Goal: Task Accomplishment & Management: Manage account settings

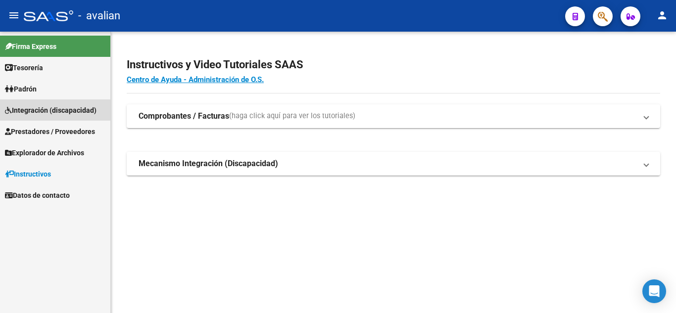
click at [26, 111] on span "Integración (discapacidad)" at bounding box center [51, 110] width 92 height 11
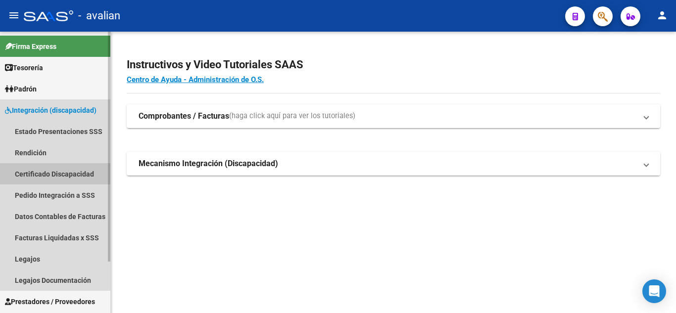
click at [51, 173] on link "Certificado Discapacidad" at bounding box center [55, 173] width 110 height 21
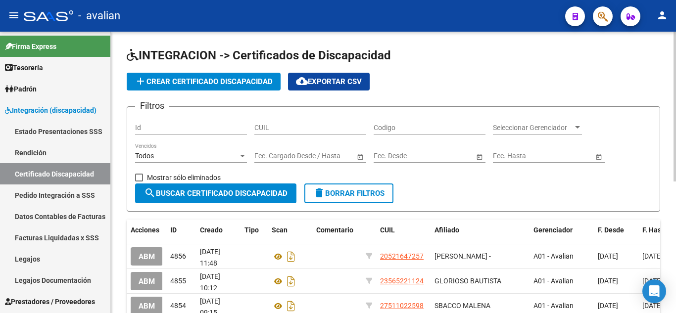
click at [322, 134] on div "CUIL" at bounding box center [311, 125] width 112 height 20
paste input "27-53858693-0"
type input "27-53858693-0"
click at [260, 196] on span "search Buscar Certificado Discapacidad" at bounding box center [216, 193] width 144 height 9
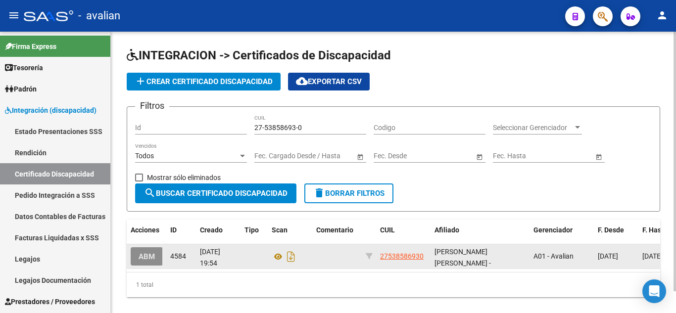
click at [153, 254] on span "ABM" at bounding box center [147, 257] width 16 height 9
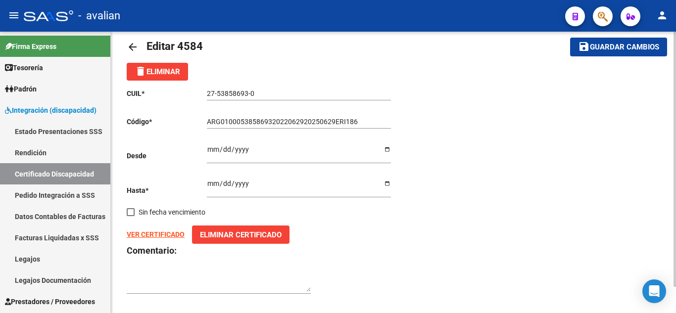
scroll to position [29, 0]
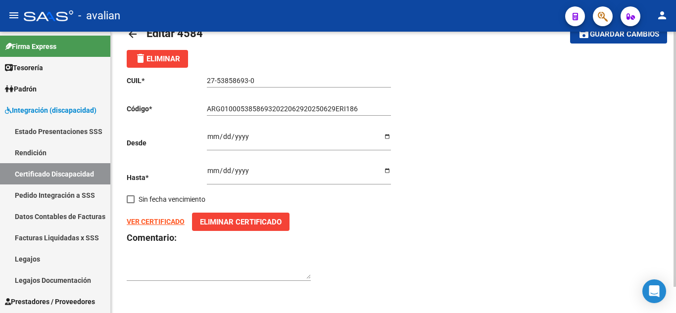
drag, startPoint x: 75, startPoint y: 173, endPoint x: 119, endPoint y: 185, distance: 46.1
click at [75, 172] on link "Certificado Discapacidad" at bounding box center [55, 173] width 110 height 21
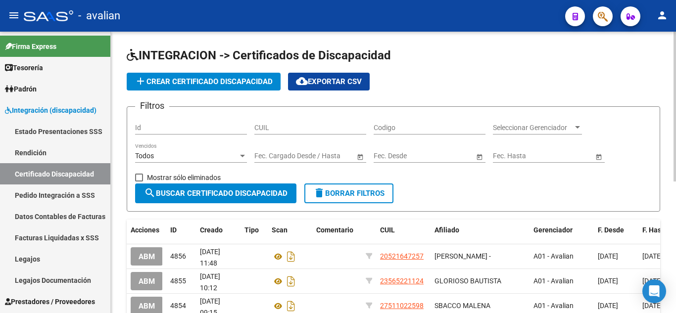
click at [283, 132] on input "CUIL" at bounding box center [311, 128] width 112 height 8
paste input "27-53858693-0"
type input "27-53858693-0"
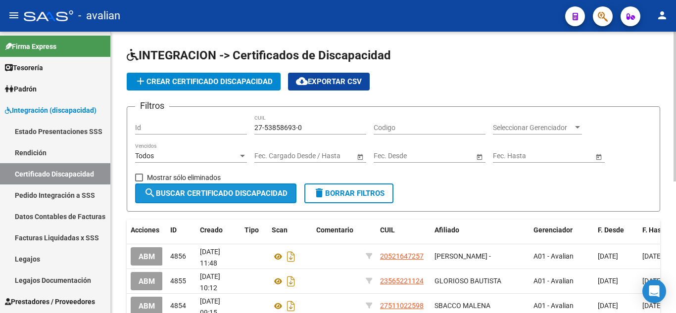
click at [233, 186] on button "search Buscar Certificado Discapacidad" at bounding box center [215, 194] width 161 height 20
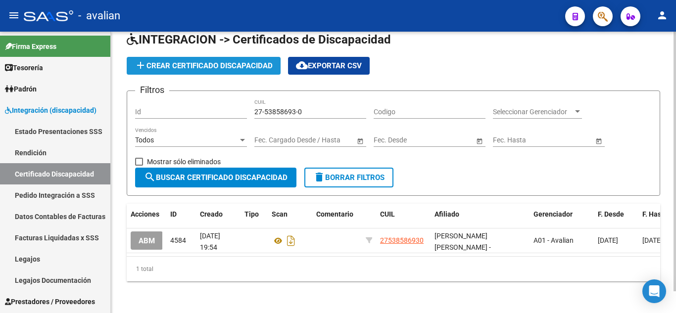
click at [184, 63] on button "add Crear Certificado Discapacidad" at bounding box center [204, 66] width 154 height 18
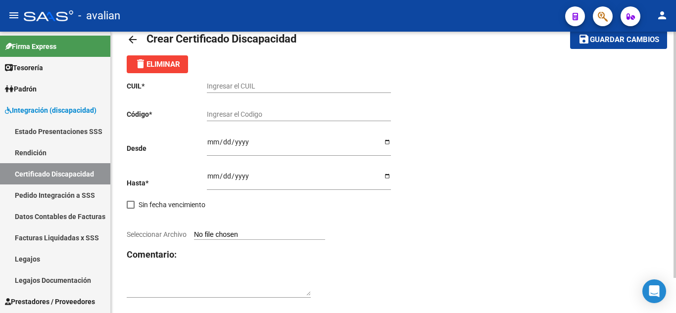
click at [255, 89] on input "Ingresar el CUIL" at bounding box center [299, 86] width 184 height 8
paste input "27-53858693-0"
type input "27-53858693-0"
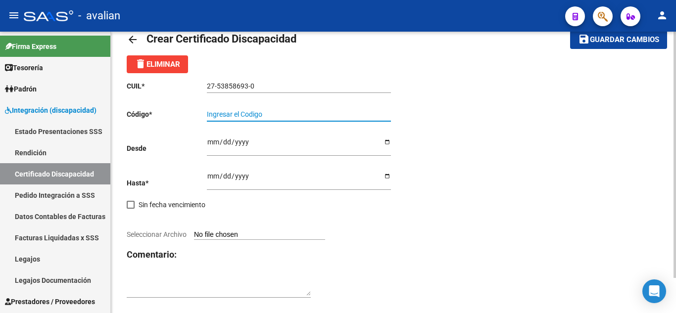
click at [295, 117] on input "Ingresar el Codigo" at bounding box center [299, 114] width 184 height 8
paste input "ARG-01-00053858693-20220629-20260629-ERI-186"
click at [356, 111] on input "ARG-01-00053858693-20220629-20260629-ERI-186" at bounding box center [299, 114] width 184 height 8
click at [342, 114] on input "ARG-01-00053858693-20220629-20260629-ERI186" at bounding box center [299, 114] width 184 height 8
click at [310, 114] on input "ARG-01-00053858693-20220629-20260629ERI186" at bounding box center [299, 114] width 184 height 8
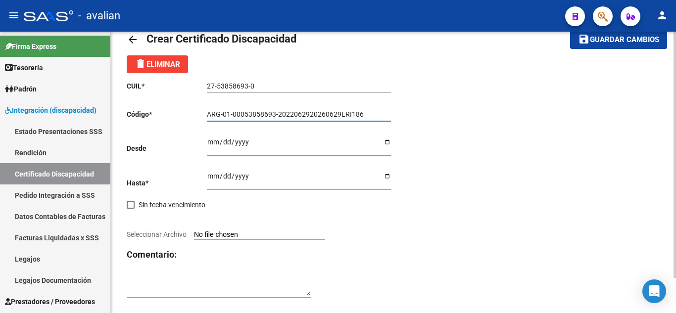
click at [278, 114] on input "ARG-01-00053858693-2022062920260629ERI186" at bounding box center [299, 114] width 184 height 8
click at [233, 111] on input "ARG-01-000538586932022062920260629ERI186" at bounding box center [299, 114] width 184 height 8
click at [223, 117] on input "ARG-01000538586932022062920260629ERI186" at bounding box center [299, 114] width 184 height 8
type input "ARG01000538586932022062920260629ERI186"
drag, startPoint x: 355, startPoint y: 112, endPoint x: 201, endPoint y: 94, distance: 155.1
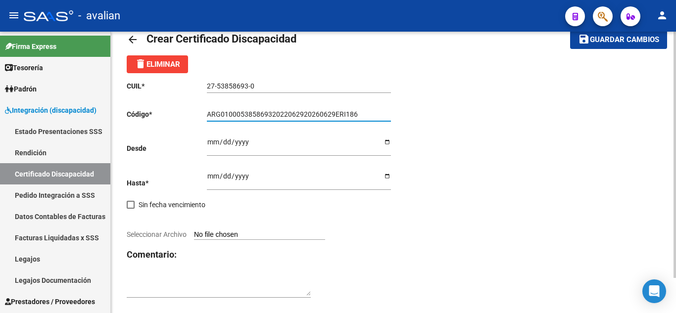
click at [201, 94] on div "CUIL * 27-53858693-0 Ingresar el CUIL Código * ARG01000538586932022062920260629…" at bounding box center [260, 189] width 267 height 233
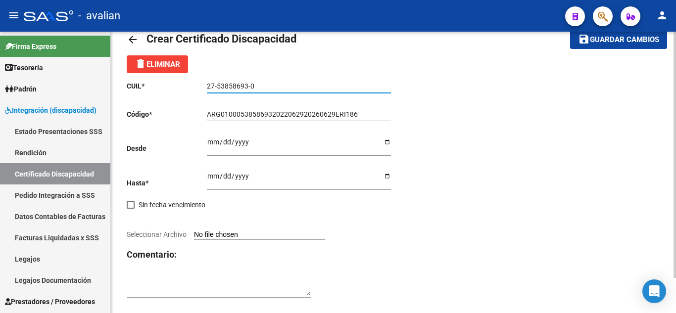
drag, startPoint x: 279, startPoint y: 87, endPoint x: 207, endPoint y: 72, distance: 73.9
click at [207, 72] on div "arrow_back Crear Certificado Discapacidad save Guardar cambios delete Eliminar …" at bounding box center [394, 165] width 534 height 283
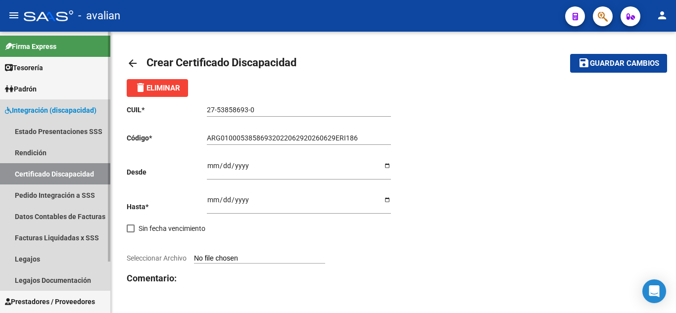
click at [46, 174] on link "Certificado Discapacidad" at bounding box center [55, 173] width 110 height 21
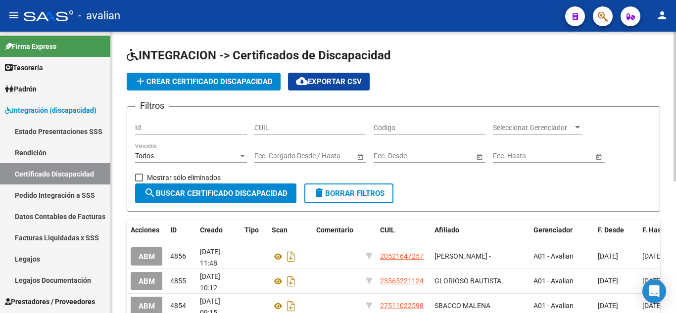
click at [309, 130] on input "CUIL" at bounding box center [311, 128] width 112 height 8
paste input "27-53858693-0"
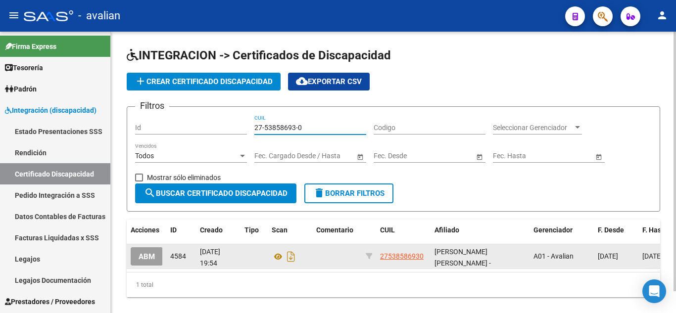
type input "27-53858693-0"
click at [148, 256] on span "ABM" at bounding box center [147, 257] width 16 height 9
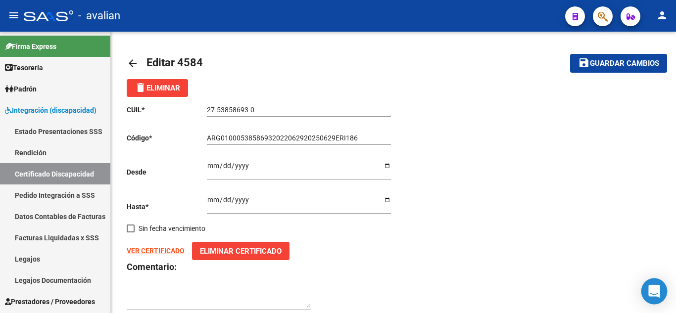
click at [658, 292] on icon "Open Intercom Messenger" at bounding box center [654, 291] width 11 height 13
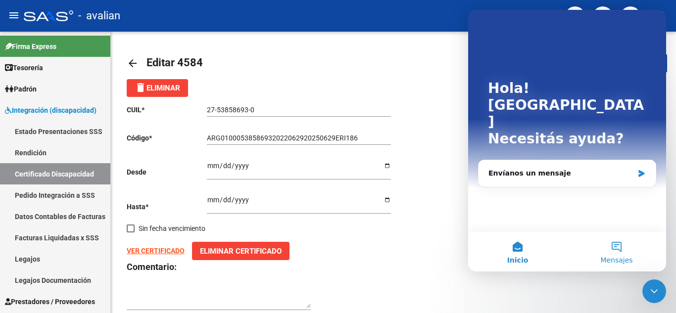
click at [631, 246] on button "Mensajes" at bounding box center [617, 252] width 99 height 40
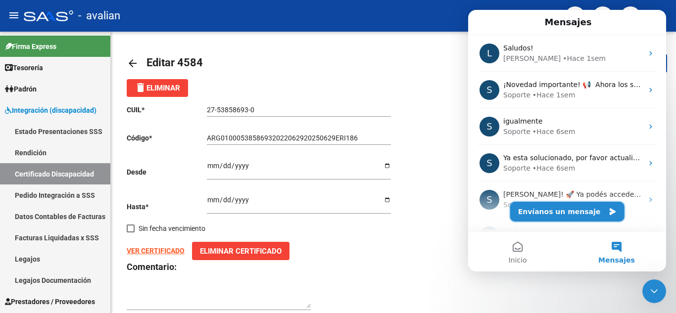
click at [559, 212] on button "Envíanos un mensaje" at bounding box center [568, 212] width 114 height 20
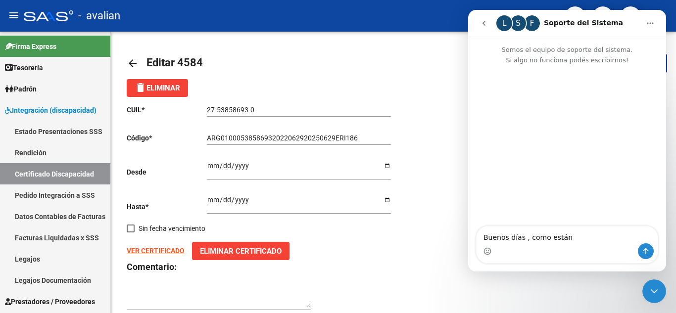
type textarea "Buenos días , como están ?"
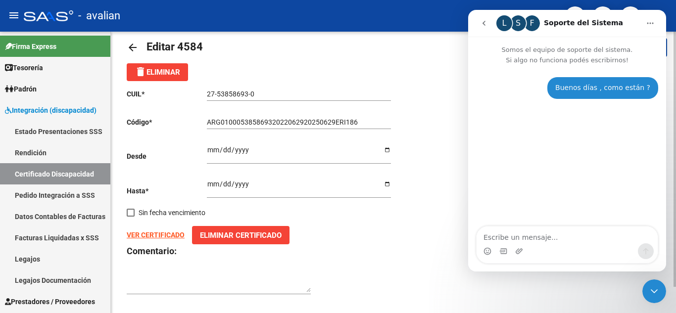
scroll to position [29, 0]
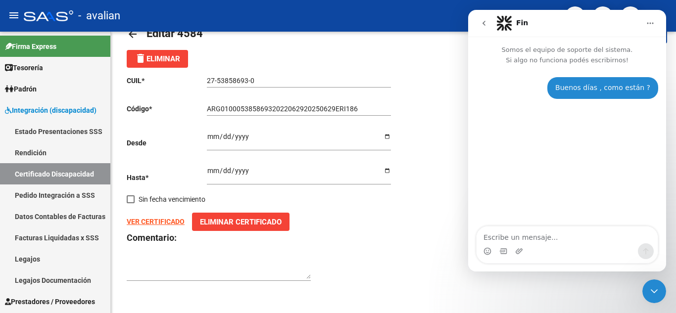
click at [652, 283] on div "Cerrar Intercom Messenger" at bounding box center [655, 292] width 24 height 24
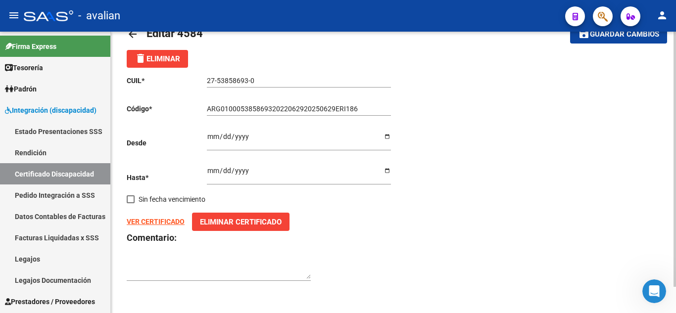
scroll to position [0, 0]
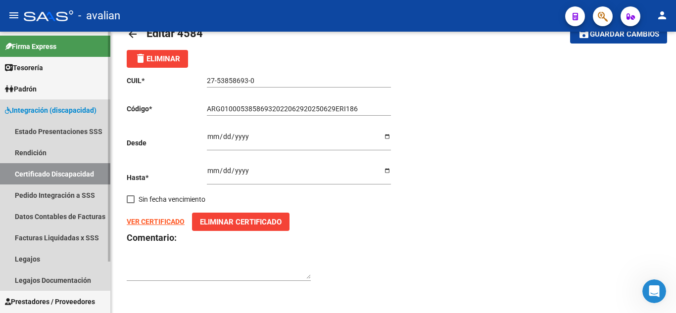
click at [41, 177] on link "Certificado Discapacidad" at bounding box center [55, 173] width 110 height 21
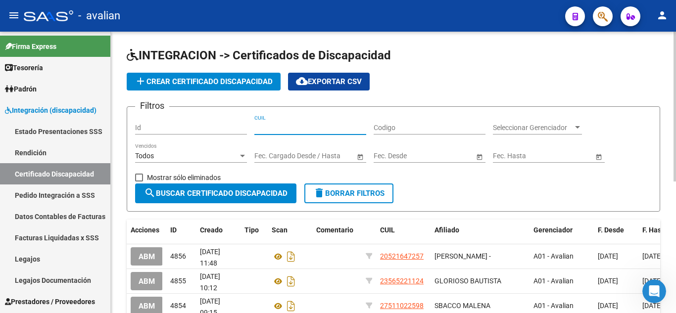
click at [283, 125] on input "CUIL" at bounding box center [311, 128] width 112 height 8
paste input "27-53858693-0"
type input "27-53858693-0"
click at [252, 188] on button "search Buscar Certificado Discapacidad" at bounding box center [215, 194] width 161 height 20
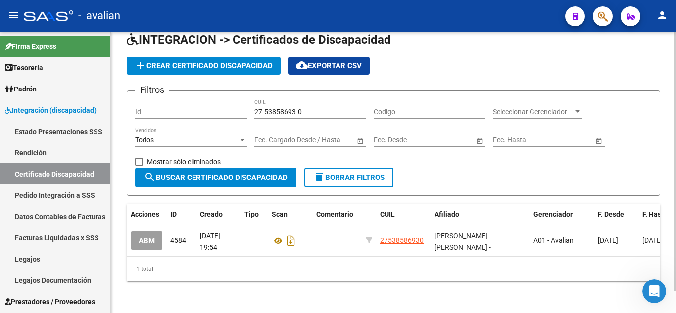
scroll to position [24, 0]
click at [175, 61] on span "add Crear Certificado Discapacidad" at bounding box center [204, 65] width 138 height 9
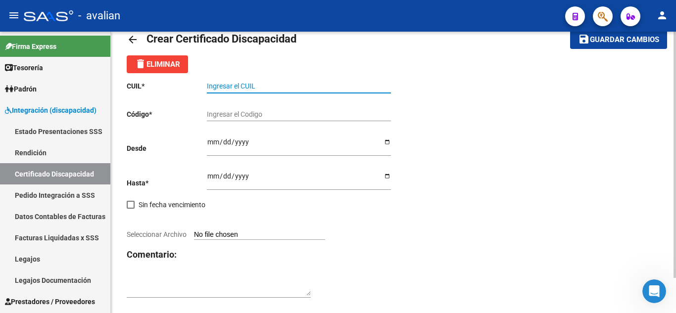
click at [242, 87] on input "Ingresar el CUIL" at bounding box center [299, 86] width 184 height 8
paste input "27-53858693-0"
type input "27-53858693-0"
click at [254, 117] on input "Ingresar el Codigo" at bounding box center [299, 114] width 184 height 8
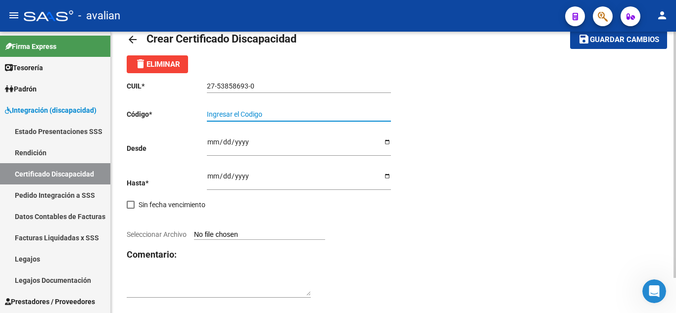
paste input "ARG01000538586932022062920260629ERI186"
type input "ARG01000538586932022062920260629ERI186"
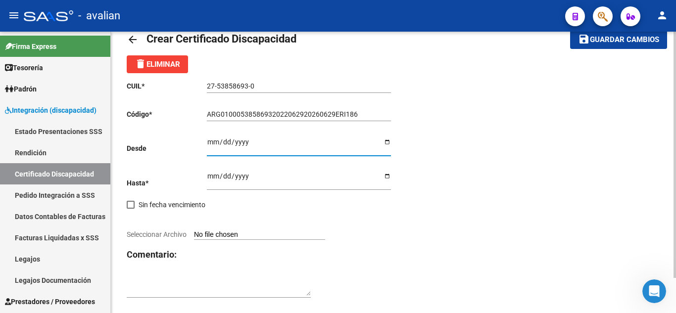
click at [215, 142] on input "Ingresar fec. Desde" at bounding box center [299, 145] width 184 height 15
type input "[DATE]"
click at [212, 177] on input "Ingresar fec. Hasta" at bounding box center [299, 179] width 184 height 15
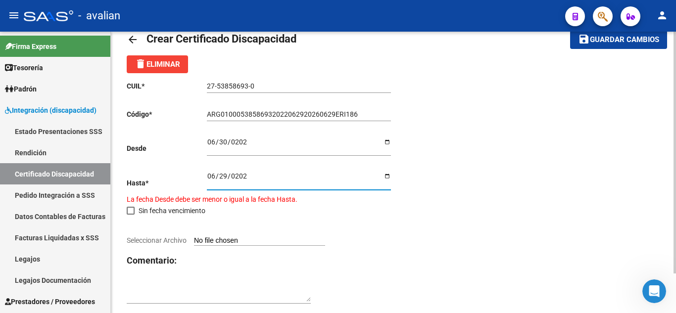
type input "[DATE]"
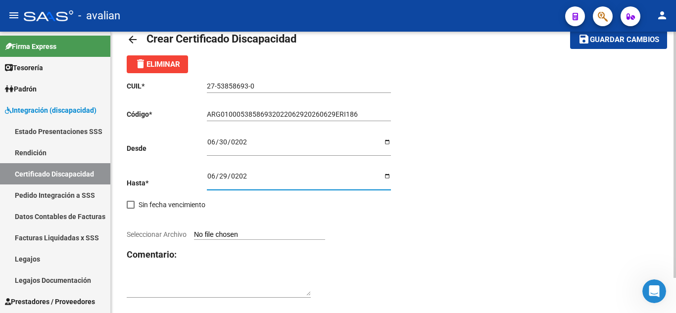
click at [306, 199] on div "[DATE] Ingresar fec. Hasta" at bounding box center [299, 181] width 184 height 34
click at [257, 235] on input "Seleccionar Archivo" at bounding box center [259, 235] width 131 height 9
click at [217, 231] on input "Seleccionar Archivo" at bounding box center [259, 235] width 131 height 9
type input "C:\fakepath\Sistema de Consulta C.U.D_ (1).pdf"
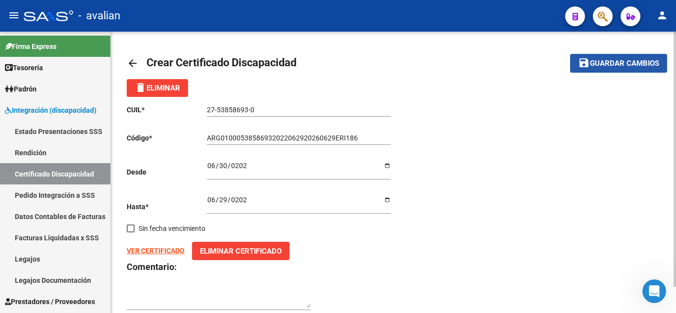
click at [613, 65] on span "Guardar cambios" at bounding box center [624, 63] width 69 height 9
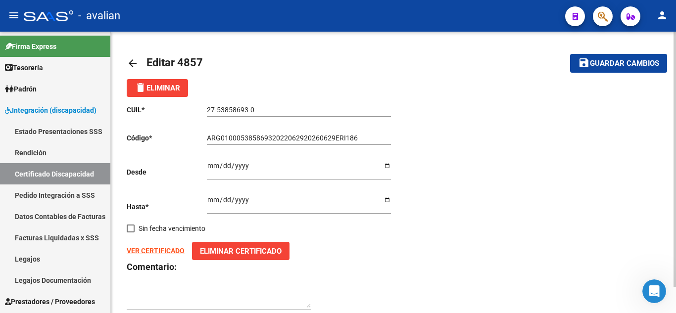
scroll to position [29, 0]
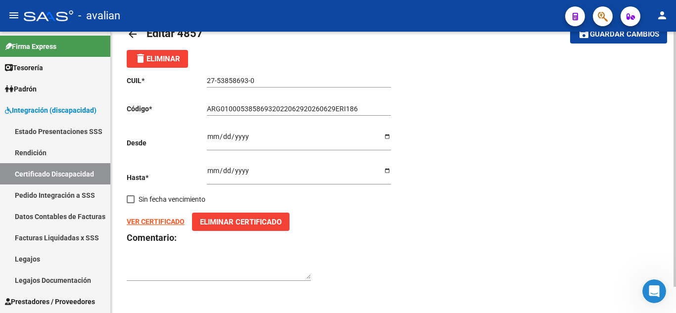
click at [192, 268] on textarea at bounding box center [219, 269] width 184 height 19
type textarea "prorroga"
click at [614, 32] on span "Guardar cambios" at bounding box center [624, 34] width 69 height 9
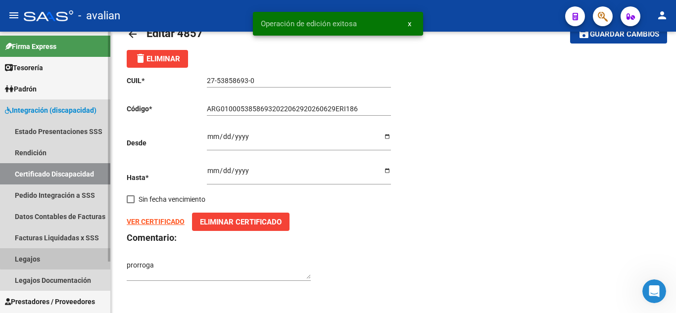
click at [61, 258] on link "Legajos" at bounding box center [55, 259] width 110 height 21
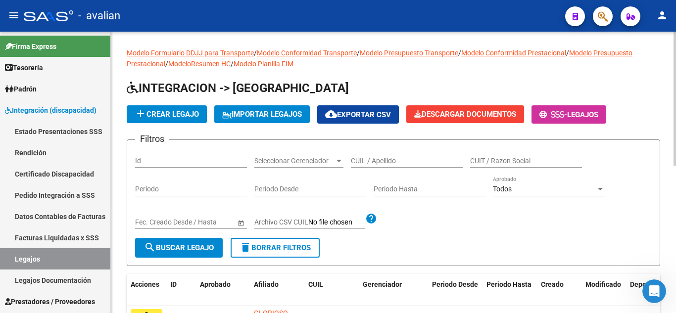
click at [367, 163] on input "CUIL / Apellido" at bounding box center [407, 161] width 112 height 8
paste input "27-53858693-0"
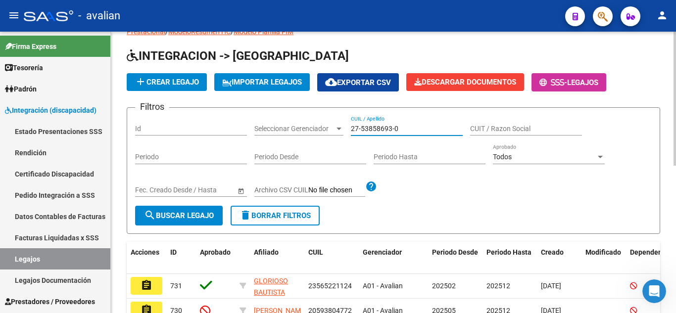
scroll to position [50, 0]
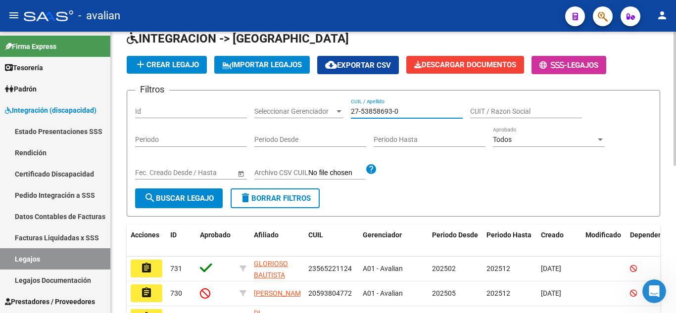
type input "27-53858693-0"
click at [156, 196] on span "search Buscar Legajo" at bounding box center [179, 198] width 70 height 9
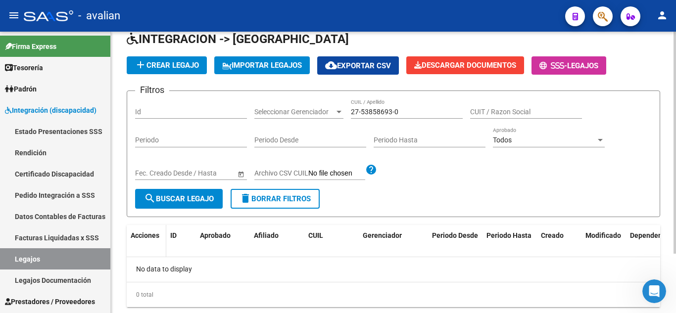
scroll to position [26, 0]
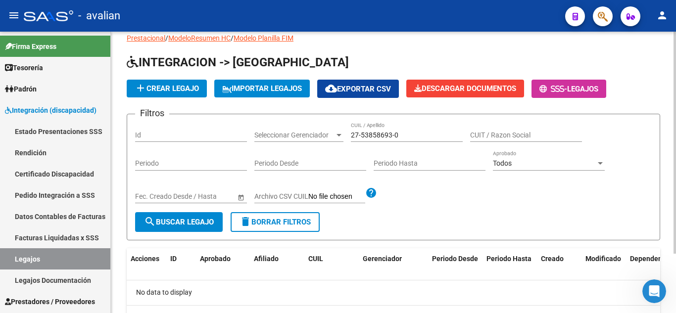
click at [438, 208] on div "Filtros Id Seleccionar Gerenciador Seleccionar Gerenciador 27-53858693-0 CUIL /…" at bounding box center [393, 167] width 517 height 90
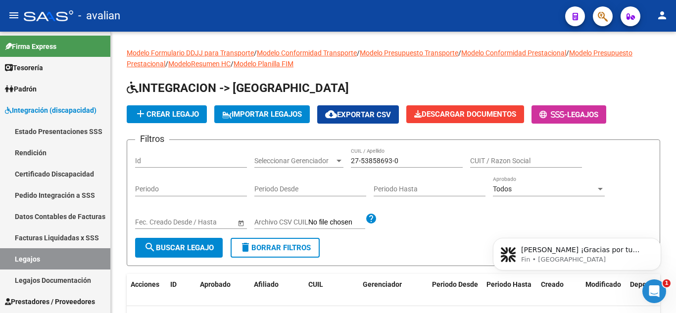
scroll to position [0, 0]
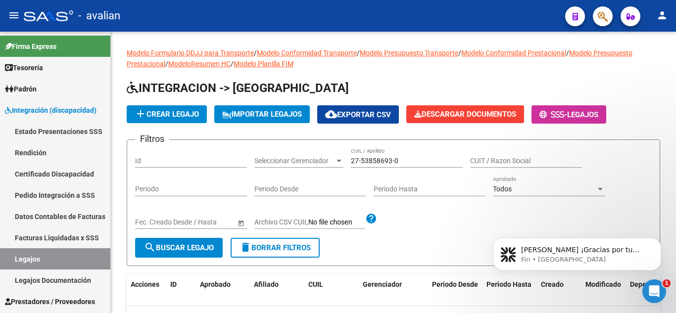
click at [656, 295] on icon "Abrir Intercom Messenger" at bounding box center [655, 292] width 16 height 16
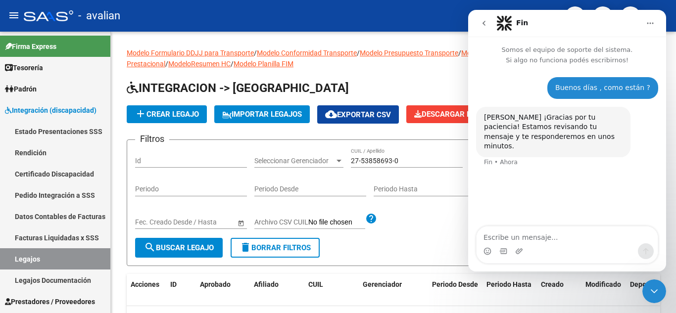
click at [654, 291] on icon "Cerrar Intercom Messenger" at bounding box center [655, 292] width 12 height 12
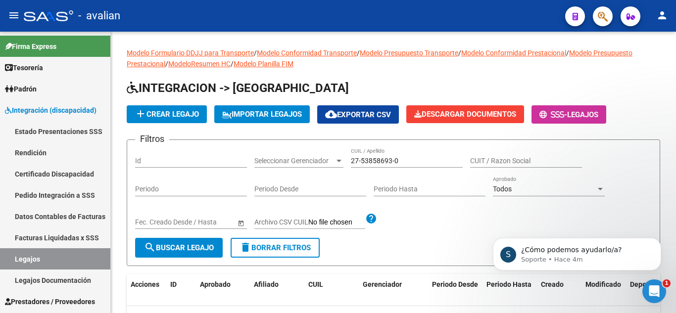
scroll to position [13, 0]
click at [657, 293] on icon "Abrir Intercom Messenger" at bounding box center [655, 292] width 16 height 16
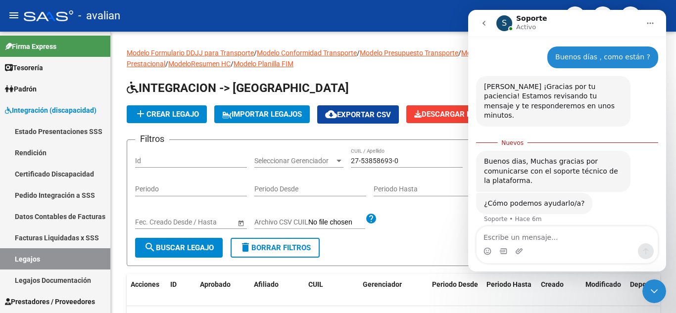
scroll to position [30, 0]
click at [533, 231] on textarea "Escribe un mensaje..." at bounding box center [567, 235] width 181 height 17
type textarea "T"
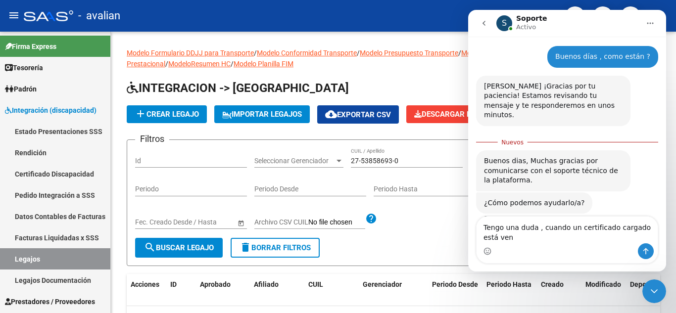
scroll to position [40, 0]
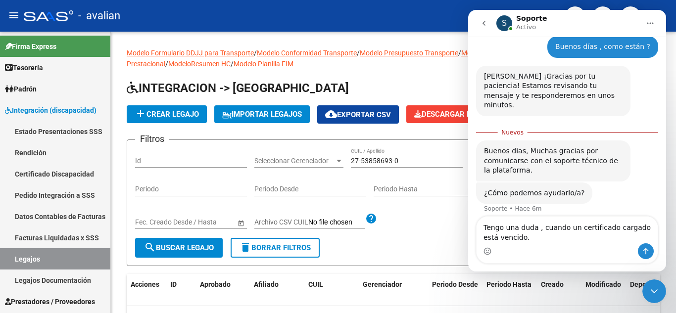
type textarea "Tengo una duda , cuando un certificado cargado está vencido."
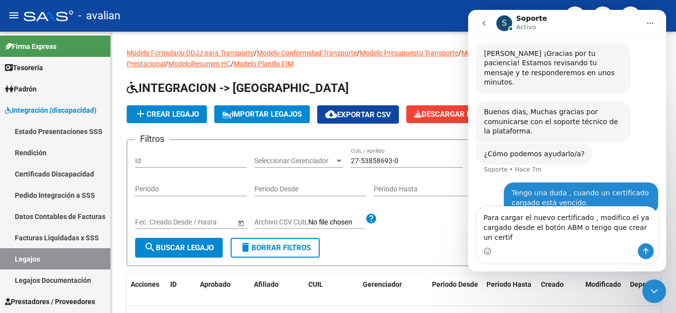
scroll to position [72, 0]
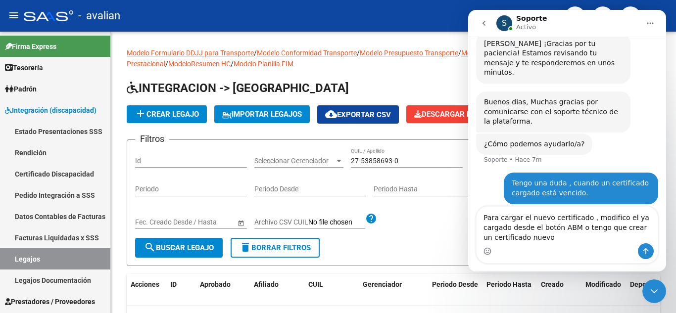
type textarea "Para cargar el nuevo certificado , modifico el ya cargado desde el botón ABM o …"
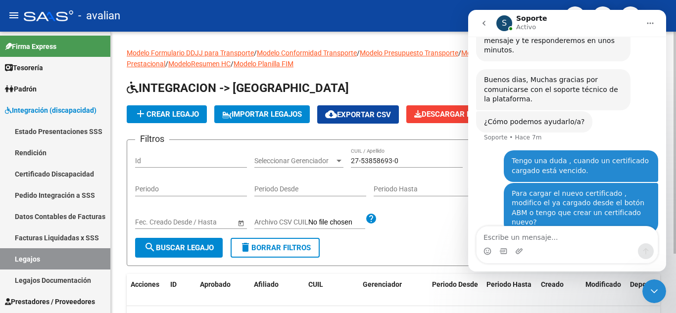
scroll to position [50, 0]
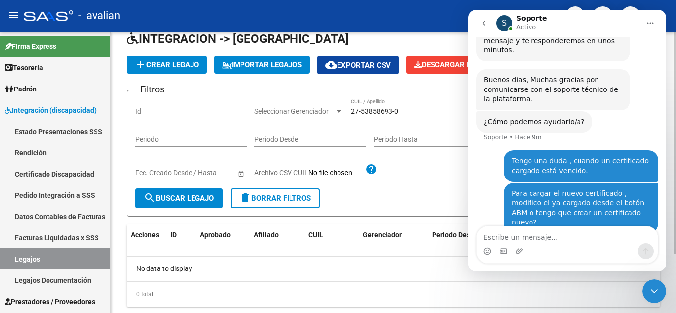
click at [423, 175] on div "Filtros Id Seleccionar Gerenciador Seleccionar Gerenciador 27-53858693-0 CUIL /…" at bounding box center [393, 144] width 517 height 90
click at [650, 293] on icon "Cerrar Intercom Messenger" at bounding box center [655, 292] width 12 height 12
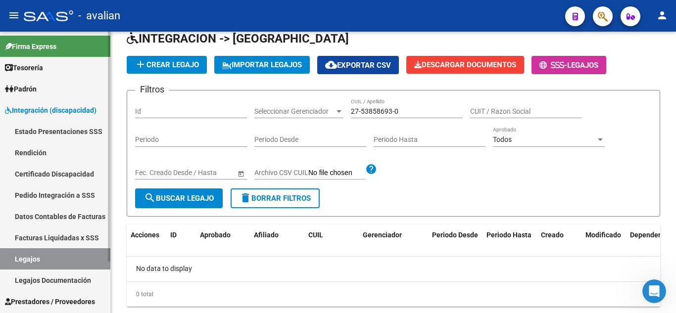
click at [33, 258] on link "Legajos" at bounding box center [55, 259] width 110 height 21
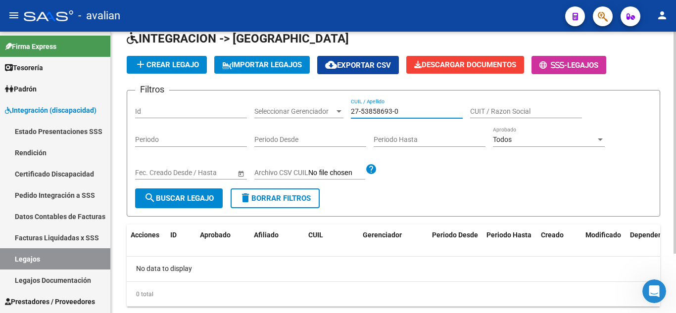
drag, startPoint x: 409, startPoint y: 109, endPoint x: 304, endPoint y: 91, distance: 106.7
click at [304, 91] on form "Filtros Id Seleccionar Gerenciador Seleccionar Gerenciador 27-53858693-0 CUIL /…" at bounding box center [394, 153] width 534 height 127
paste input "0561650218"
type input "20561650218"
click at [162, 203] on span "search Buscar Legajo" at bounding box center [179, 198] width 70 height 9
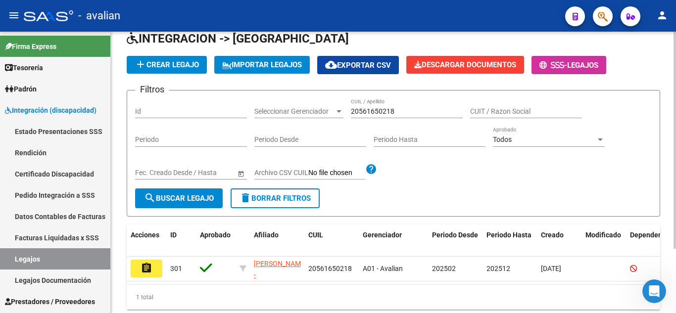
scroll to position [84, 0]
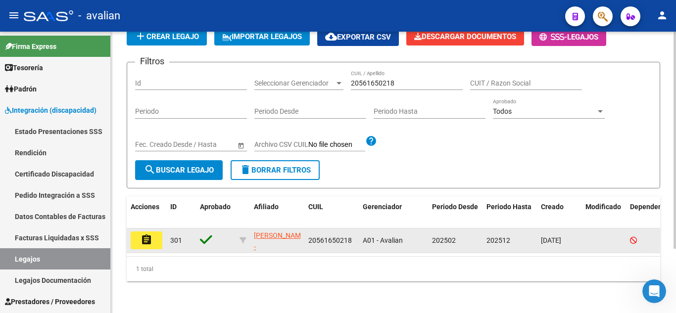
click at [160, 235] on button "assignment" at bounding box center [147, 241] width 32 height 18
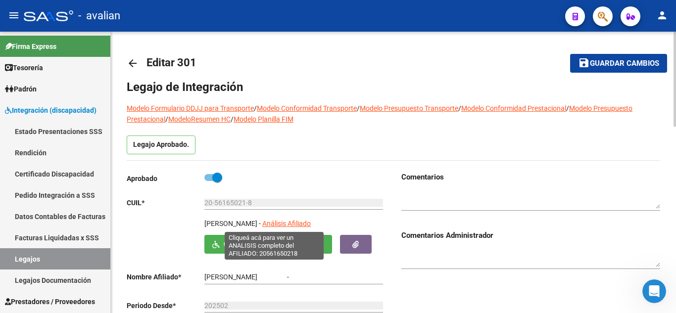
type input "[PERSON_NAME]"
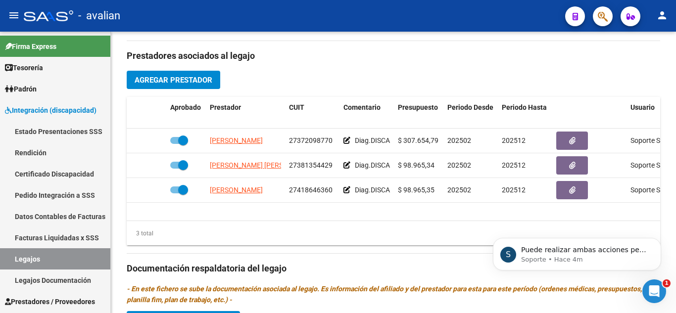
scroll to position [144, 0]
click at [659, 291] on icon "Abrir Intercom Messenger" at bounding box center [655, 292] width 16 height 16
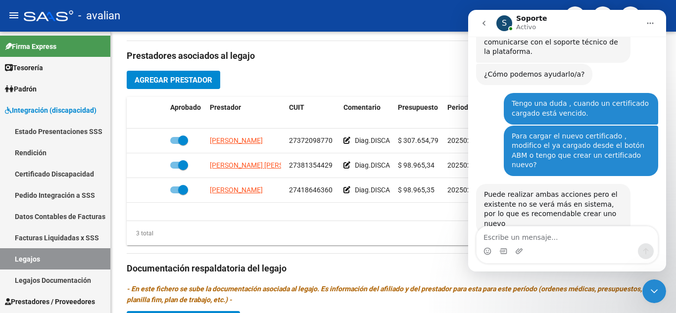
click at [539, 236] on textarea "Escribe un mensaje..." at bounding box center [567, 235] width 181 height 17
click at [540, 235] on textarea "Escribe un mensaje..." at bounding box center [567, 235] width 181 height 17
type textarea "Genial !"
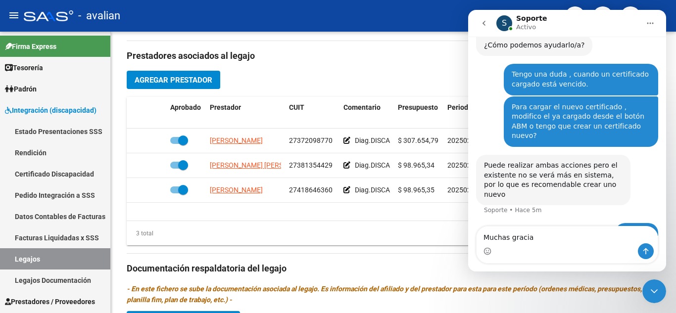
type textarea "Muchas gracias"
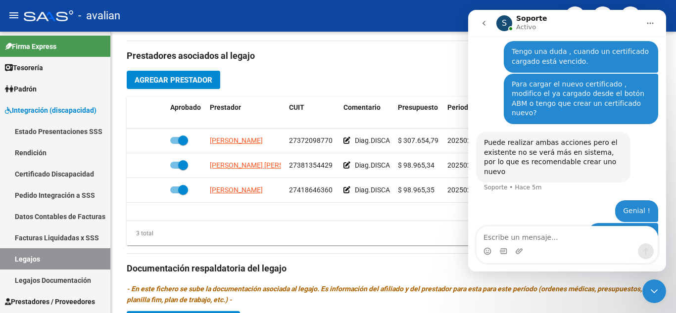
click at [652, 284] on div "Cerrar Intercom Messenger" at bounding box center [655, 292] width 24 height 24
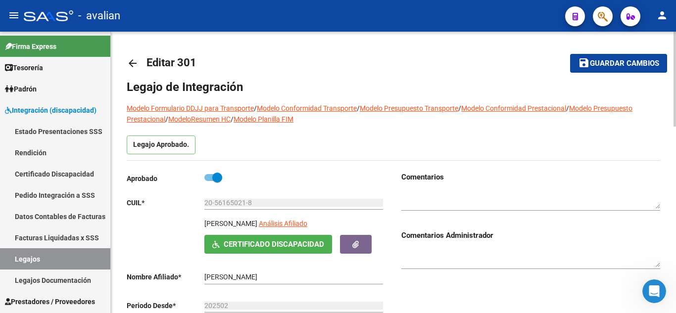
scroll to position [50, 0]
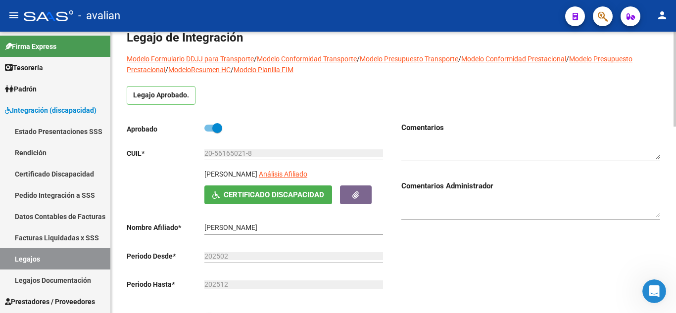
click at [281, 198] on span "Certificado Discapacidad" at bounding box center [274, 195] width 101 height 9
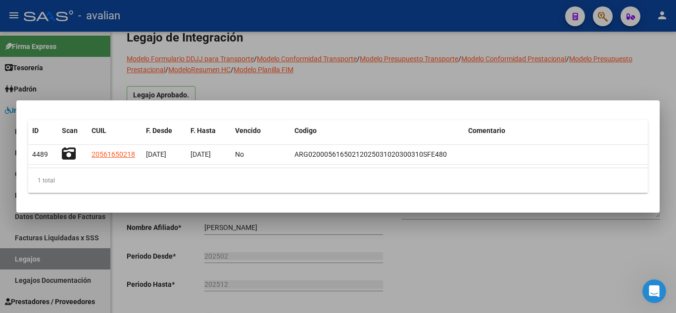
click at [354, 82] on div at bounding box center [338, 156] width 676 height 313
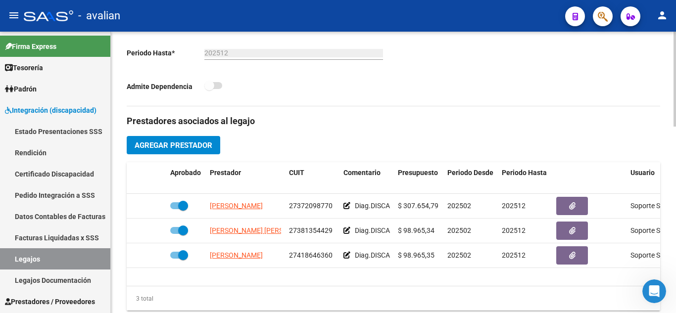
scroll to position [297, 0]
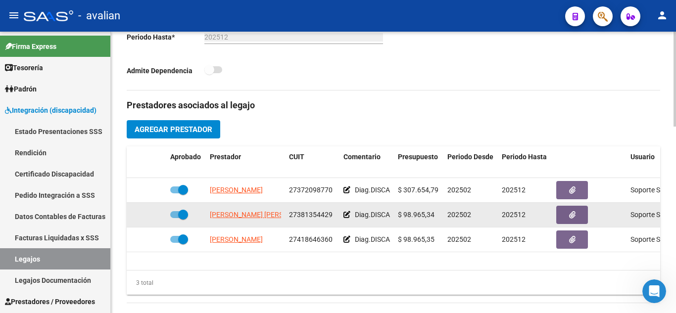
click at [348, 217] on icon at bounding box center [347, 214] width 7 height 7
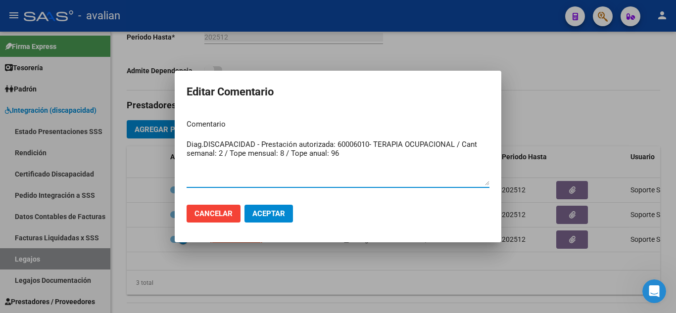
drag, startPoint x: 348, startPoint y: 158, endPoint x: 168, endPoint y: 130, distance: 182.0
click at [168, 130] on div "Editar Comentario Comentario Diag.DISCAPACIDAD - Prestación autorizada: 6000601…" at bounding box center [338, 156] width 676 height 313
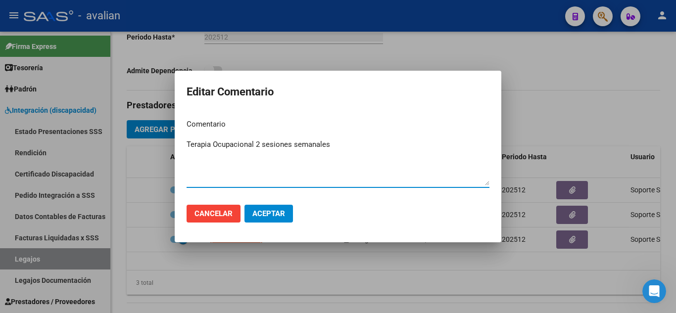
type textarea "Terapia Ocupacional 2 sesiones semanales"
click at [263, 210] on span "Aceptar" at bounding box center [269, 213] width 33 height 9
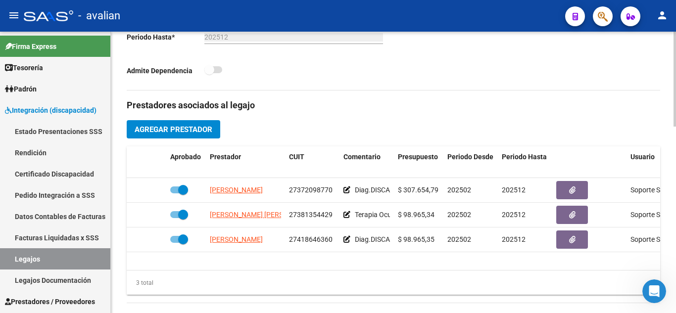
click at [393, 108] on h3 "Prestadores asociados al legajo" at bounding box center [394, 106] width 534 height 14
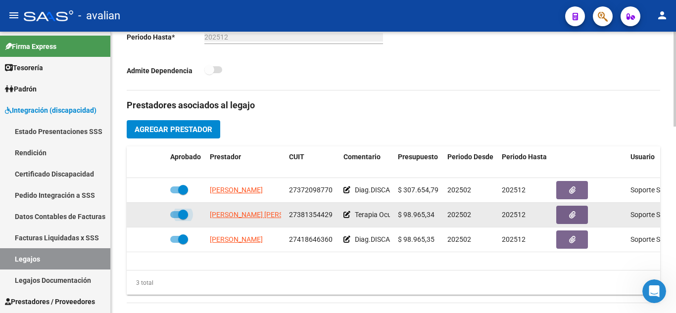
click at [177, 211] on label at bounding box center [179, 215] width 18 height 12
click at [175, 218] on input "checkbox" at bounding box center [175, 218] width 0 height 0
checkbox input "false"
click at [150, 215] on icon at bounding box center [152, 214] width 7 height 7
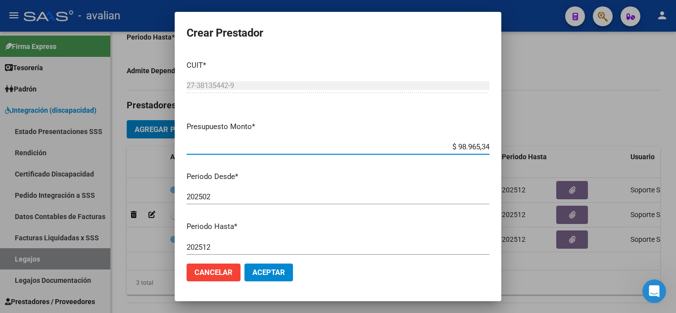
drag, startPoint x: 448, startPoint y: 145, endPoint x: 493, endPoint y: 150, distance: 45.4
click at [493, 150] on mat-dialog-content "CUIT * 27-38135442-9 Ingresar CUIT ARCA Padrón Presupuesto Monto * $ 98.965,34 …" at bounding box center [338, 154] width 327 height 204
type input "$ 98.964,88"
click at [273, 279] on button "Aceptar" at bounding box center [269, 273] width 49 height 18
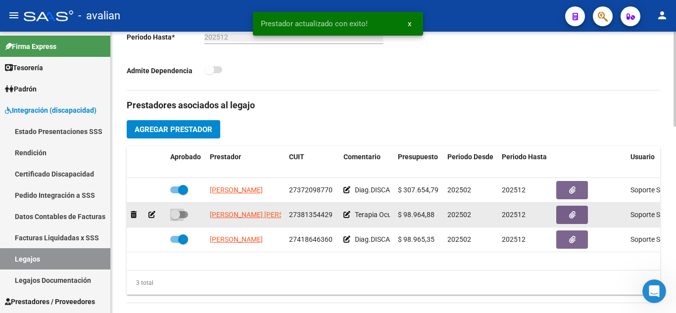
drag, startPoint x: 183, startPoint y: 211, endPoint x: 216, endPoint y: 219, distance: 33.6
click at [183, 211] on label at bounding box center [179, 215] width 18 height 12
click at [175, 218] on input "checkbox" at bounding box center [175, 218] width 0 height 0
checkbox input "true"
click at [569, 215] on icon "button" at bounding box center [572, 214] width 6 height 7
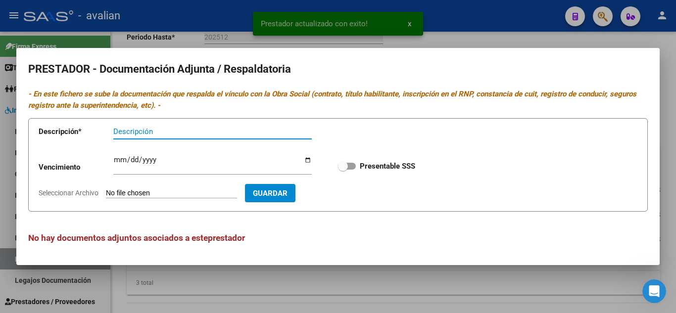
click at [352, 168] on span at bounding box center [347, 166] width 18 height 7
click at [343, 170] on input "Presentable SSS" at bounding box center [343, 170] width 0 height 0
checkbox input "true"
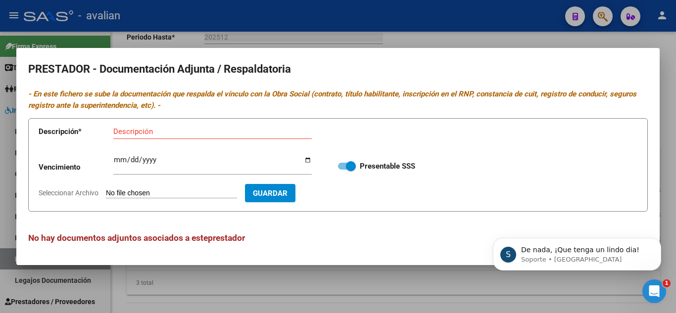
scroll to position [257, 0]
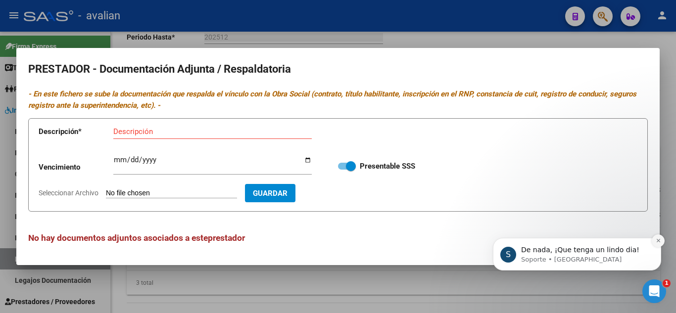
click at [659, 245] on button "Dismiss notification" at bounding box center [658, 241] width 13 height 13
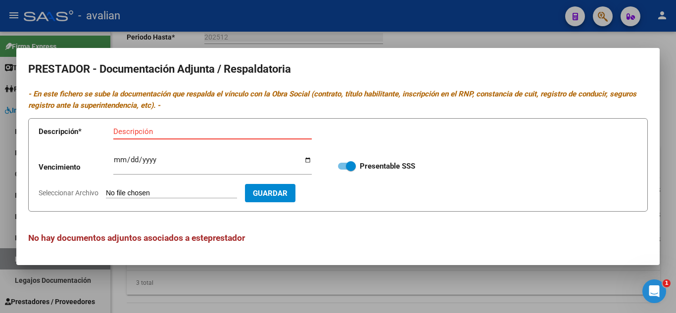
click at [194, 128] on input "Descripción" at bounding box center [212, 131] width 199 height 9
type input "RNP"
click at [115, 161] on input "Ingresar vencimiento" at bounding box center [212, 164] width 199 height 16
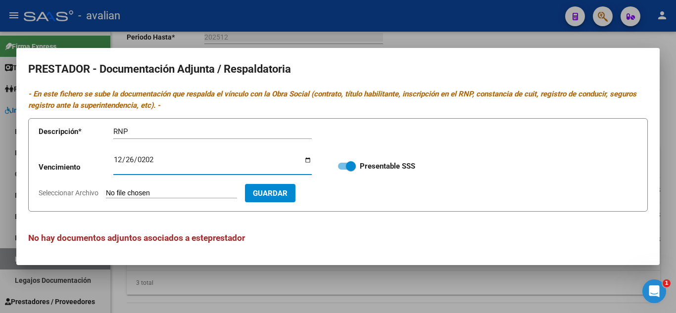
type input "[DATE]"
click at [179, 191] on input "Seleccionar Archivo" at bounding box center [171, 193] width 131 height 9
type input "C:\fakepath\RNP.jpg"
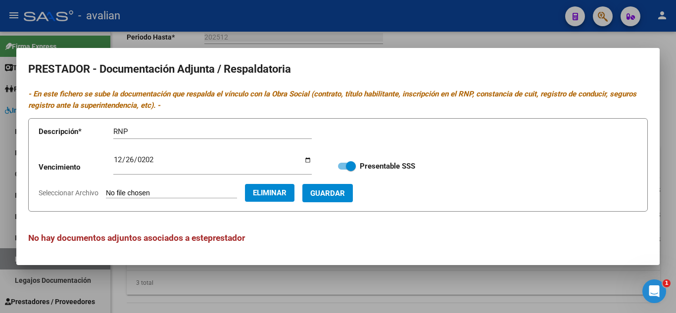
click at [345, 189] on span "Guardar" at bounding box center [327, 193] width 35 height 9
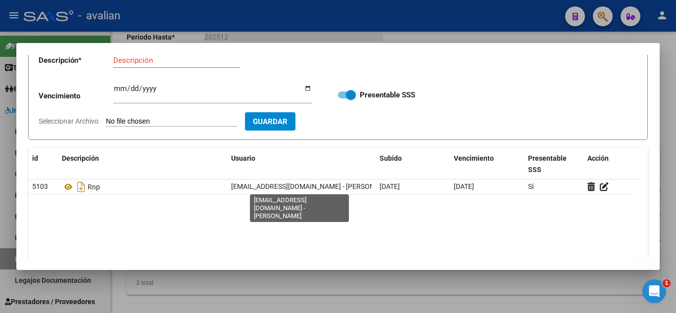
scroll to position [50, 0]
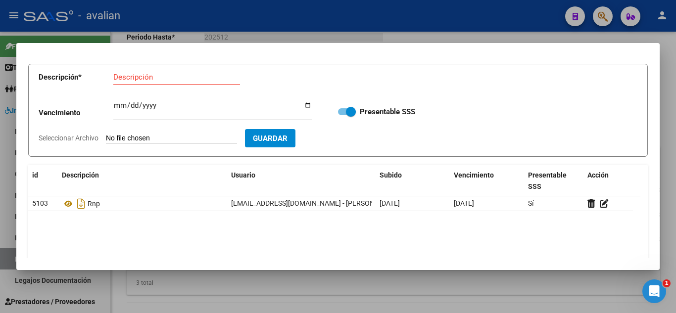
click at [153, 78] on input "Descripción" at bounding box center [176, 77] width 127 height 9
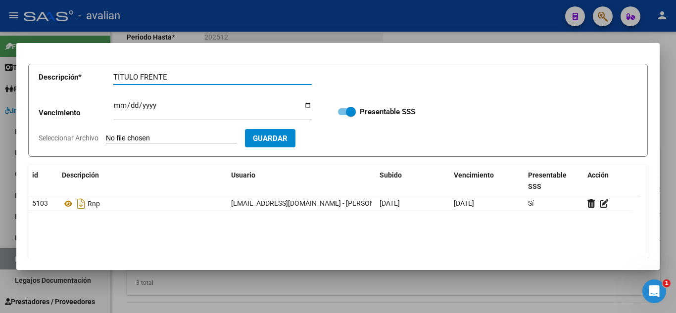
type input "TITULO FRENTE"
click at [170, 136] on input "Seleccionar Archivo" at bounding box center [171, 138] width 131 height 9
type input "C:\fakepath\T1.jpg"
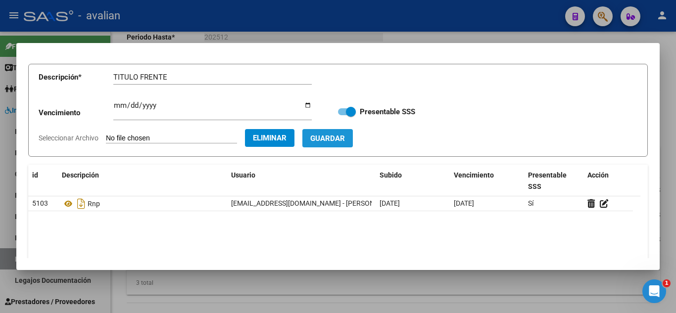
click at [345, 137] on span "Guardar" at bounding box center [327, 138] width 35 height 9
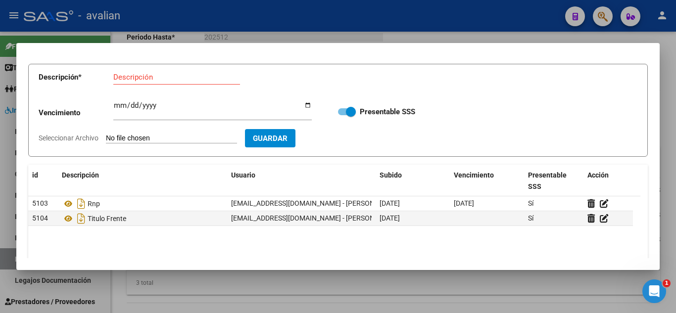
click at [155, 73] on input "Descripción" at bounding box center [176, 77] width 127 height 9
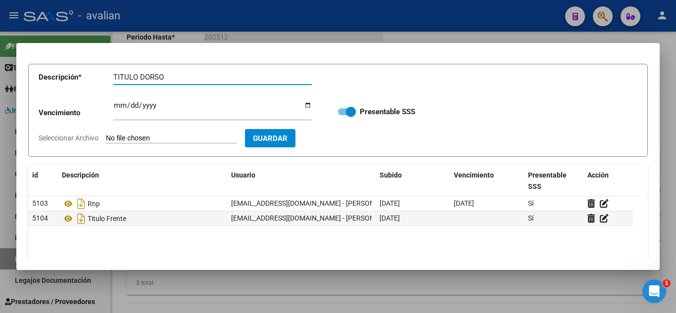
type input "TITULO DORSO"
click at [181, 136] on input "Seleccionar Archivo" at bounding box center [171, 138] width 131 height 9
type input "C:\fakepath\T2.jpg"
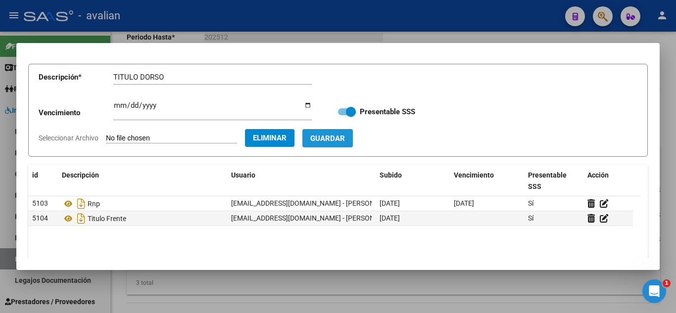
click at [345, 136] on span "Guardar" at bounding box center [327, 138] width 35 height 9
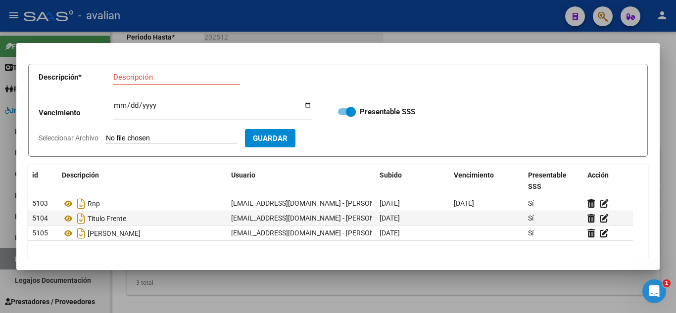
click at [176, 84] on div "Descripción" at bounding box center [176, 77] width 127 height 15
click at [173, 78] on input "Descripción" at bounding box center [176, 77] width 127 height 9
type input "CBU"
click at [163, 134] on input "Seleccionar Archivo" at bounding box center [171, 138] width 131 height 9
type input "C:\fakepath\CBU.jpg"
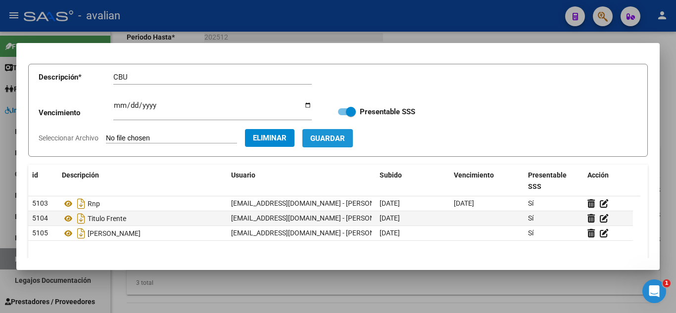
click at [345, 137] on span "Guardar" at bounding box center [327, 138] width 35 height 9
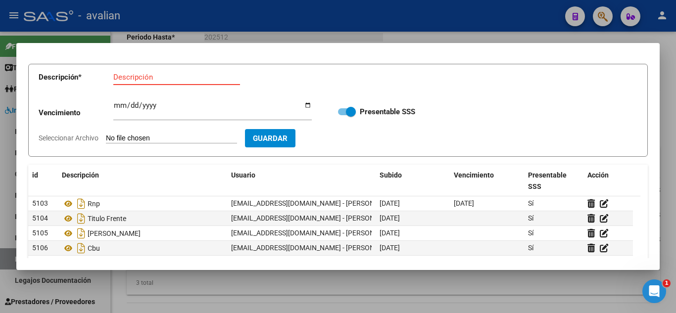
click at [176, 81] on input "Descripción" at bounding box center [176, 77] width 127 height 9
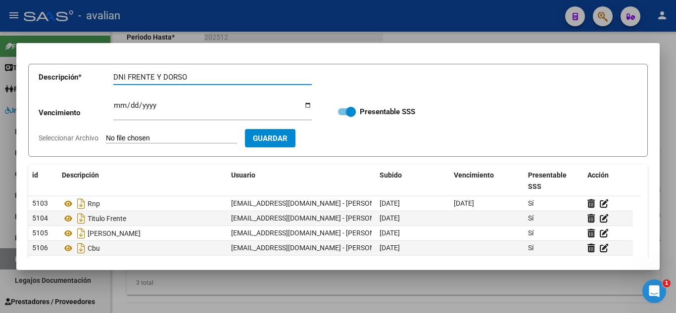
type input "DNI FRENTE Y DORSO"
click at [168, 141] on input "Seleccionar Archivo" at bounding box center [171, 138] width 131 height 9
type input "C:\fakepath\DNI.jpg"
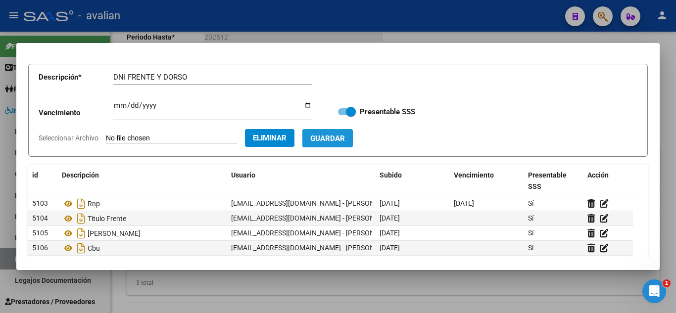
click at [345, 138] on span "Guardar" at bounding box center [327, 138] width 35 height 9
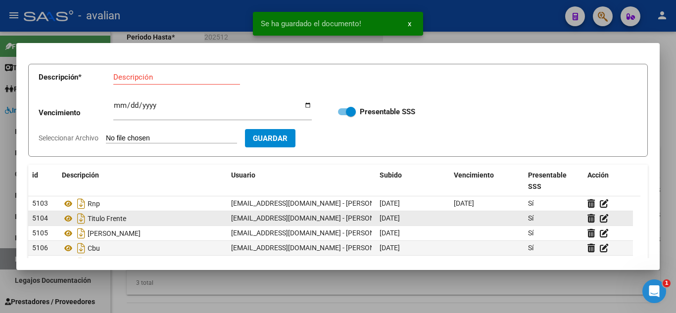
scroll to position [99, 0]
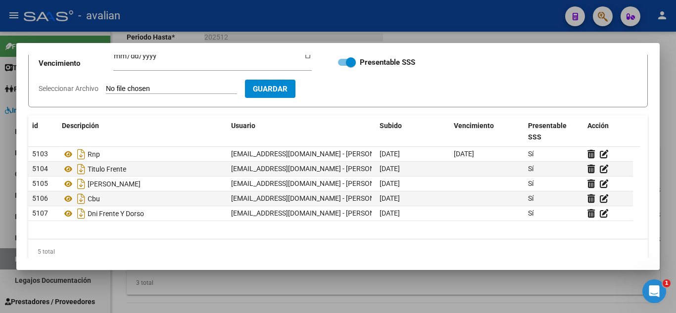
click at [425, 33] on div at bounding box center [338, 156] width 676 height 313
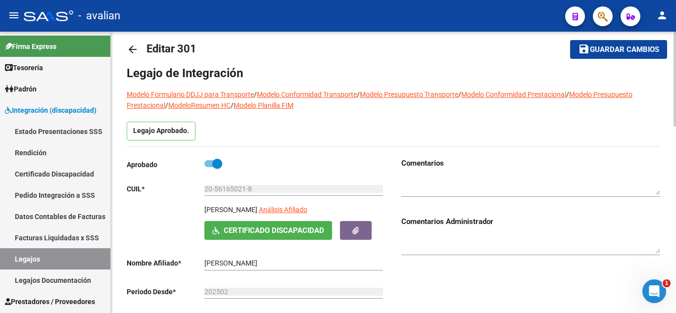
scroll to position [0, 0]
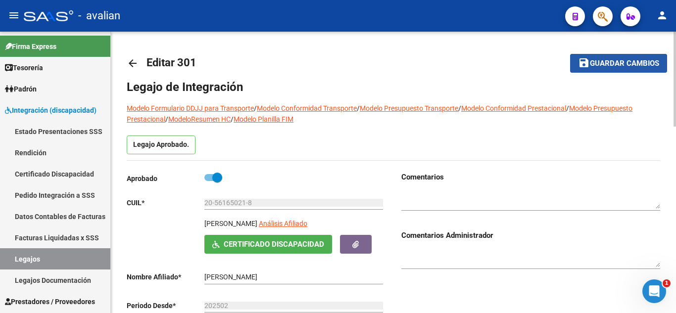
click at [604, 70] on button "save Guardar cambios" at bounding box center [618, 63] width 97 height 18
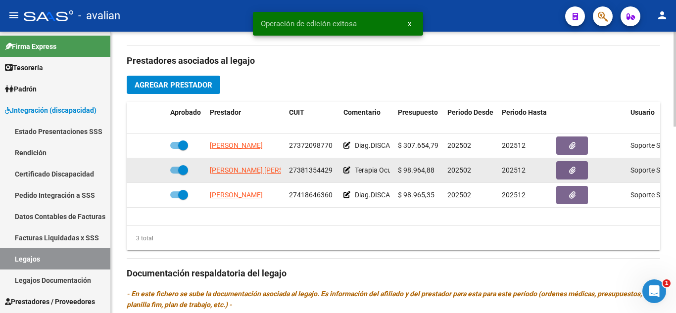
scroll to position [347, 0]
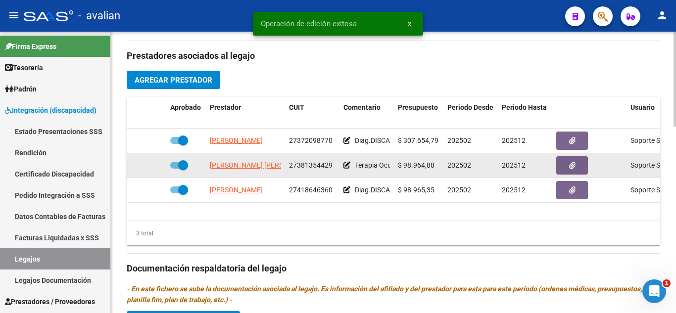
drag, startPoint x: 287, startPoint y: 167, endPoint x: 338, endPoint y: 169, distance: 51.0
click at [338, 169] on datatable-body-cell "27381354429" at bounding box center [312, 166] width 54 height 24
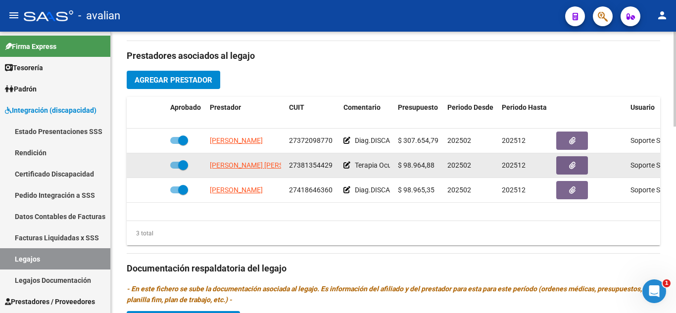
copy span "27381354429"
click at [579, 167] on button "button" at bounding box center [573, 165] width 32 height 18
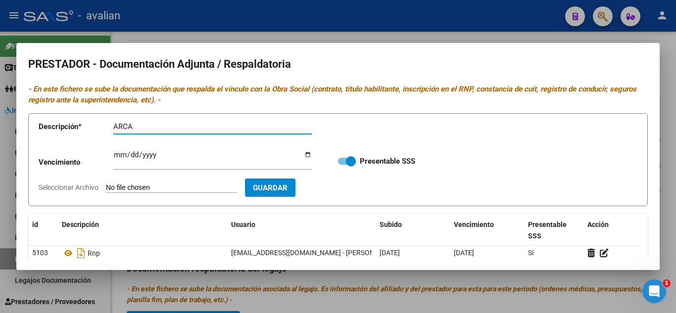
type input "ARCA"
click at [159, 182] on form "Descripción * ARCA Descripción Vencimiento Ingresar vencimiento Presentable SSS…" at bounding box center [338, 160] width 620 height 94
click at [192, 186] on input "Seleccionar Archivo" at bounding box center [171, 188] width 131 height 9
type input "C:\fakepath\AFIP - Administración Federal de Ingresos Públicos.pdf"
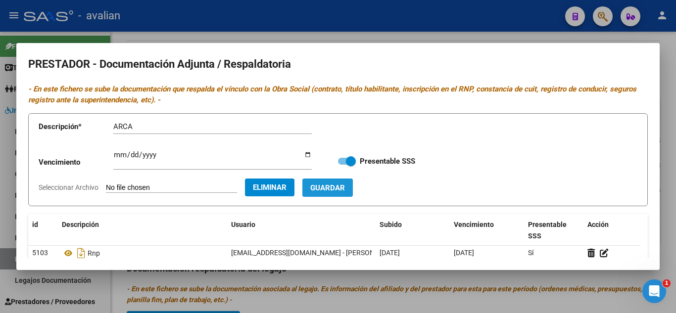
click at [345, 184] on span "Guardar" at bounding box center [327, 188] width 35 height 9
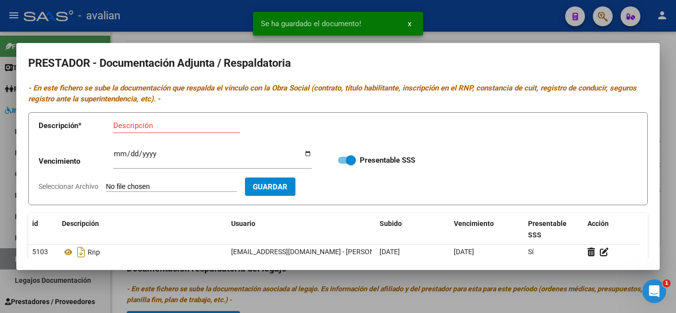
scroll to position [0, 0]
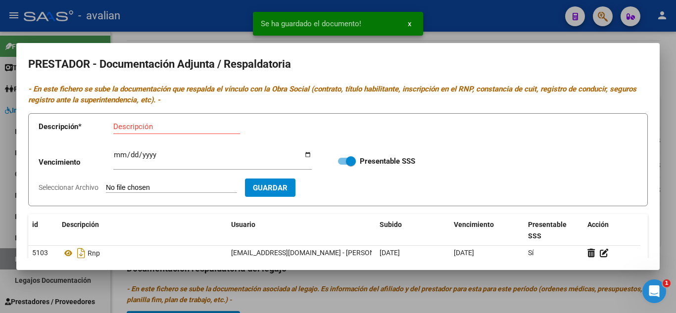
click at [512, 27] on div at bounding box center [338, 156] width 676 height 313
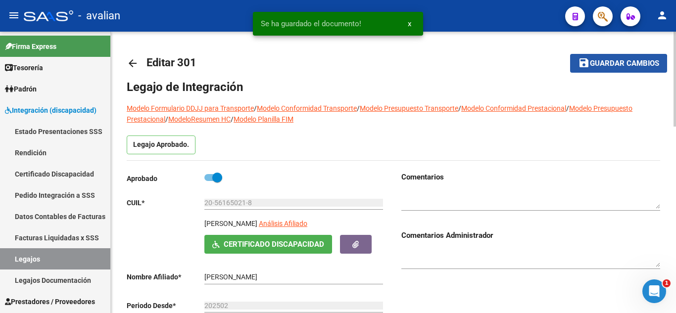
click at [606, 66] on span "Guardar cambios" at bounding box center [624, 63] width 69 height 9
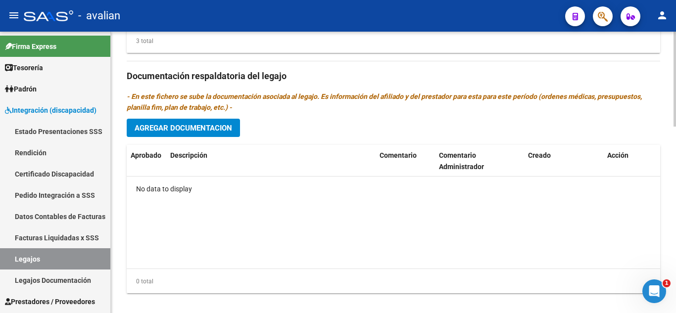
scroll to position [545, 0]
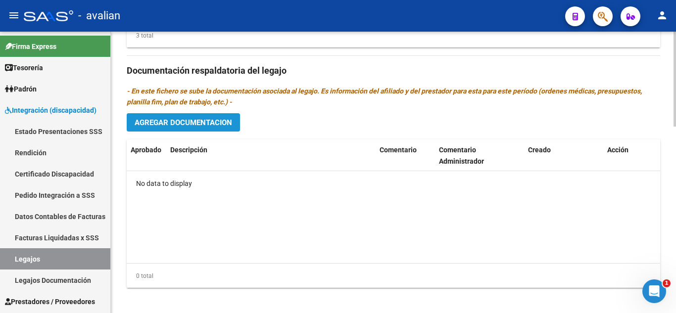
click at [194, 121] on span "Agregar Documentacion" at bounding box center [184, 122] width 98 height 9
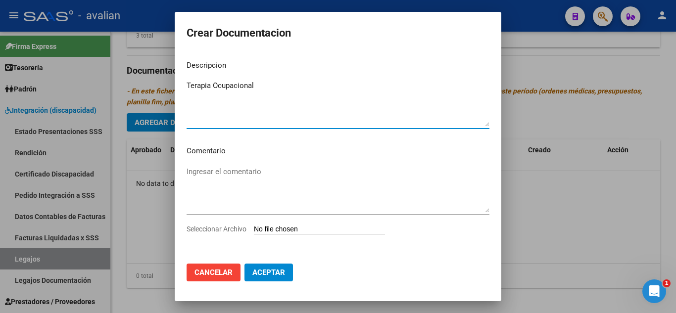
type textarea "Terapia Ocupacional"
click at [295, 228] on input "Seleccionar Archivo" at bounding box center [319, 229] width 131 height 9
type input "C:\fakepath\TERAPIA OCUPACIONAL_compressed.pdf"
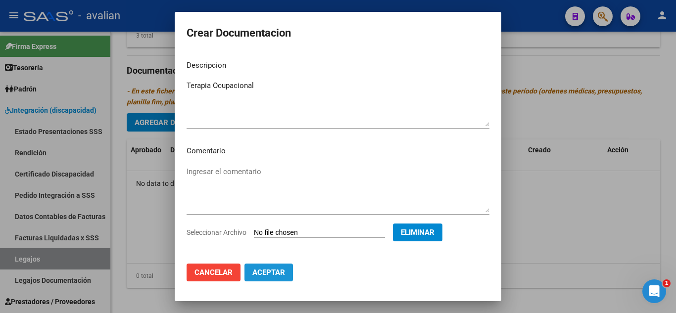
click at [280, 274] on span "Aceptar" at bounding box center [269, 272] width 33 height 9
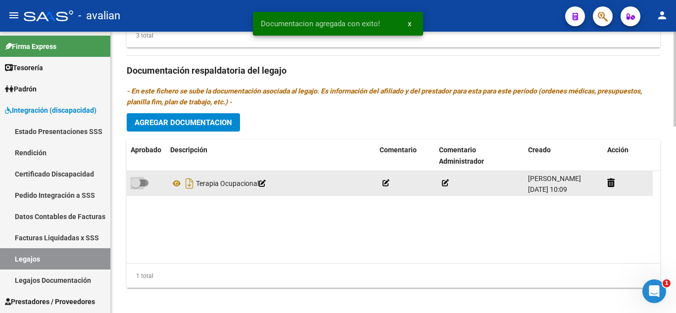
click at [145, 185] on span at bounding box center [140, 183] width 18 height 7
click at [136, 187] on input "checkbox" at bounding box center [135, 187] width 0 height 0
checkbox input "true"
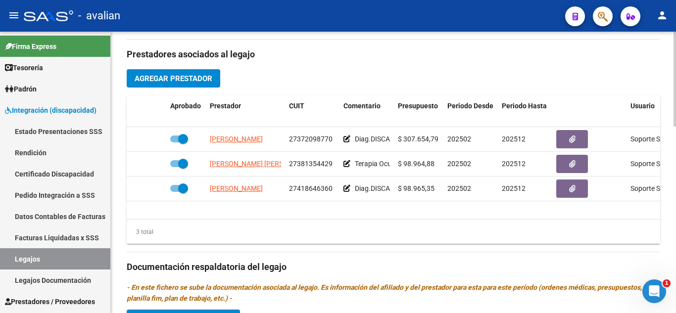
scroll to position [347, 0]
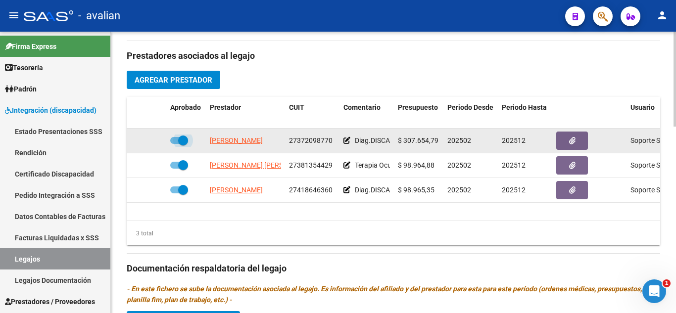
click at [175, 139] on span at bounding box center [179, 140] width 18 height 7
click at [175, 144] on input "checkbox" at bounding box center [175, 144] width 0 height 0
click at [148, 140] on div at bounding box center [147, 140] width 32 height 11
click at [153, 141] on icon at bounding box center [152, 140] width 7 height 7
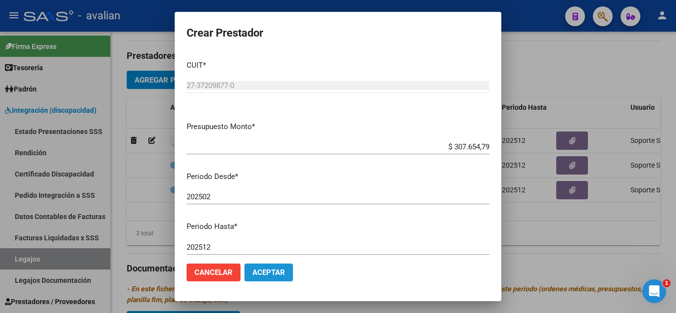
click at [274, 272] on span "Aceptar" at bounding box center [269, 272] width 33 height 9
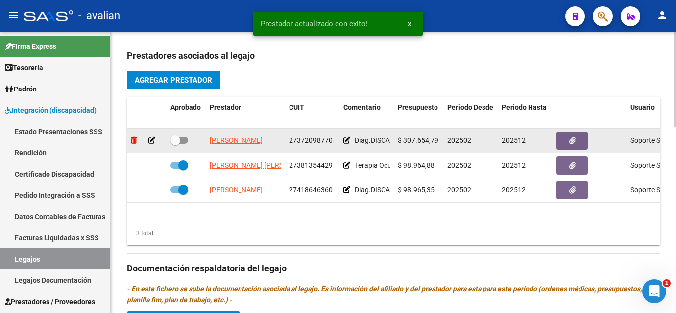
click at [133, 139] on icon at bounding box center [134, 140] width 6 height 7
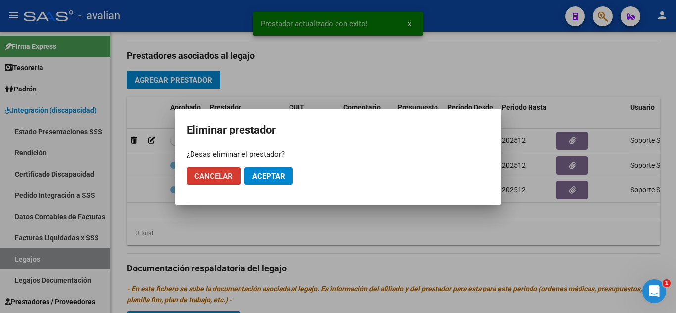
click at [258, 181] on button "Aceptar" at bounding box center [269, 176] width 49 height 18
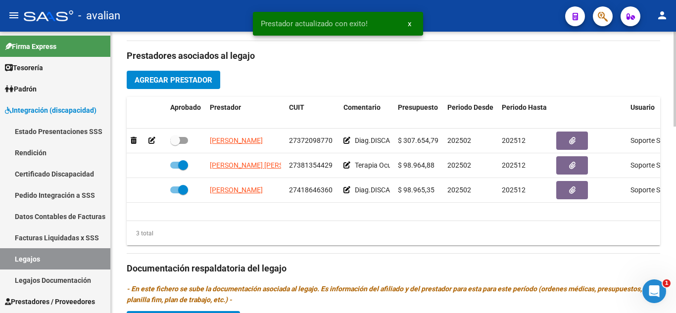
checkbox input "true"
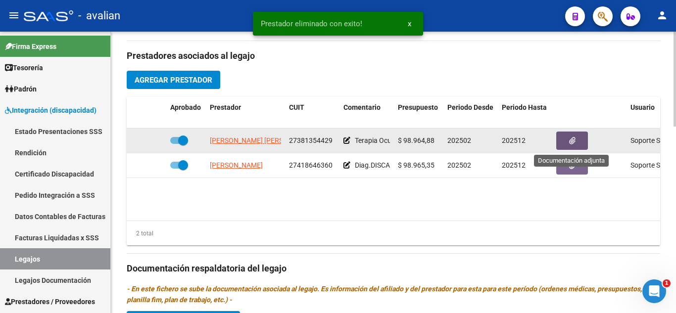
click at [568, 138] on button "button" at bounding box center [573, 141] width 32 height 18
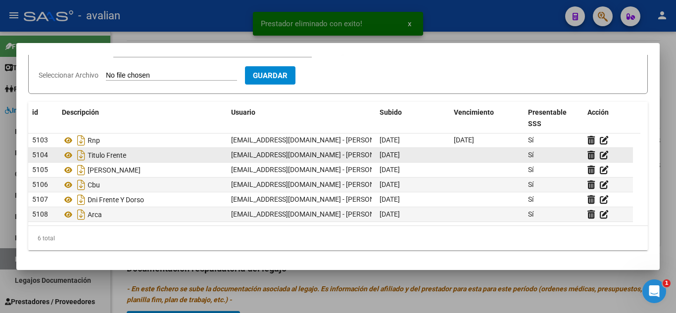
scroll to position [0, 0]
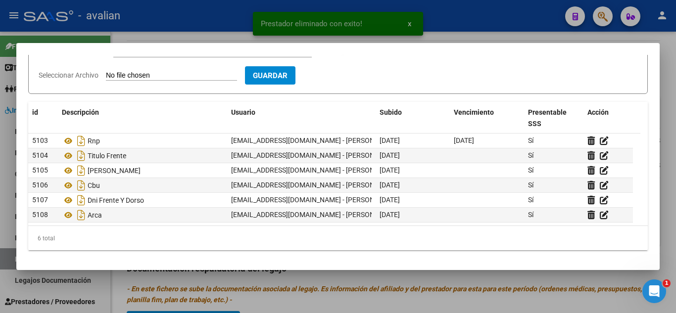
click at [499, 30] on div at bounding box center [338, 156] width 676 height 313
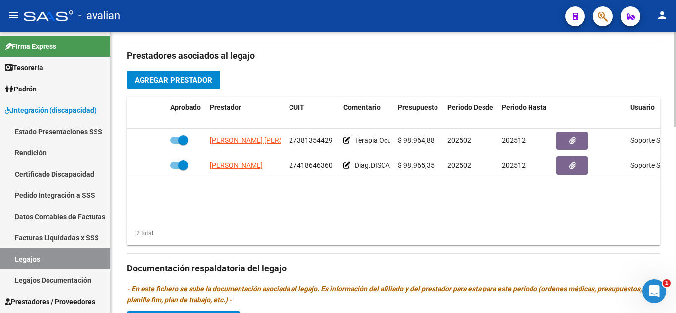
scroll to position [297, 0]
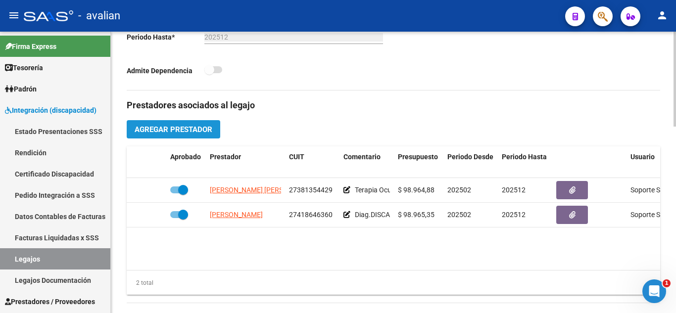
click at [193, 124] on button "Agregar Prestador" at bounding box center [174, 129] width 94 height 18
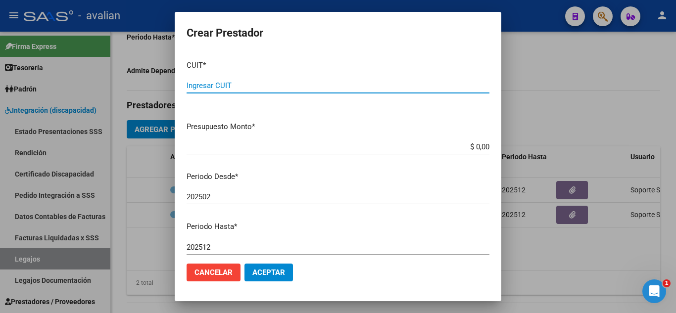
paste input "23-28571662-4"
type input "23-28571662-4"
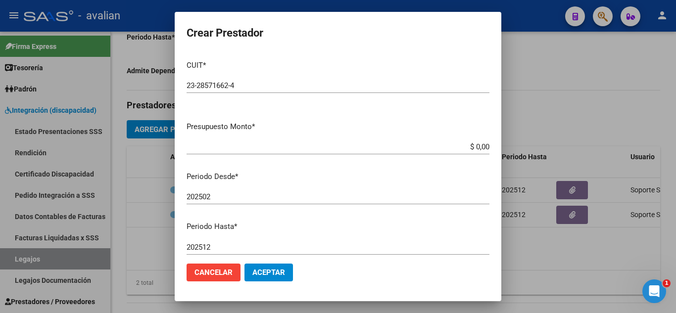
click at [398, 113] on div "CUIT * 23-28571662-4 Ingresar CUIT [PERSON_NAME]" at bounding box center [338, 82] width 303 height 61
drag, startPoint x: 468, startPoint y: 147, endPoint x: 504, endPoint y: 154, distance: 35.8
click at [504, 154] on div "Crear Prestador CUIT * 23-28571662-4 Ingresar CUIT ARCA Padrón Presupuesto Mont…" at bounding box center [338, 156] width 676 height 313
paste input "98.964,88"
type input "$ 98.964,88"
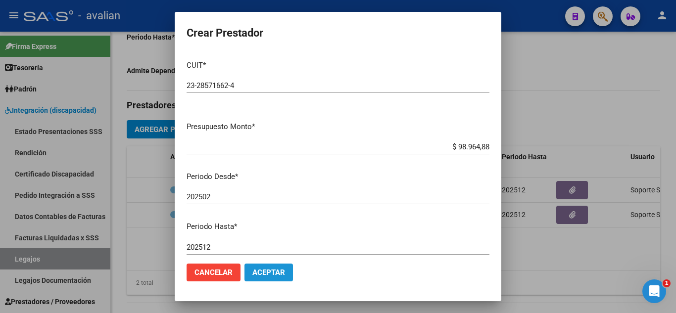
click at [278, 269] on span "Aceptar" at bounding box center [269, 272] width 33 height 9
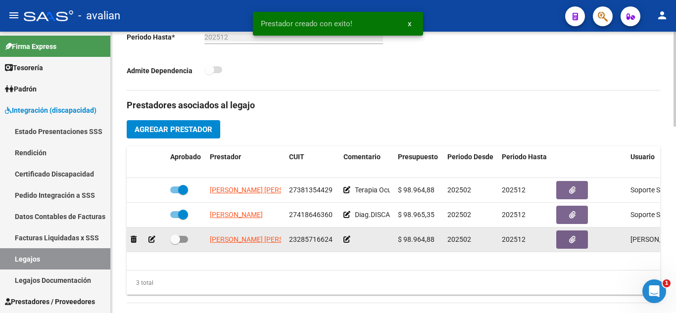
click at [348, 241] on icon at bounding box center [347, 239] width 7 height 7
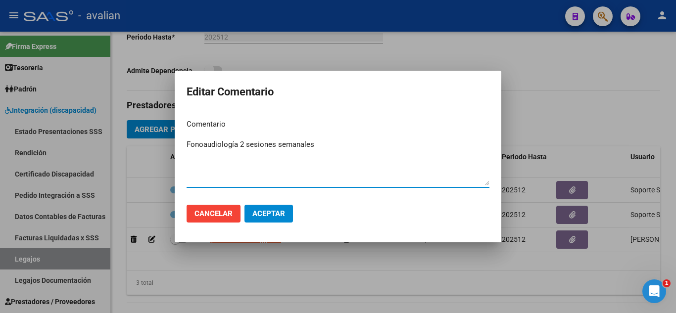
type textarea "Fonoaudiología 2 sesiones semanales"
click at [282, 219] on button "Aceptar" at bounding box center [269, 214] width 49 height 18
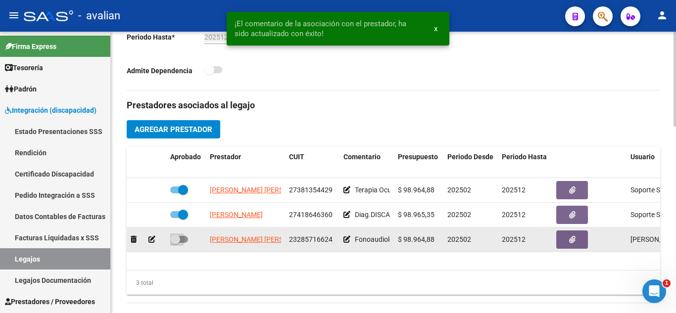
click at [182, 239] on span at bounding box center [179, 239] width 18 height 7
click at [175, 243] on input "checkbox" at bounding box center [175, 243] width 0 height 0
checkbox input "true"
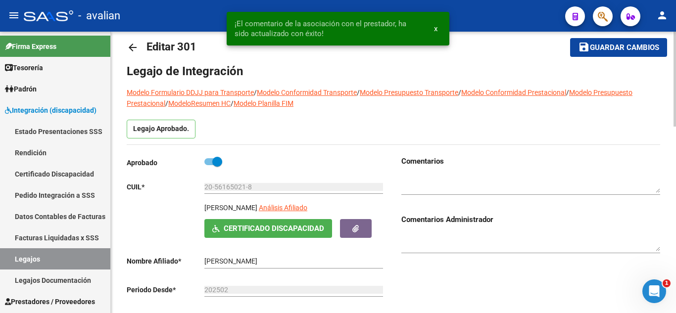
scroll to position [0, 0]
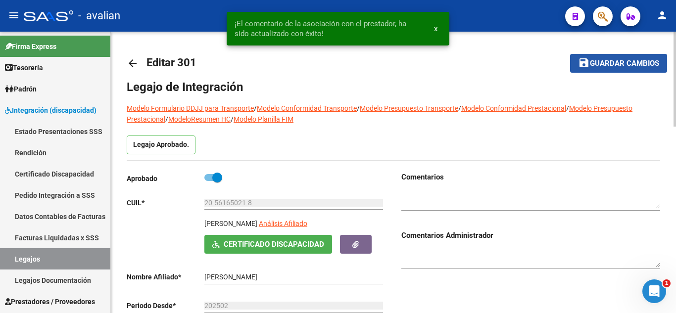
click at [584, 64] on mat-icon "save" at bounding box center [584, 63] width 12 height 12
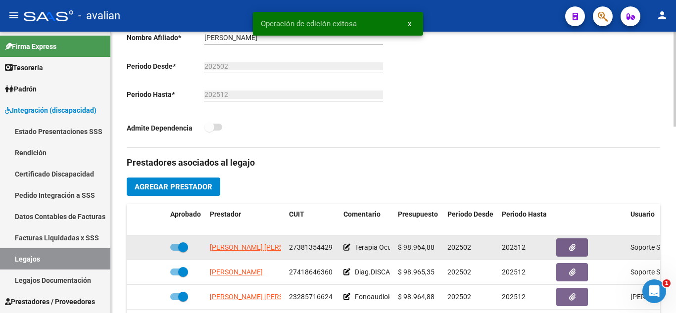
scroll to position [297, 0]
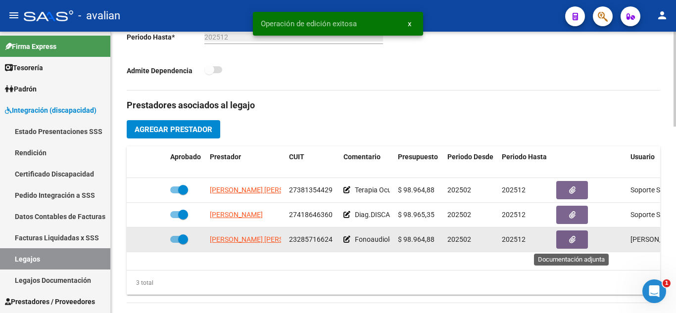
click at [572, 244] on icon "button" at bounding box center [572, 239] width 6 height 7
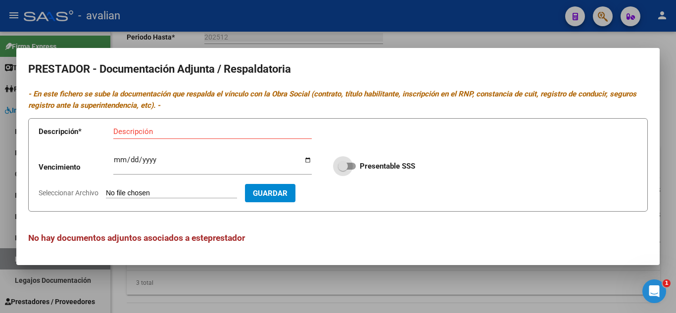
click at [355, 166] on span at bounding box center [347, 166] width 18 height 7
click at [343, 170] on input "Presentable SSS" at bounding box center [343, 170] width 0 height 0
checkbox input "true"
click at [139, 131] on input "Descripción" at bounding box center [212, 131] width 199 height 9
type input "TITULO FRENTE"
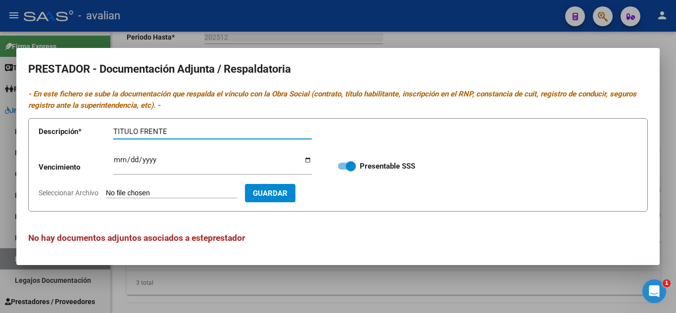
click at [131, 196] on input "Seleccionar Archivo" at bounding box center [171, 193] width 131 height 9
type input "C:\fakepath\T1.jpg"
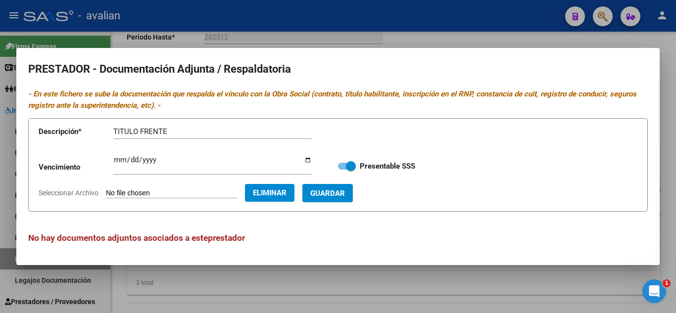
click at [345, 196] on span "Guardar" at bounding box center [327, 193] width 35 height 9
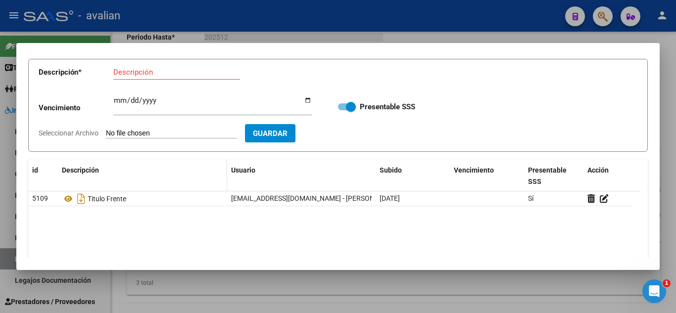
scroll to position [0, 0]
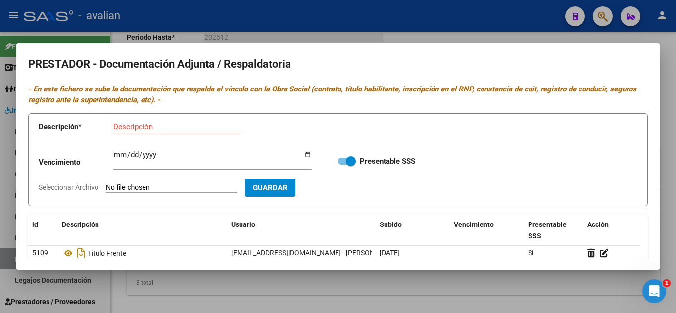
click at [143, 127] on input "Descripción" at bounding box center [176, 126] width 127 height 9
type input "TITULO DORSO"
click at [180, 189] on input "Seleccionar Archivo" at bounding box center [171, 188] width 131 height 9
type input "C:\fakepath\T2.jpg"
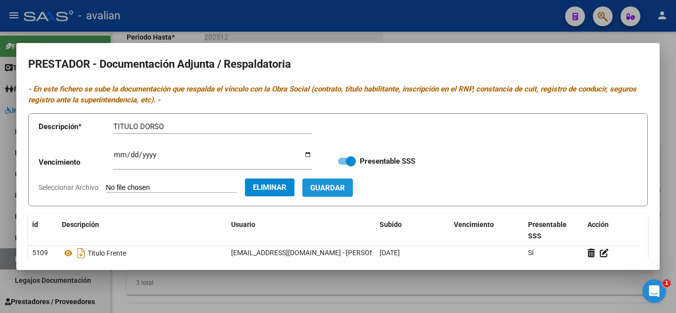
click at [340, 181] on button "Guardar" at bounding box center [328, 188] width 51 height 18
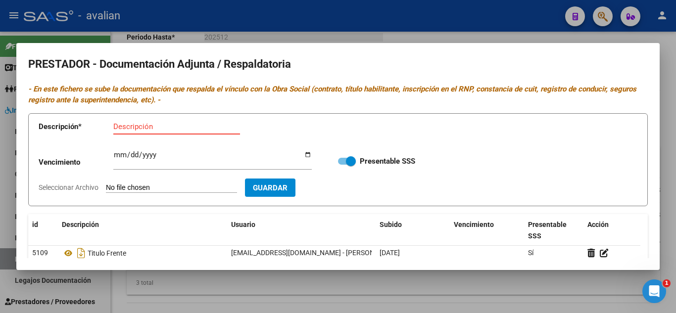
click at [181, 127] on input "Descripción" at bounding box center [176, 126] width 127 height 9
type input "RNP"
click at [117, 156] on input "Ingresar vencimiento" at bounding box center [212, 159] width 199 height 16
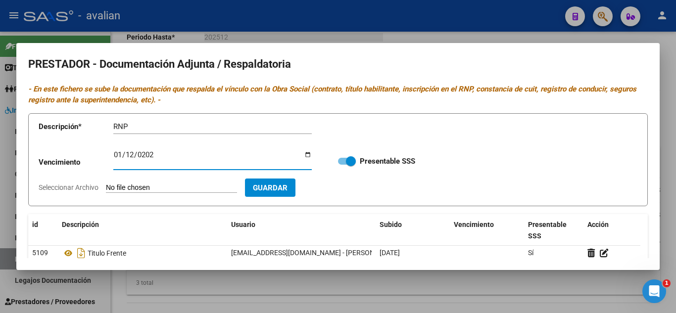
type input "[DATE]"
click at [114, 191] on input "Seleccionar Archivo" at bounding box center [171, 188] width 131 height 9
type input "C:\fakepath\RNP.jpg"
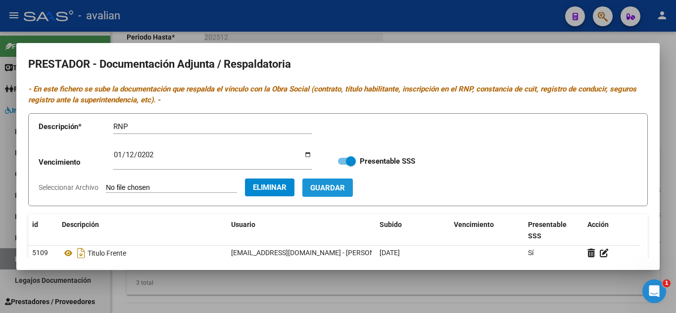
click at [342, 179] on button "Guardar" at bounding box center [328, 188] width 51 height 18
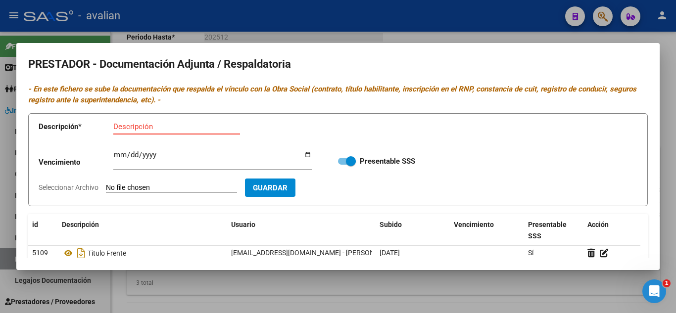
click at [162, 128] on input "Descripción" at bounding box center [176, 126] width 127 height 9
type input "CBU"
click at [160, 187] on input "Seleccionar Archivo" at bounding box center [171, 188] width 131 height 9
type input "C:\fakepath\CBU.jpg"
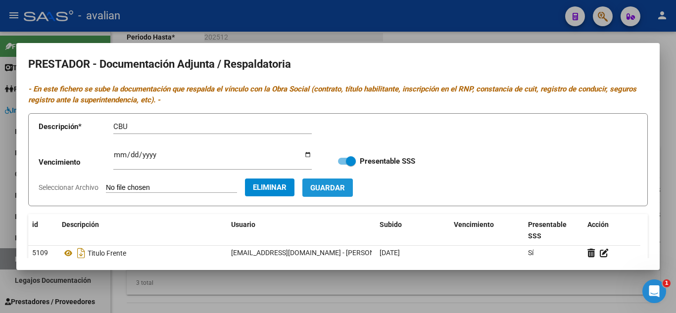
click at [343, 190] on span "Guardar" at bounding box center [327, 188] width 35 height 9
click at [388, 34] on div at bounding box center [338, 156] width 676 height 313
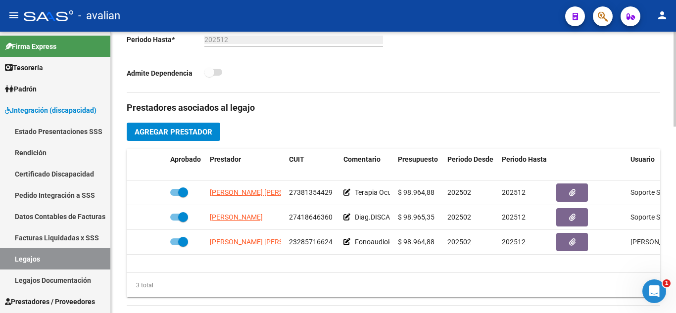
scroll to position [297, 0]
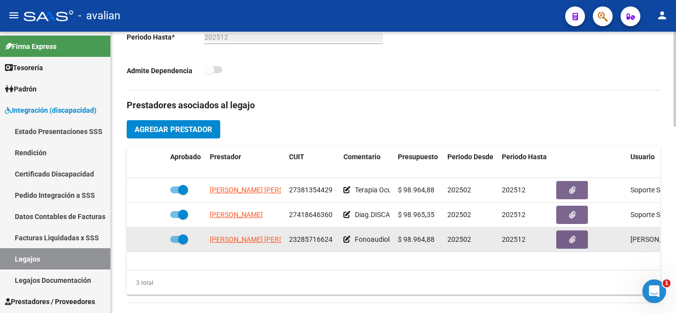
drag, startPoint x: 287, startPoint y: 234, endPoint x: 334, endPoint y: 238, distance: 47.3
click at [334, 238] on datatable-body-cell "23285716624" at bounding box center [312, 240] width 54 height 24
copy span "23285716624"
click at [581, 244] on button "button" at bounding box center [573, 240] width 32 height 18
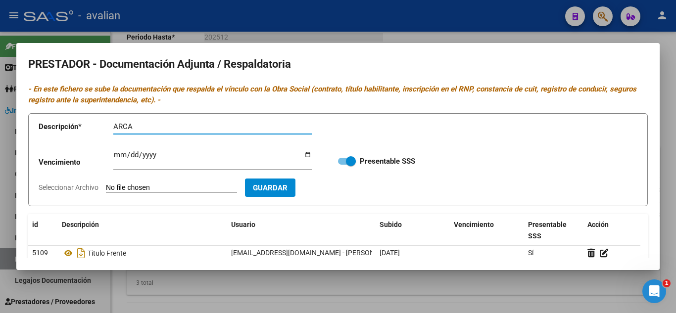
type input "ARCA"
click at [181, 188] on input "Seleccionar Archivo" at bounding box center [171, 188] width 131 height 9
type input "C:\fakepath\AFIP - Administración Federal de Ingresos Públicos.pdf"
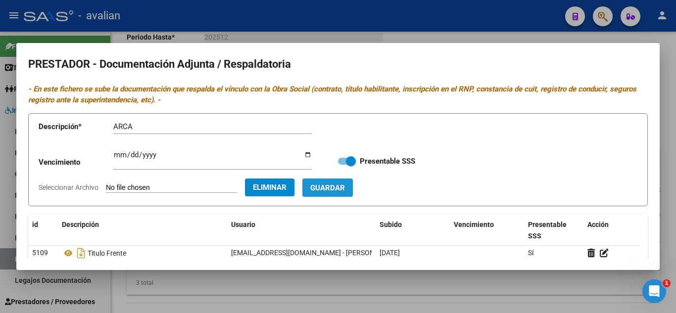
click at [353, 193] on button "Guardar" at bounding box center [328, 188] width 51 height 18
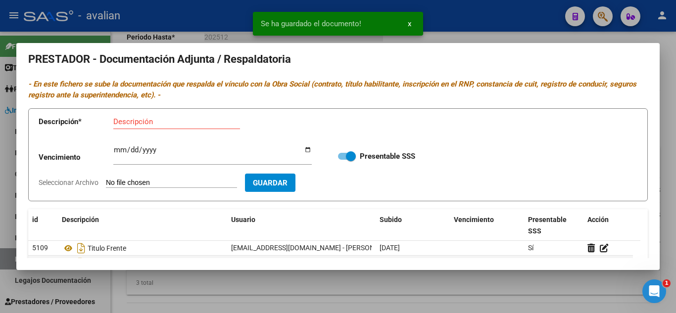
scroll to position [0, 0]
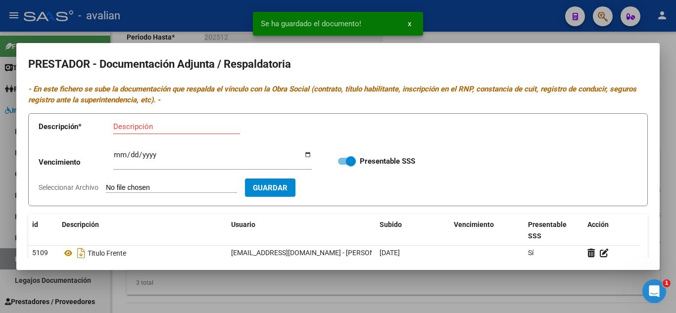
click at [539, 35] on div at bounding box center [338, 156] width 676 height 313
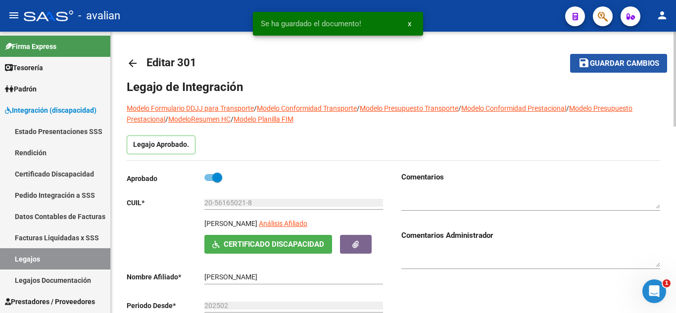
click at [606, 65] on span "Guardar cambios" at bounding box center [624, 63] width 69 height 9
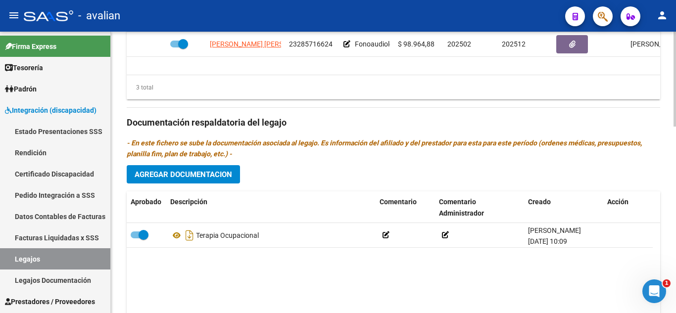
scroll to position [495, 0]
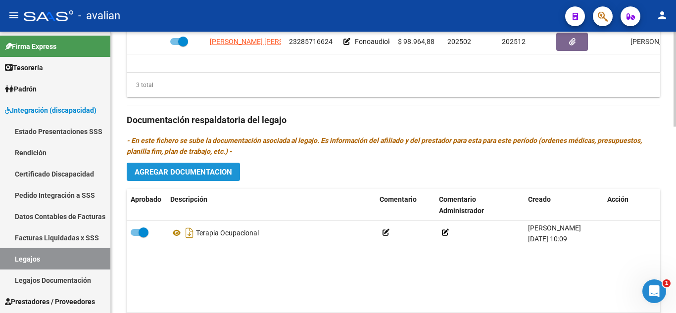
click at [212, 172] on span "Agregar Documentacion" at bounding box center [184, 172] width 98 height 9
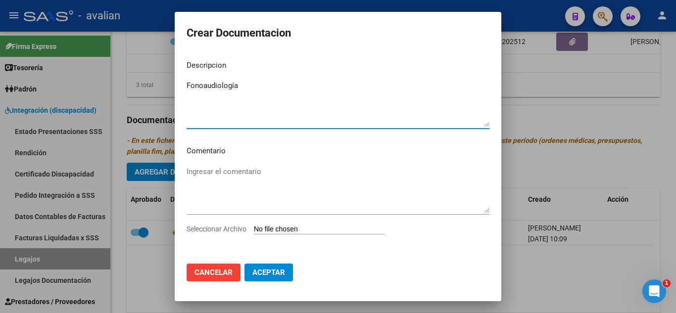
type textarea "Fonoaudiología"
click at [279, 233] on input "Seleccionar Archivo" at bounding box center [319, 229] width 131 height 9
click at [284, 224] on div "Ingresar el comentario" at bounding box center [338, 194] width 303 height 60
click at [300, 225] on input "Seleccionar Archivo" at bounding box center [319, 229] width 131 height 9
type input "C:\fakepath\FONOAUDIOLOGÍA (2).pdf"
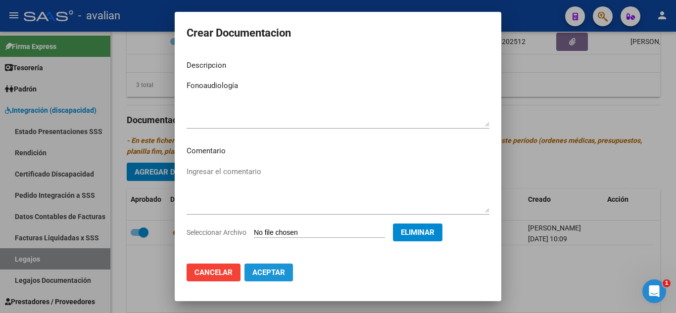
click at [283, 274] on span "Aceptar" at bounding box center [269, 272] width 33 height 9
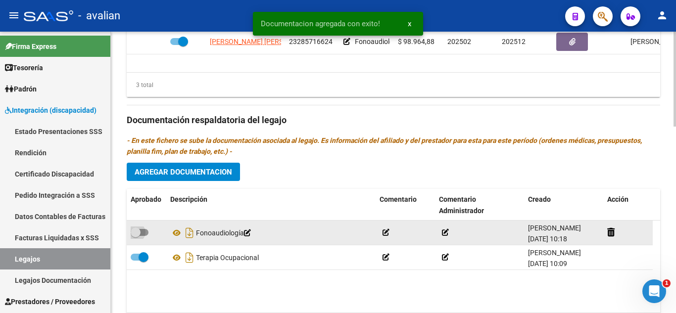
click at [147, 231] on span at bounding box center [140, 232] width 18 height 7
click at [136, 236] on input "checkbox" at bounding box center [135, 236] width 0 height 0
checkbox input "true"
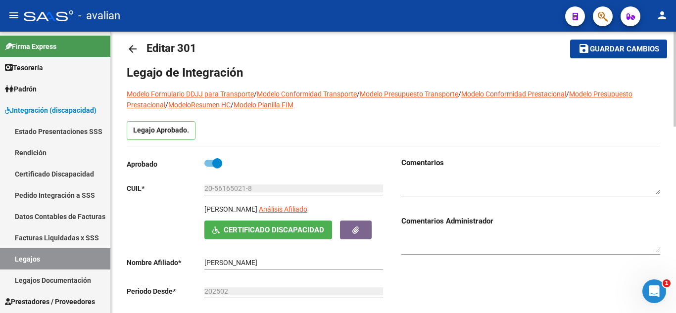
scroll to position [0, 0]
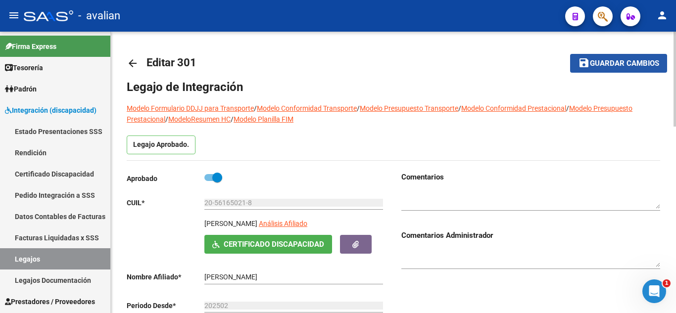
click at [605, 59] on span "Guardar cambios" at bounding box center [624, 63] width 69 height 9
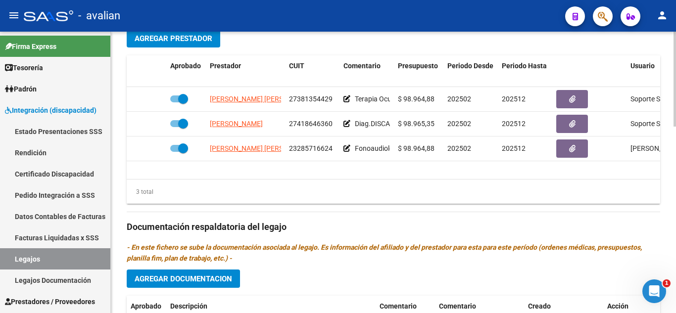
scroll to position [347, 0]
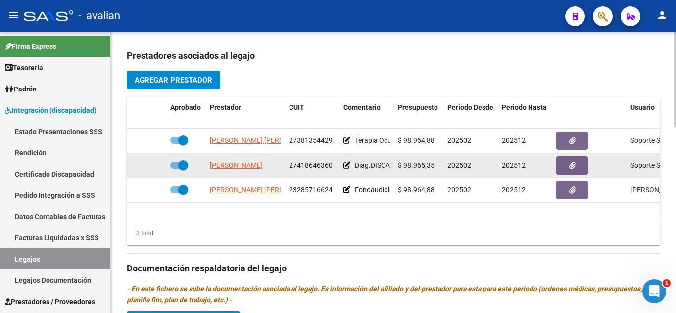
click at [348, 169] on icon at bounding box center [347, 165] width 7 height 7
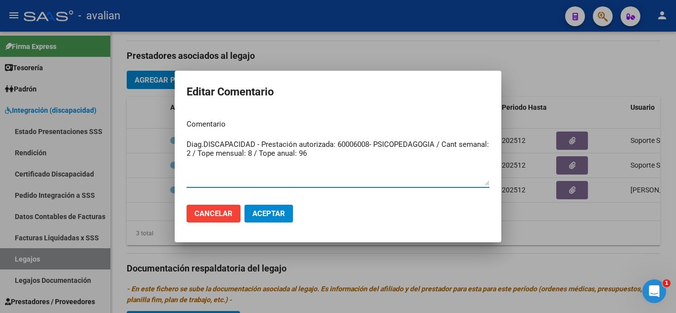
drag, startPoint x: 315, startPoint y: 151, endPoint x: 87, endPoint y: 106, distance: 233.1
click at [87, 106] on div "Editar Comentario Comentario Diag.DISCAPACIDAD - Prestación autorizada: 6000600…" at bounding box center [338, 156] width 676 height 313
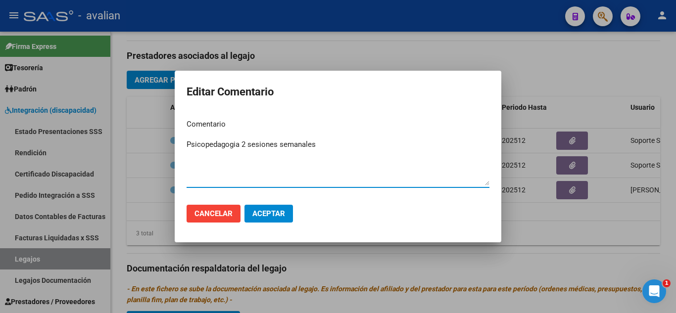
type textarea "Psicopedagogia 2 sesiones semanales"
click at [272, 215] on span "Aceptar" at bounding box center [269, 213] width 33 height 9
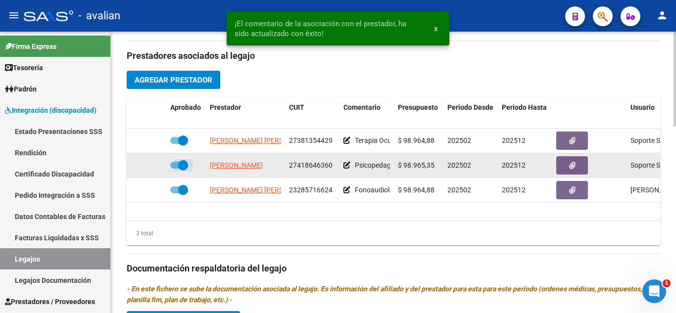
click at [177, 165] on span at bounding box center [179, 165] width 18 height 7
click at [175, 169] on input "checkbox" at bounding box center [175, 169] width 0 height 0
checkbox input "false"
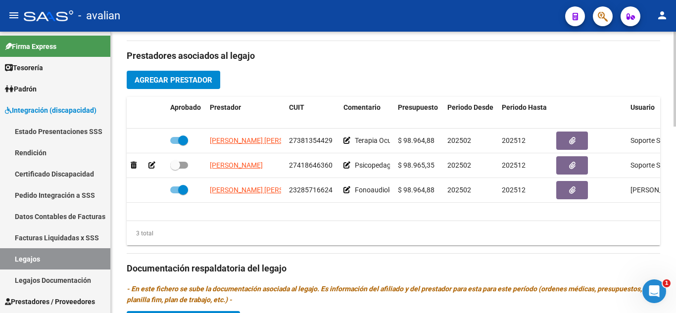
click at [376, 85] on div "Prestadores asociados al legajo Agregar Prestador Aprobado Prestador CUIT Comen…" at bounding box center [394, 267] width 534 height 453
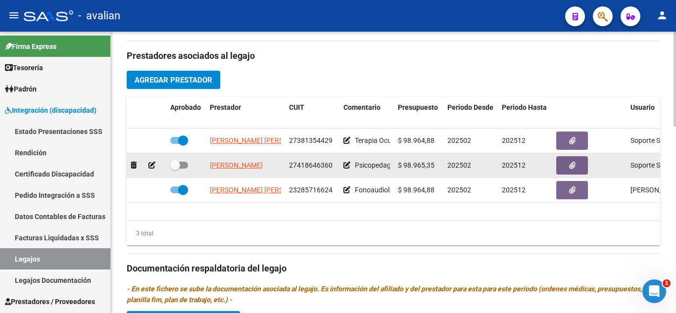
click at [150, 168] on icon at bounding box center [152, 165] width 7 height 7
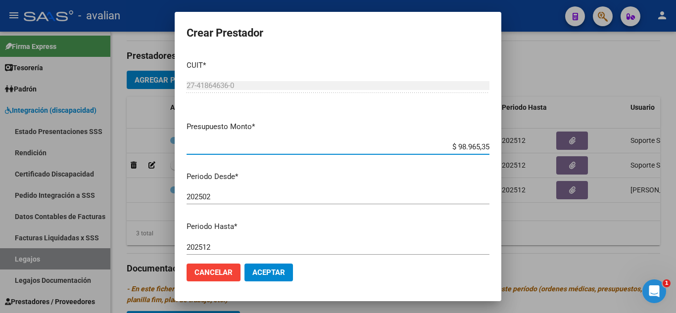
drag, startPoint x: 450, startPoint y: 145, endPoint x: 499, endPoint y: 153, distance: 50.2
click at [499, 153] on mat-dialog-content "CUIT * 27-41864636-0 Ingresar CUIT ARCA Padrón Presupuesto Monto * $ 98.965,35 …" at bounding box center [338, 154] width 327 height 204
paste input "4,88"
type input "$ 98.964,88"
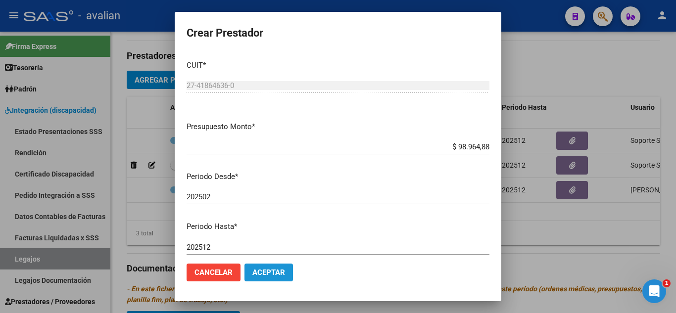
click at [276, 273] on span "Aceptar" at bounding box center [269, 272] width 33 height 9
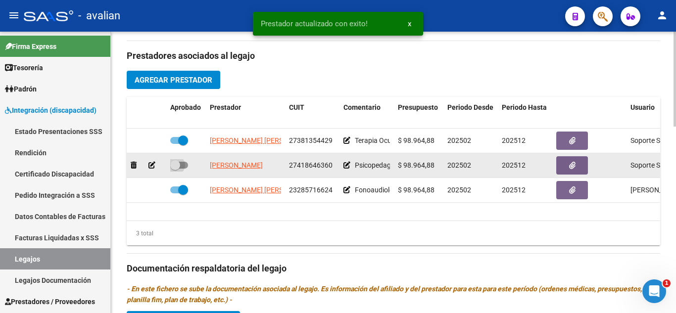
click at [183, 167] on span at bounding box center [179, 165] width 18 height 7
click at [175, 169] on input "checkbox" at bounding box center [175, 169] width 0 height 0
checkbox input "true"
click at [577, 166] on button "button" at bounding box center [573, 165] width 32 height 18
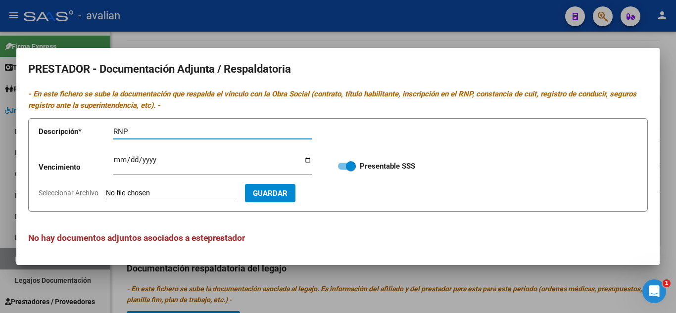
type input "RNP"
click at [114, 160] on input "Ingresar vencimiento" at bounding box center [212, 164] width 199 height 16
type input "[DATE]"
click at [201, 194] on input "Seleccionar Archivo" at bounding box center [171, 193] width 131 height 9
type input "C:\fakepath\RNP.jpg"
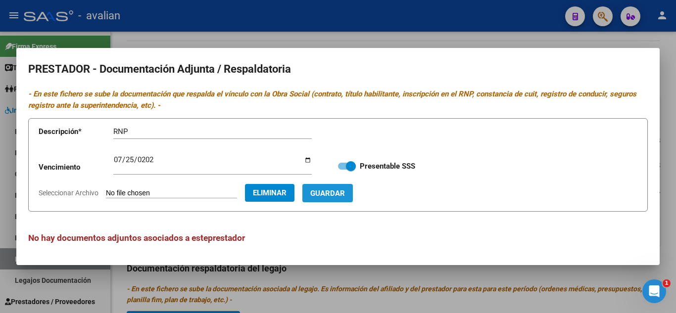
click at [345, 197] on span "Guardar" at bounding box center [327, 193] width 35 height 9
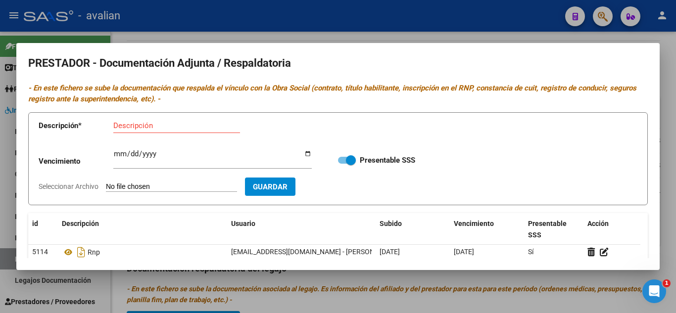
scroll to position [0, 0]
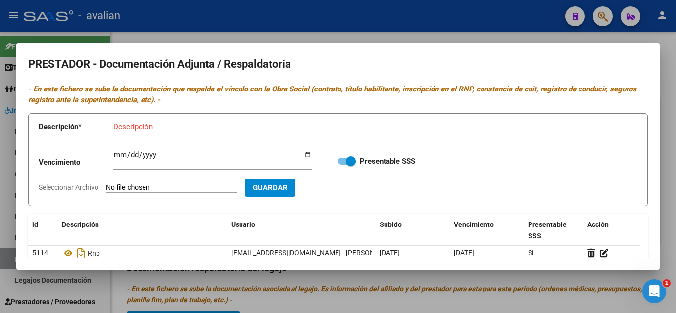
click at [157, 125] on input "Descripción" at bounding box center [176, 126] width 127 height 9
type input "TITULO FRENTE"
click at [148, 187] on input "Seleccionar Archivo" at bounding box center [171, 188] width 131 height 9
type input "C:\fakepath\T1.jpg"
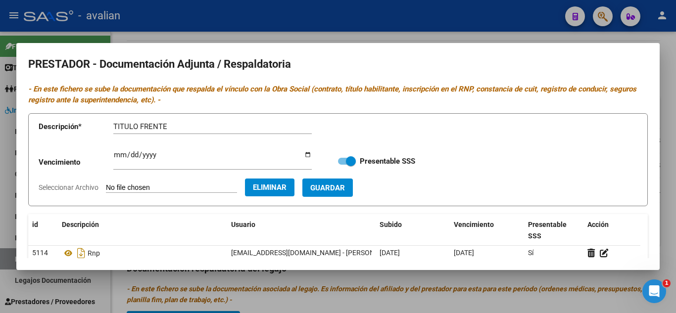
click at [345, 190] on span "Guardar" at bounding box center [327, 188] width 35 height 9
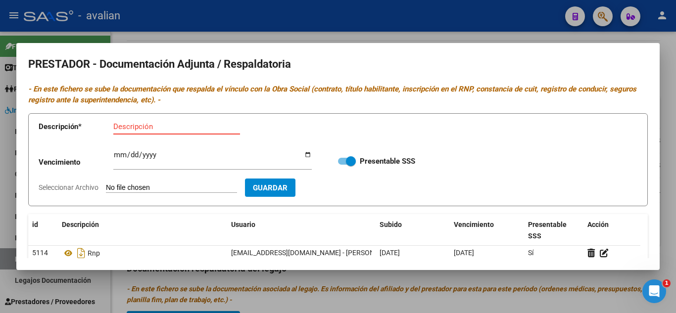
click at [160, 130] on input "Descripción" at bounding box center [176, 126] width 127 height 9
type input "TITULO DORSO"
click at [165, 186] on input "Seleccionar Archivo" at bounding box center [171, 188] width 131 height 9
type input "C:\fakepath\T2.jpg"
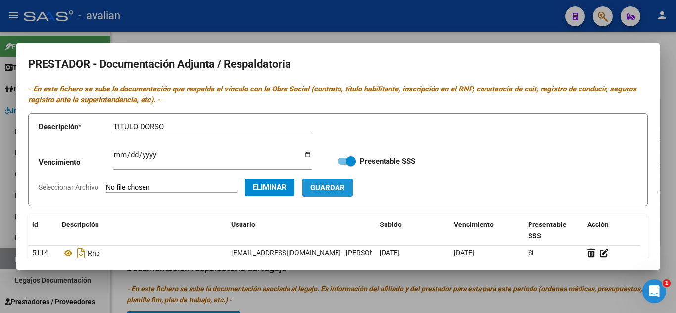
click at [353, 193] on button "Guardar" at bounding box center [328, 188] width 51 height 18
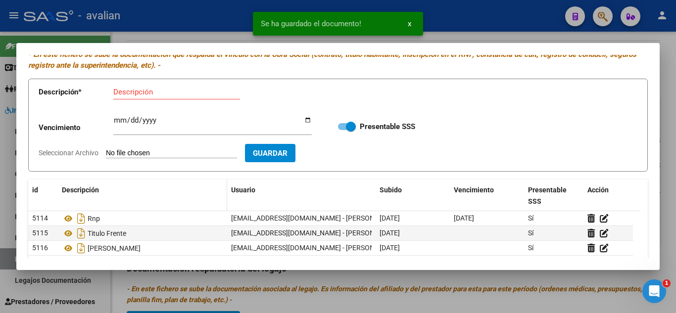
scroll to position [50, 0]
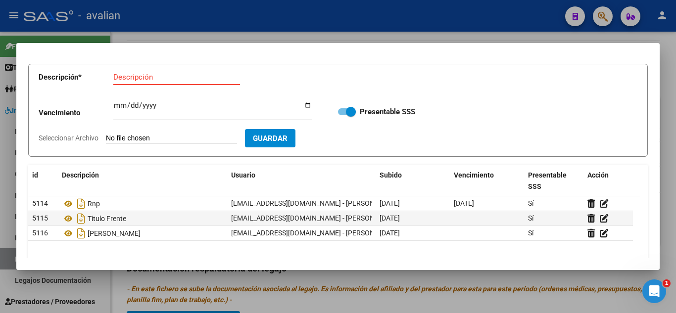
click at [151, 79] on input "Descripción" at bounding box center [176, 77] width 127 height 9
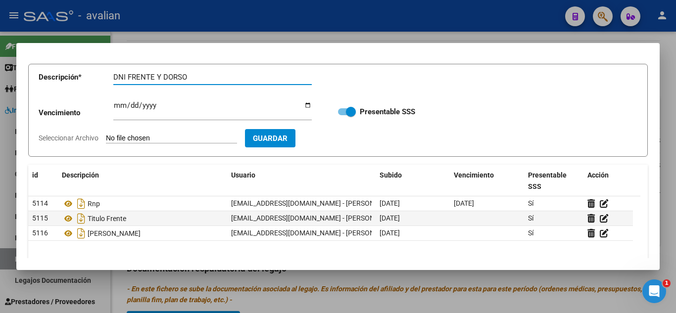
type input "DNI FRENTE Y DORSO"
click at [163, 138] on input "Seleccionar Archivo" at bounding box center [171, 138] width 131 height 9
type input "C:\fakepath\DNI.jpg"
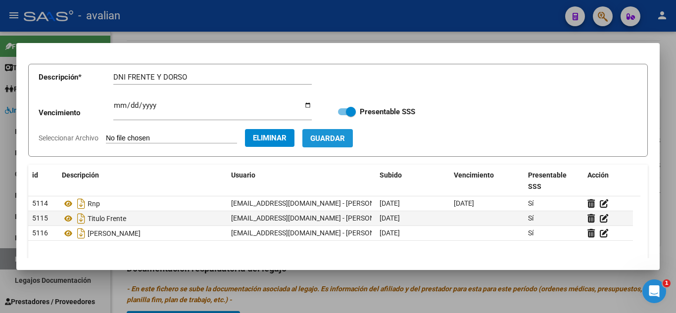
click at [340, 133] on button "Guardar" at bounding box center [328, 138] width 51 height 18
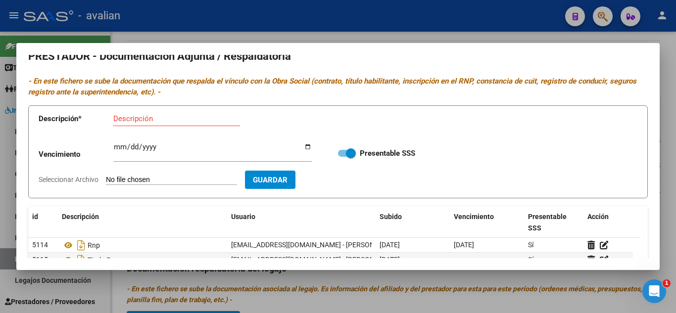
scroll to position [0, 0]
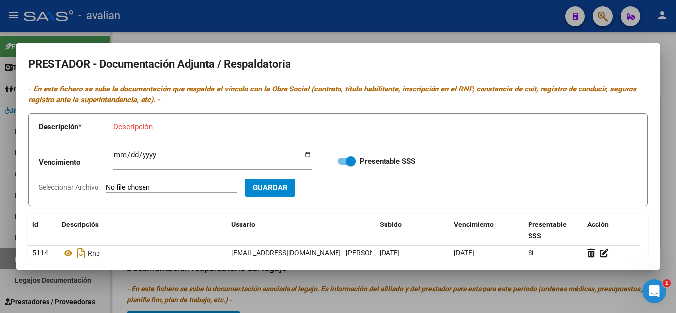
click at [147, 128] on input "Descripción" at bounding box center [176, 126] width 127 height 9
type input "CBU"
click at [131, 185] on input "Seleccionar Archivo" at bounding box center [171, 188] width 131 height 9
type input "C:\fakepath\CBU.jpg"
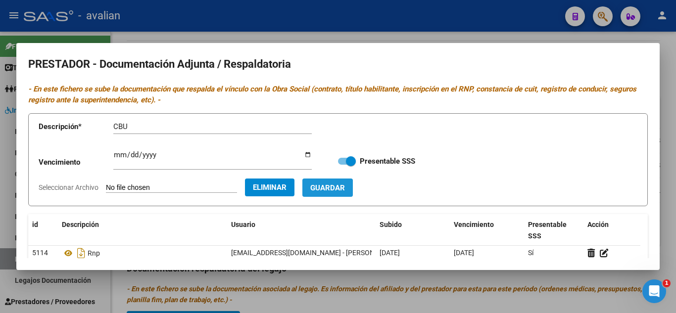
click at [334, 190] on span "Guardar" at bounding box center [327, 188] width 35 height 9
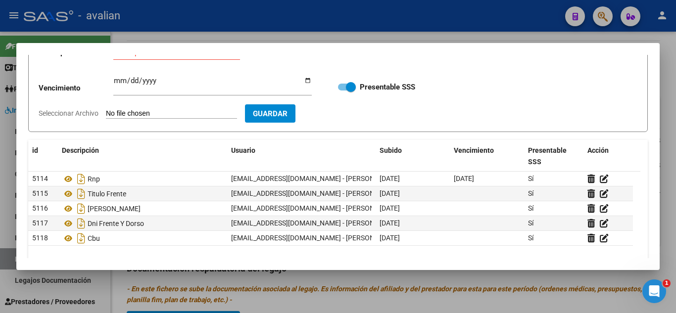
scroll to position [50, 0]
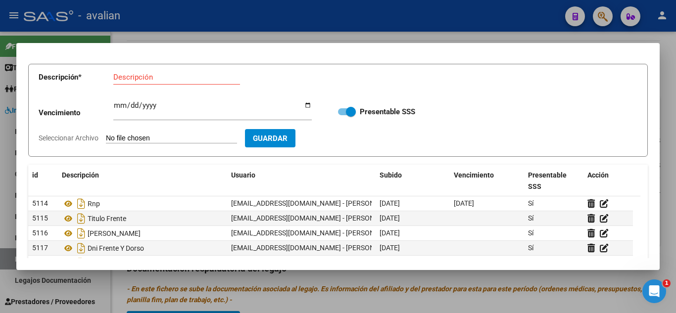
click at [462, 51] on mat-dialog-container "PRESTADOR - Documentación Adjunta / Respaldatoria - En este fichero se sube la …" at bounding box center [338, 156] width 644 height 227
click at [470, 33] on div at bounding box center [338, 156] width 676 height 313
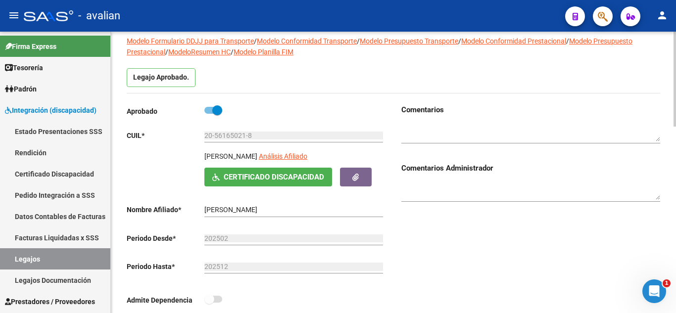
scroll to position [0, 0]
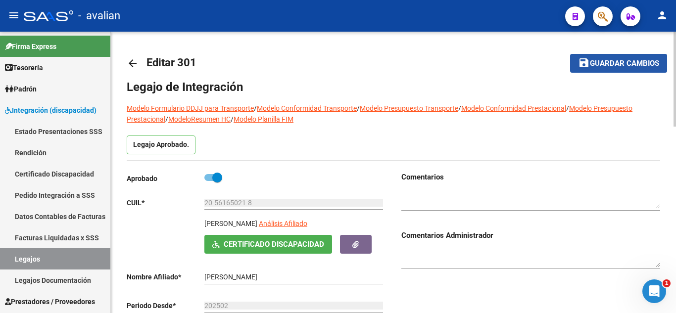
click at [591, 59] on span "Guardar cambios" at bounding box center [624, 63] width 69 height 9
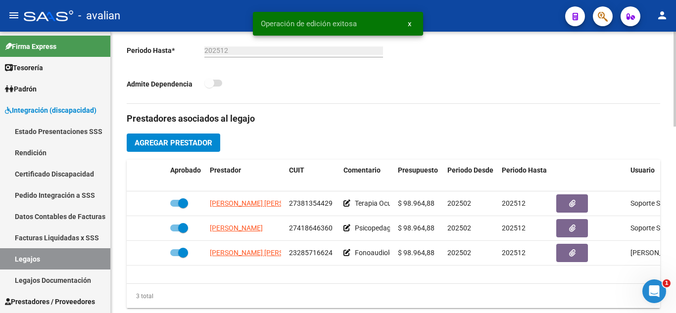
scroll to position [297, 0]
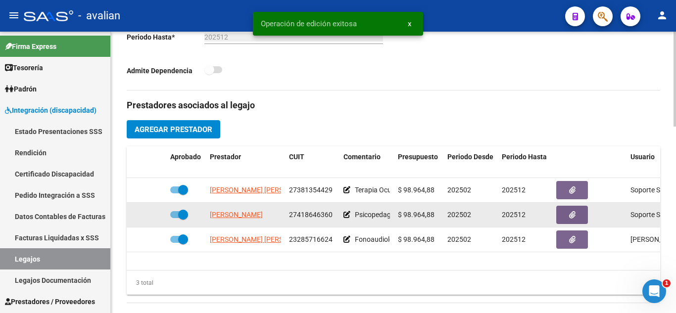
drag, startPoint x: 285, startPoint y: 212, endPoint x: 333, endPoint y: 217, distance: 48.3
click at [333, 217] on datatable-body-cell "27418646360" at bounding box center [312, 215] width 54 height 24
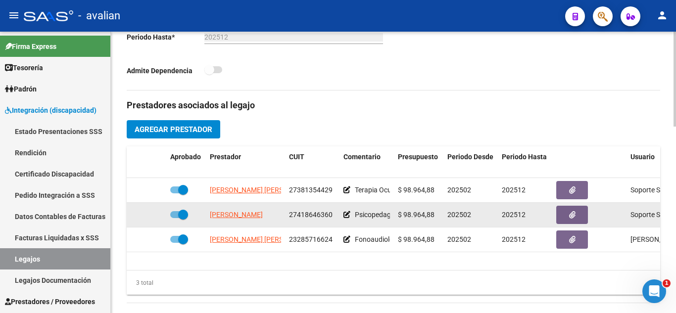
copy span "27418646360"
click at [577, 214] on button "button" at bounding box center [573, 215] width 32 height 18
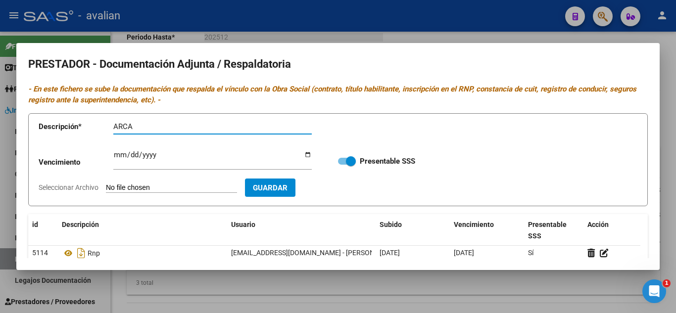
type input "ARCA"
click at [143, 186] on input "Seleccionar Archivo" at bounding box center [171, 188] width 131 height 9
type input "C:\fakepath\AFIP - Administración Federal de Ingresos Públicos.pdf"
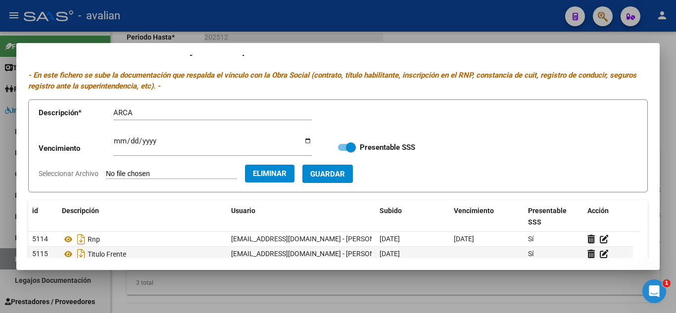
scroll to position [13, 0]
click at [345, 174] on span "Guardar" at bounding box center [327, 174] width 35 height 9
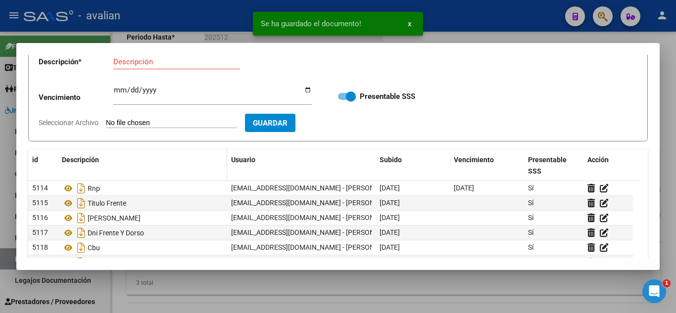
scroll to position [0, 0]
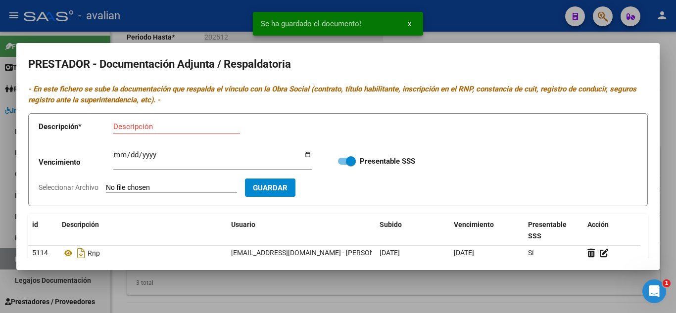
click at [495, 35] on div at bounding box center [338, 156] width 676 height 313
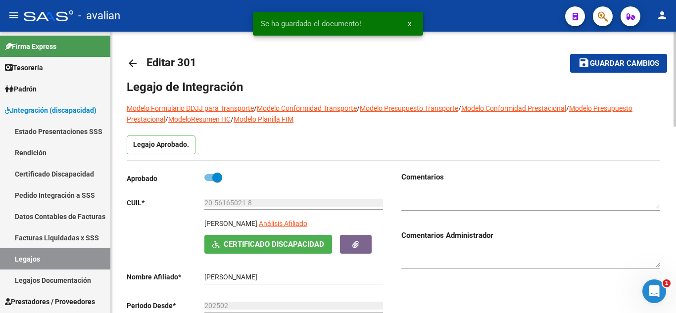
click at [587, 64] on mat-icon "save" at bounding box center [584, 63] width 12 height 12
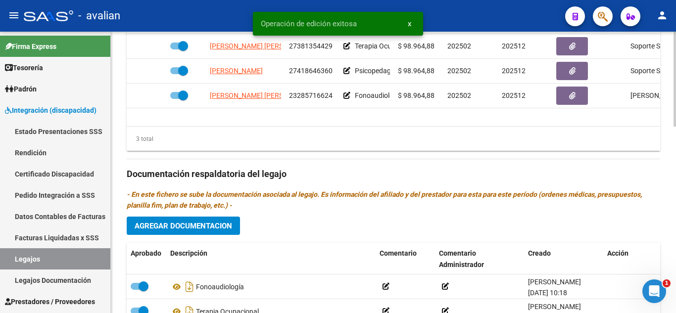
scroll to position [495, 0]
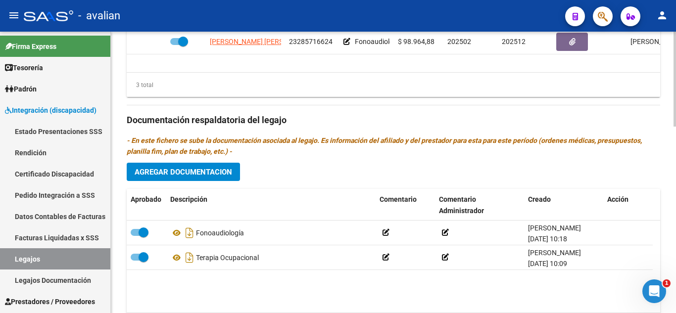
click at [227, 180] on button "Agregar Documentacion" at bounding box center [183, 172] width 113 height 18
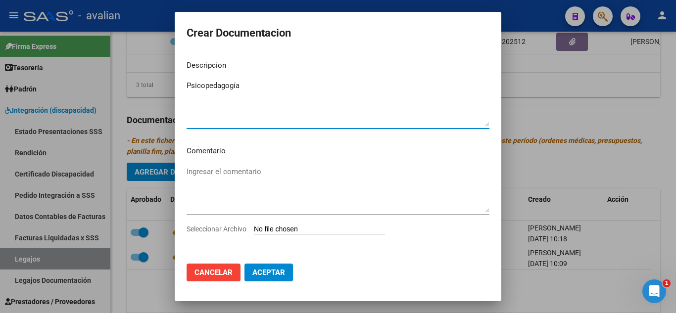
type textarea "Psicopedagogía"
click at [306, 232] on input "Seleccionar Archivo" at bounding box center [319, 229] width 131 height 9
type input "C:\fakepath\PSICOPEDAGOGÍA (2)_compressed.pdf"
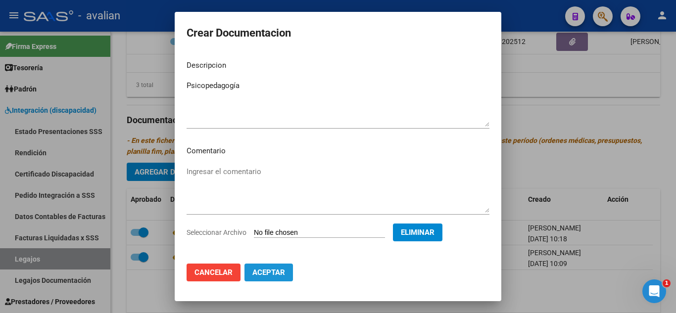
click at [284, 274] on span "Aceptar" at bounding box center [269, 272] width 33 height 9
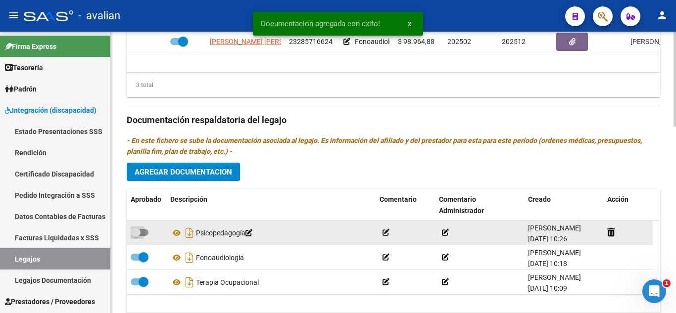
click at [144, 230] on span at bounding box center [140, 232] width 18 height 7
click at [136, 236] on input "checkbox" at bounding box center [135, 236] width 0 height 0
checkbox input "true"
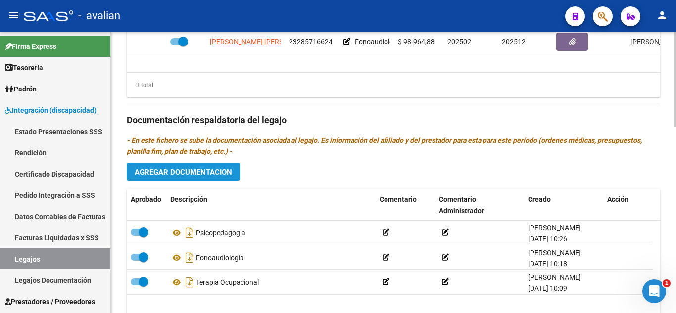
click at [185, 172] on span "Agregar Documentacion" at bounding box center [184, 172] width 98 height 9
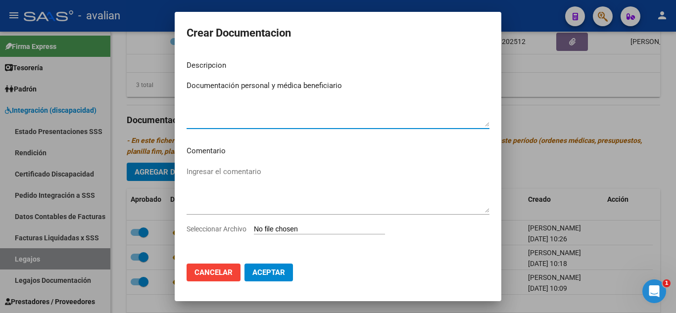
type textarea "Documentación personal y médica beneficiario"
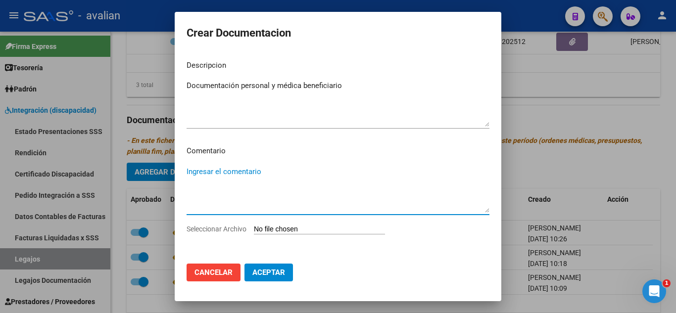
click at [227, 172] on textarea "Ingresar el comentario" at bounding box center [338, 189] width 303 height 47
paste textarea "Febrero a Diciembre -Terapia Ocupacional 2 ss semanales Lic [PERSON_NAME] Num 8…"
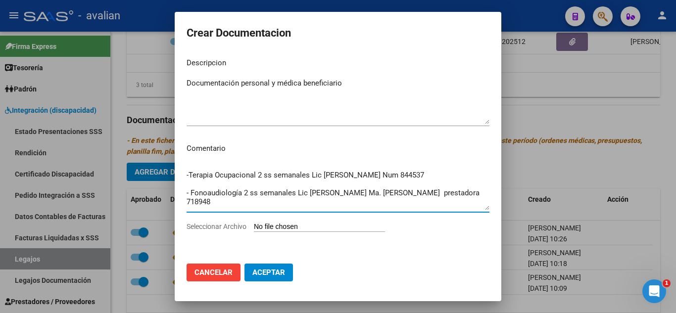
scroll to position [18, 0]
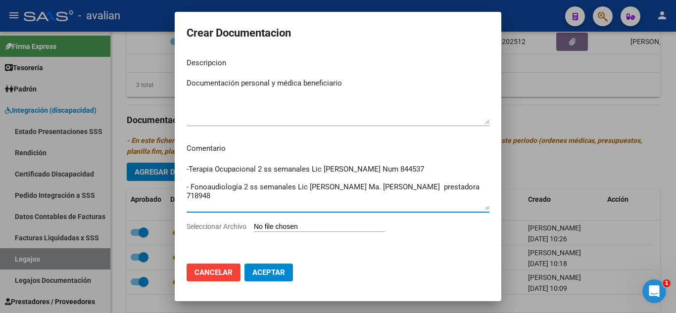
type textarea "Febrero a Diciembre -Terapia Ocupacional 2 ss semanales Lic [PERSON_NAME] Num 8…"
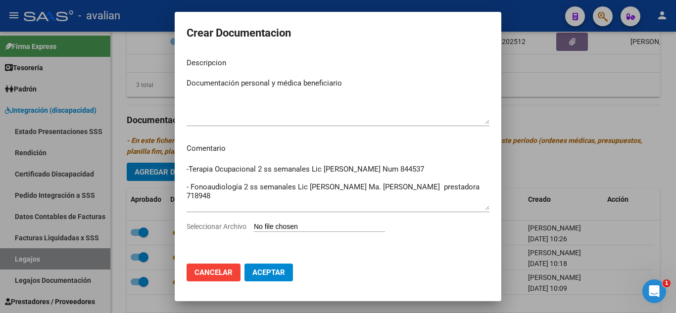
click at [306, 228] on input "Seleccionar Archivo" at bounding box center [319, 227] width 131 height 9
type input "C:\fakepath\cud_merged.pdf"
click at [267, 269] on span "Aceptar" at bounding box center [269, 272] width 33 height 9
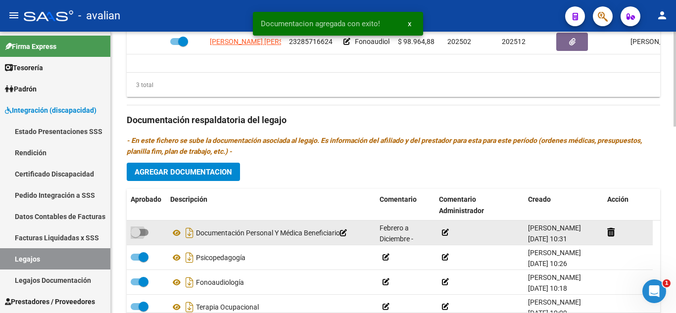
click at [143, 233] on span at bounding box center [140, 232] width 18 height 7
click at [136, 236] on input "checkbox" at bounding box center [135, 236] width 0 height 0
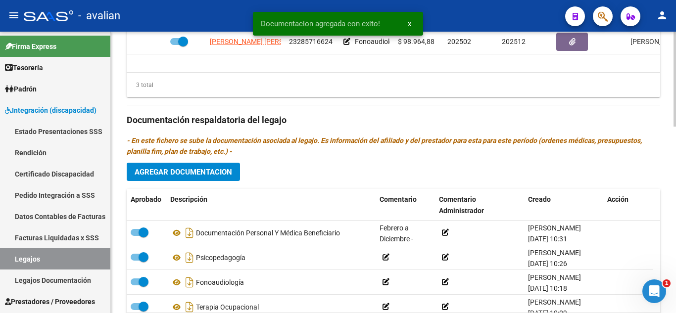
scroll to position [545, 0]
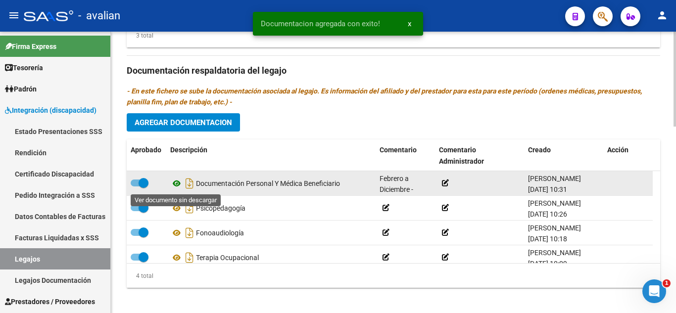
click at [175, 185] on icon at bounding box center [176, 184] width 13 height 12
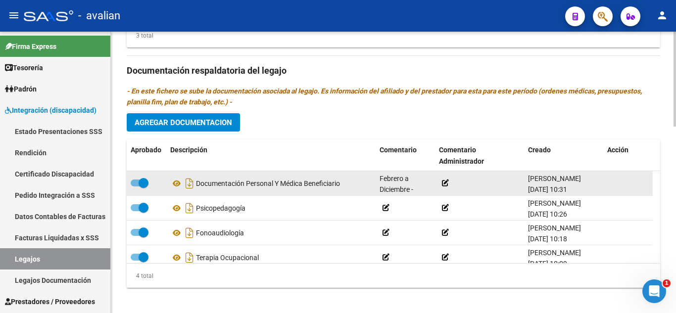
drag, startPoint x: 197, startPoint y: 182, endPoint x: 351, endPoint y: 190, distance: 154.2
click at [351, 190] on div "Documentación Personal Y Médica Beneficiario" at bounding box center [271, 184] width 202 height 16
copy div "Documentación Personal Y Médica Beneficiario"
click at [137, 184] on span at bounding box center [140, 183] width 18 height 7
click at [136, 187] on input "checkbox" at bounding box center [135, 187] width 0 height 0
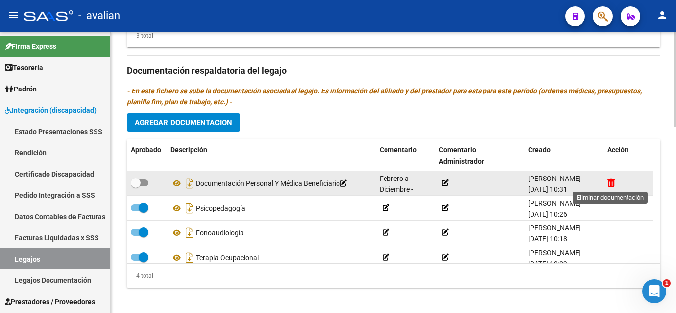
click at [614, 186] on icon at bounding box center [611, 182] width 7 height 9
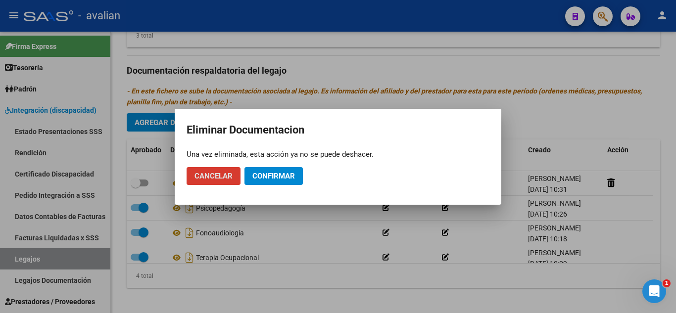
click at [278, 169] on button "Confirmar" at bounding box center [274, 176] width 58 height 18
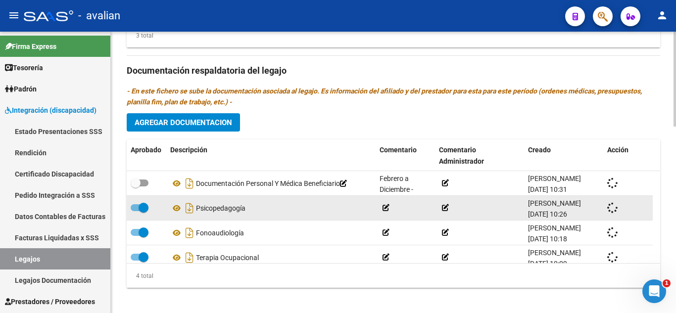
checkbox input "true"
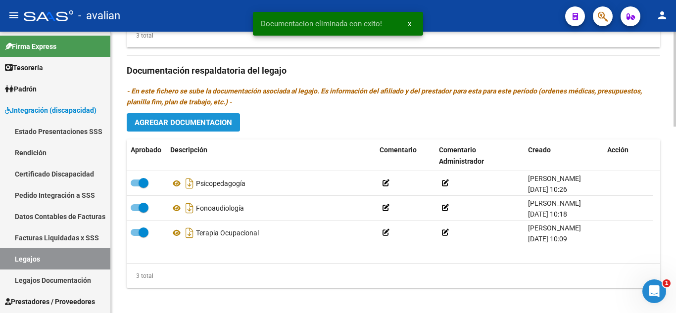
click at [211, 117] on button "Agregar Documentacion" at bounding box center [183, 122] width 113 height 18
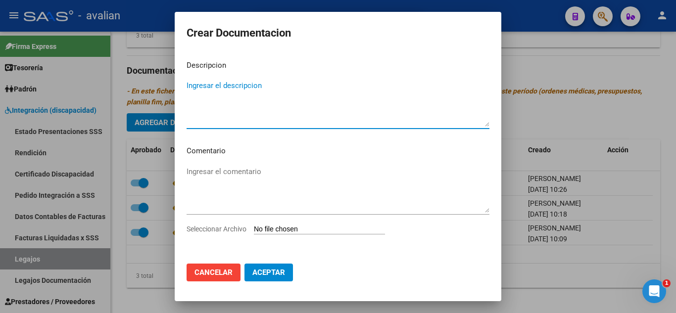
paste textarea "Documentación Personal Y Médica Beneficiario"
type textarea "Documentación Personal Y Médica Beneficiario"
click at [252, 171] on textarea "Ingresar el comentario" at bounding box center [338, 189] width 303 height 47
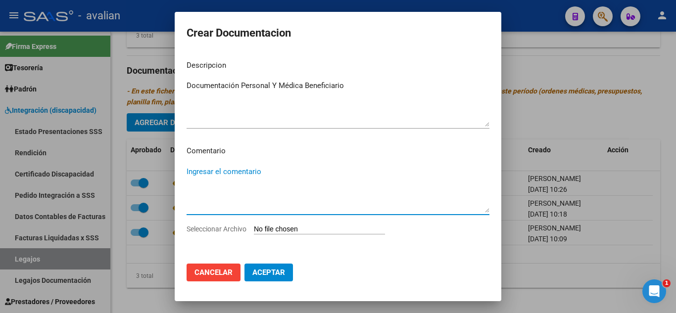
paste textarea "Febrero a Diciembre -Terapia Ocupacional 2 ss semanales Lic [PERSON_NAME] Num 8…"
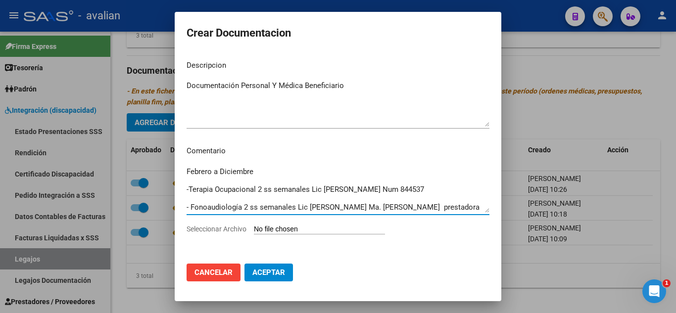
scroll to position [17, 0]
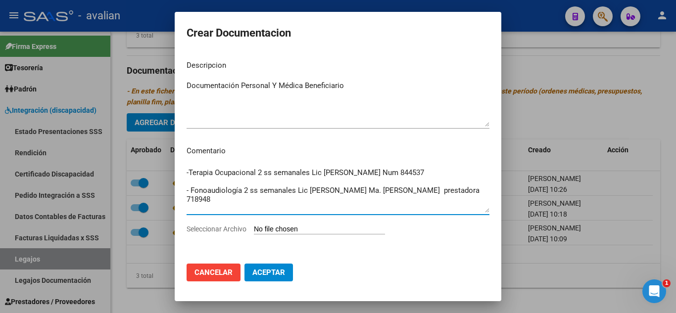
type textarea "Febrero a Diciembre -Terapia Ocupacional 2 ss semanales Lic [PERSON_NAME] Num 8…"
click at [329, 228] on input "Seleccionar Archivo" at bounding box center [319, 229] width 131 height 9
type input "C:\fakepath\cud_merged_merged.pdf"
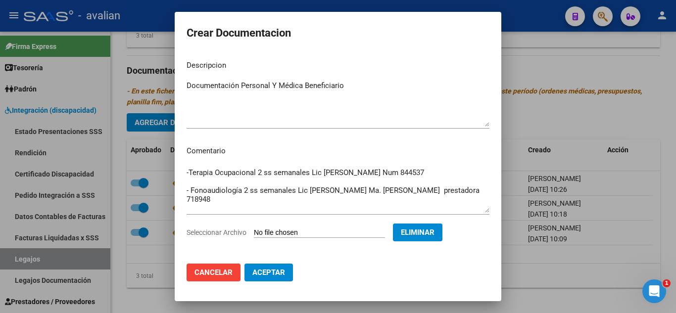
click at [268, 272] on span "Aceptar" at bounding box center [269, 272] width 33 height 9
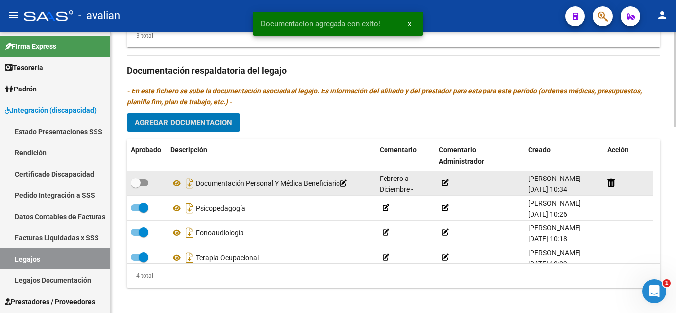
drag, startPoint x: 146, startPoint y: 184, endPoint x: 157, endPoint y: 188, distance: 12.5
click at [146, 184] on span at bounding box center [140, 183] width 18 height 7
click at [136, 187] on input "checkbox" at bounding box center [135, 187] width 0 height 0
checkbox input "true"
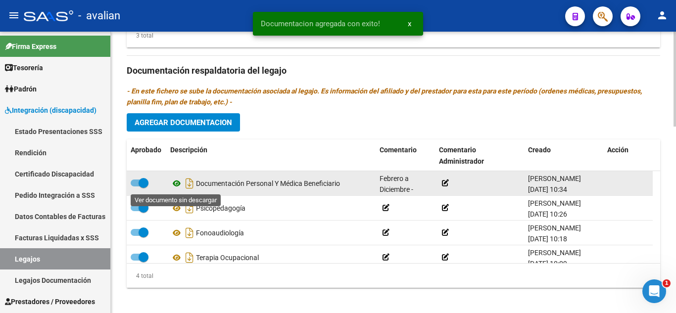
click at [179, 184] on icon at bounding box center [176, 184] width 13 height 12
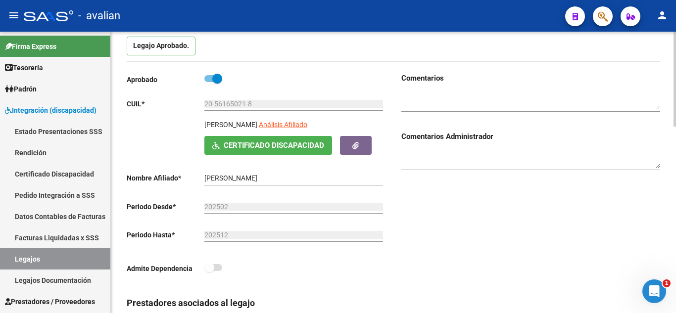
scroll to position [0, 0]
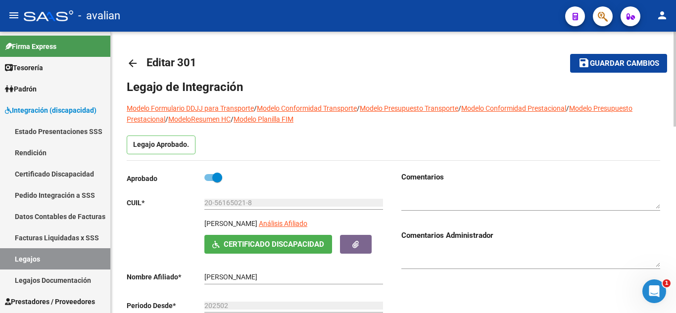
click at [240, 244] on span "Certificado Discapacidad" at bounding box center [274, 245] width 101 height 9
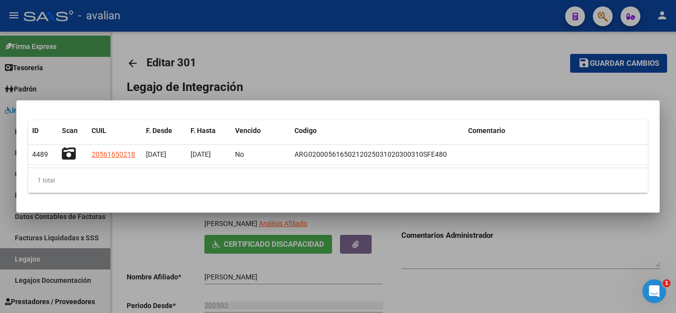
click at [381, 48] on div at bounding box center [338, 156] width 676 height 313
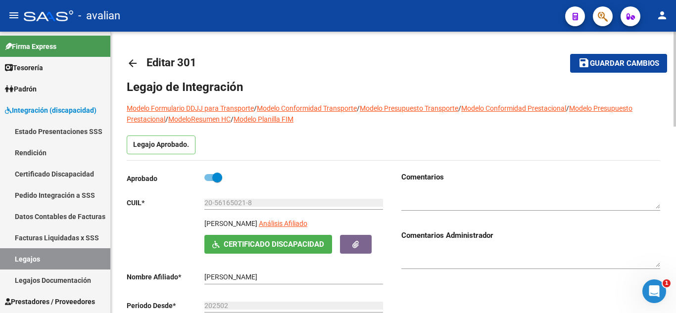
click at [614, 65] on span "Guardar cambios" at bounding box center [624, 63] width 69 height 9
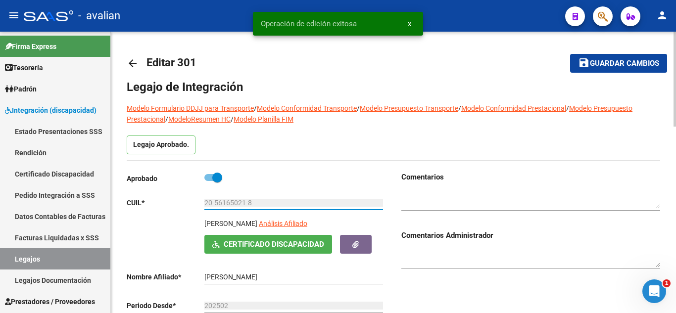
drag, startPoint x: 205, startPoint y: 202, endPoint x: 263, endPoint y: 204, distance: 58.5
click at [263, 204] on input "20-56165021-8" at bounding box center [294, 203] width 179 height 8
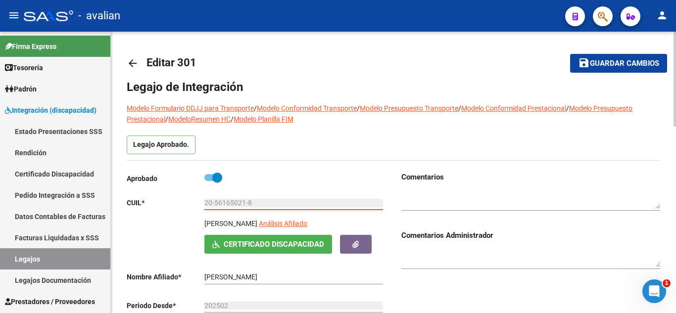
scroll to position [99, 0]
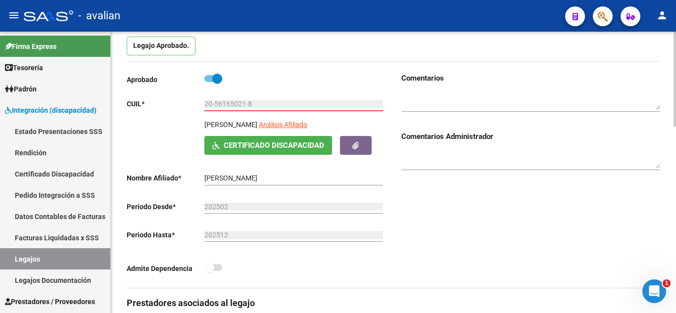
click at [485, 235] on div "Comentarios Comentarios Administrador" at bounding box center [527, 180] width 267 height 215
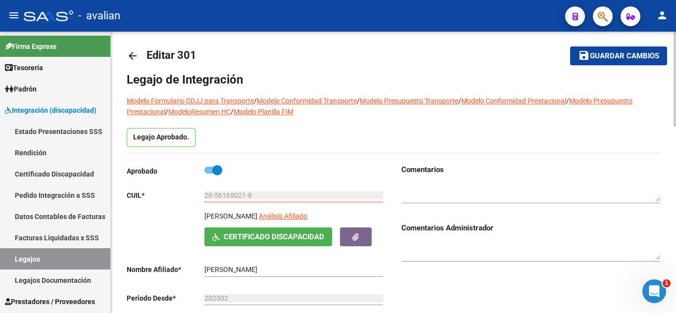
scroll to position [0, 0]
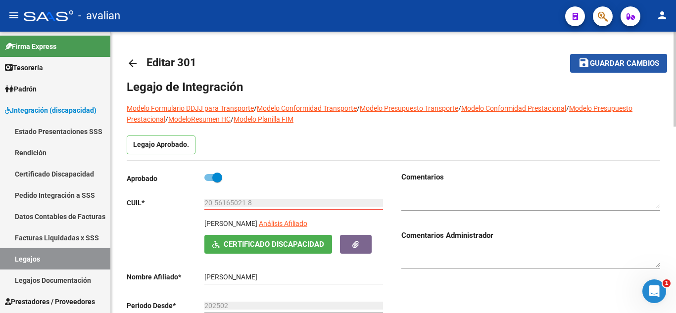
click at [607, 66] on span "Guardar cambios" at bounding box center [624, 63] width 69 height 9
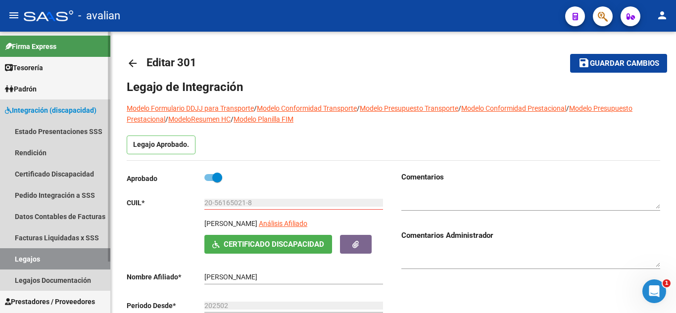
click at [62, 255] on link "Legajos" at bounding box center [55, 259] width 110 height 21
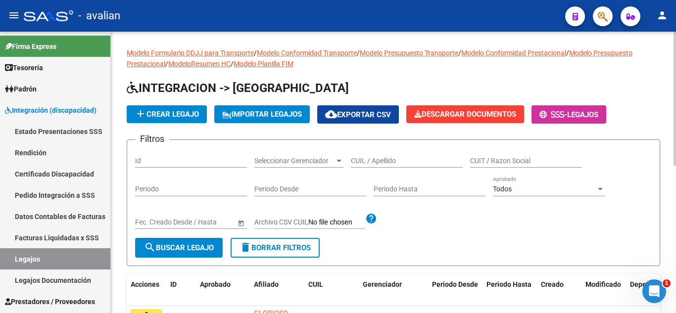
drag, startPoint x: 358, startPoint y: 153, endPoint x: 363, endPoint y: 157, distance: 7.4
click at [361, 155] on div "CUIL / Apellido" at bounding box center [407, 158] width 112 height 20
paste input "51045857"
type input "51045857"
drag, startPoint x: 392, startPoint y: 162, endPoint x: 335, endPoint y: 158, distance: 57.1
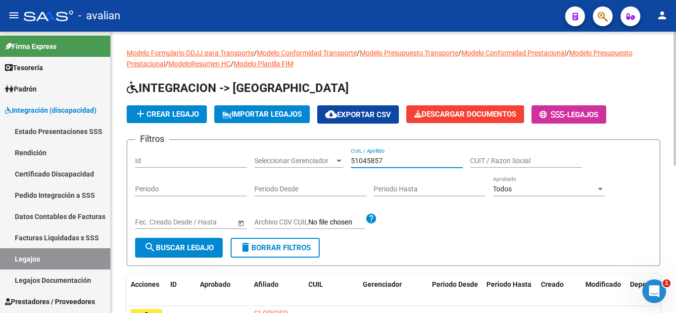
click at [335, 158] on div "Filtros Id Seleccionar Gerenciador Seleccionar Gerenciador 51045857 CUIL / Apel…" at bounding box center [393, 193] width 517 height 90
paste input "27510458570"
type input "27510458570"
click at [197, 245] on span "search Buscar Legajo" at bounding box center [179, 248] width 70 height 9
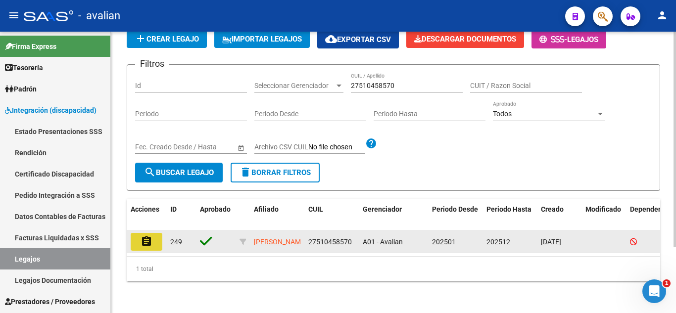
click at [151, 236] on mat-icon "assignment" at bounding box center [147, 242] width 12 height 12
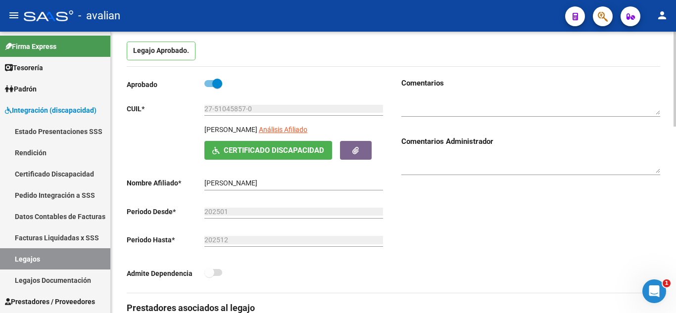
scroll to position [99, 0]
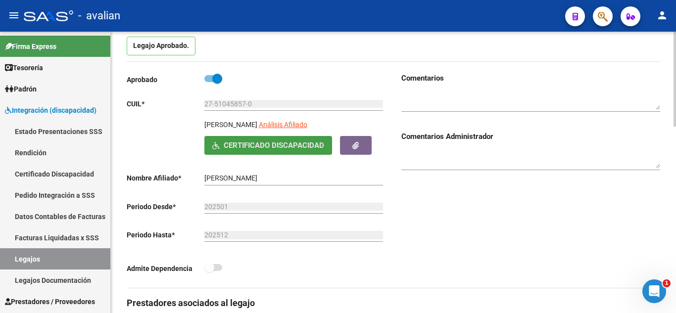
click at [276, 149] on span "Certificado Discapacidad" at bounding box center [274, 146] width 101 height 9
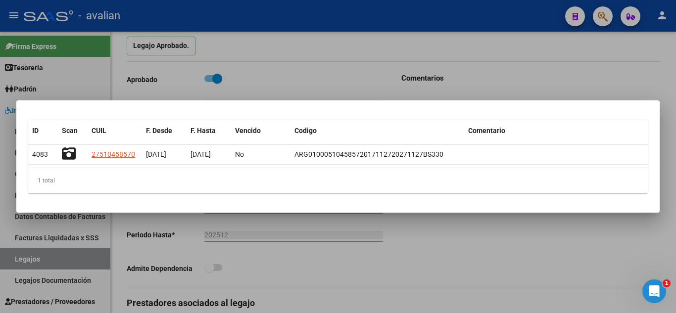
click at [346, 67] on div at bounding box center [338, 156] width 676 height 313
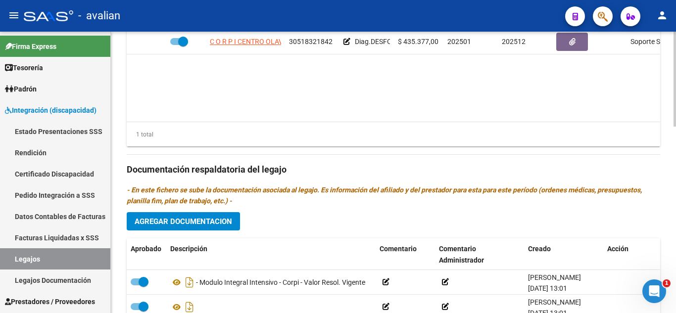
scroll to position [495, 0]
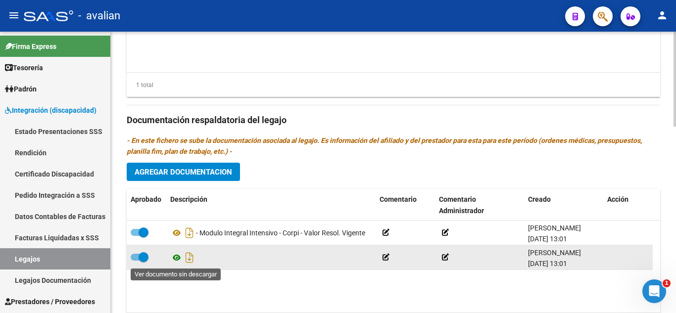
click at [174, 259] on icon at bounding box center [176, 258] width 13 height 12
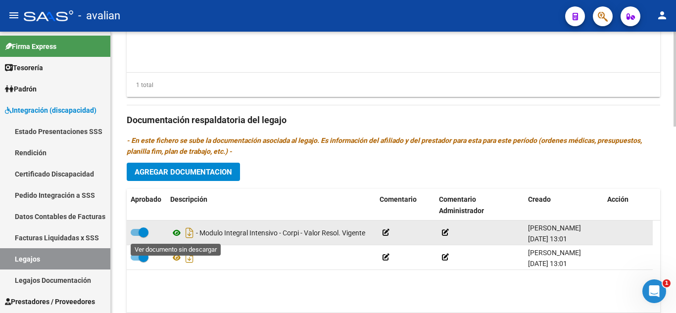
click at [173, 231] on icon at bounding box center [176, 233] width 13 height 12
click at [173, 234] on icon at bounding box center [176, 233] width 13 height 12
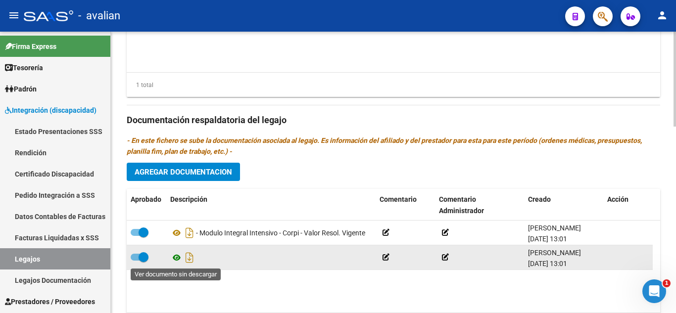
click at [173, 259] on icon at bounding box center [176, 258] width 13 height 12
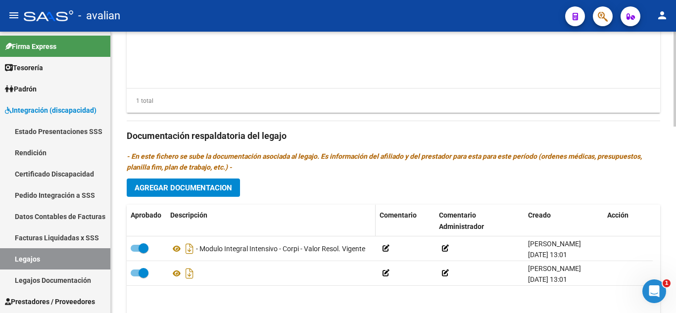
scroll to position [545, 0]
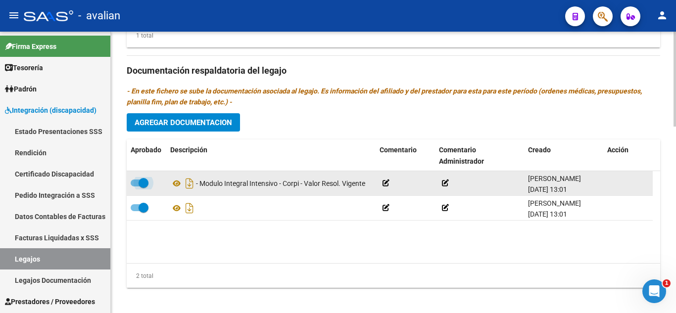
click at [132, 183] on span at bounding box center [140, 183] width 18 height 7
click at [135, 187] on input "checkbox" at bounding box center [135, 187] width 0 height 0
click at [148, 183] on span at bounding box center [140, 183] width 18 height 7
click at [136, 187] on input "checkbox" at bounding box center [135, 187] width 0 height 0
checkbox input "true"
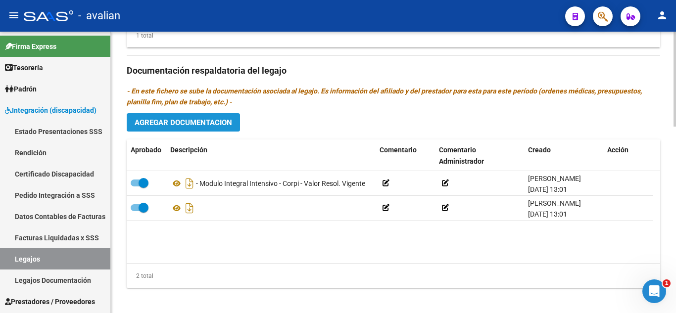
click at [214, 127] on span "Agregar Documentacion" at bounding box center [184, 122] width 98 height 9
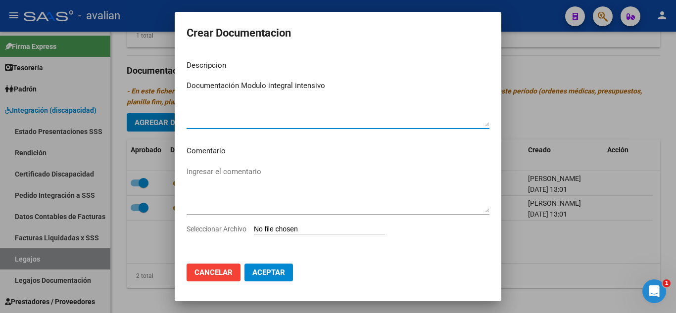
type textarea "Documentación Modulo integral intensivo"
click at [311, 224] on div "Ingresar el comentario" at bounding box center [338, 194] width 303 height 60
click at [290, 229] on input "Seleccionar Archivo" at bounding box center [319, 229] width 131 height 9
type input "C:\fakepath\terapias Corpi.pdf"
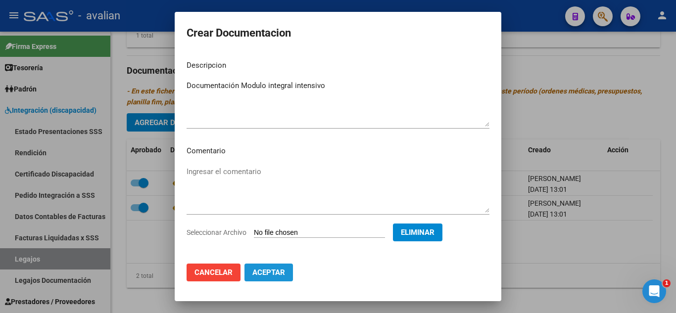
click at [285, 278] on button "Aceptar" at bounding box center [269, 273] width 49 height 18
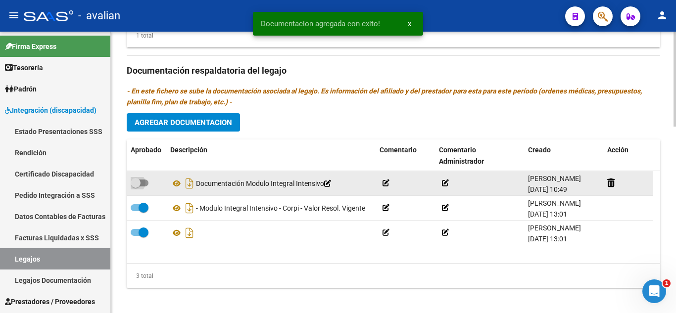
click at [145, 180] on label at bounding box center [140, 183] width 18 height 12
click at [136, 187] on input "checkbox" at bounding box center [135, 187] width 0 height 0
checkbox input "true"
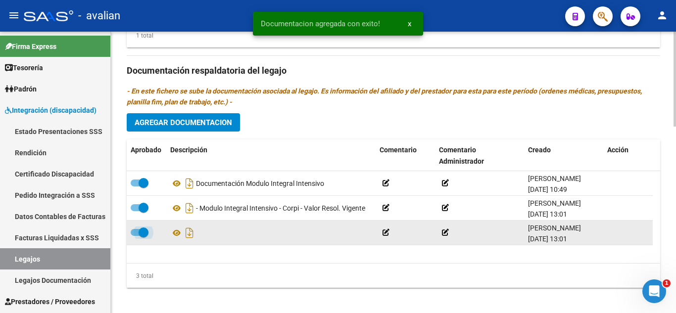
click at [136, 238] on label at bounding box center [140, 233] width 18 height 12
click at [136, 237] on input "checkbox" at bounding box center [135, 236] width 0 height 0
checkbox input "false"
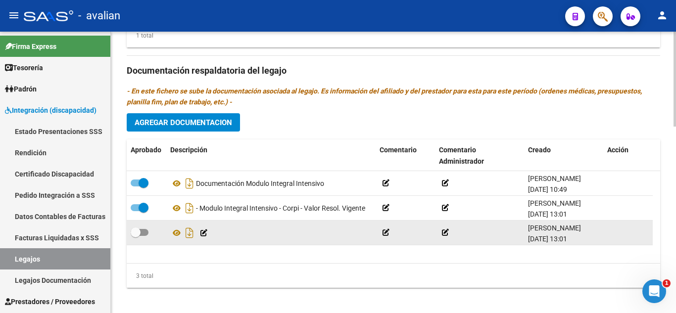
click at [207, 233] on icon at bounding box center [204, 233] width 7 height 7
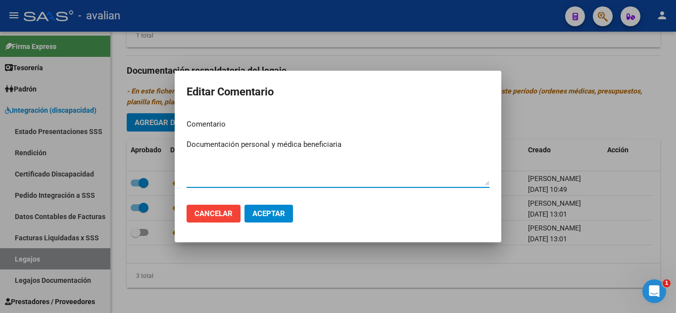
type textarea "Documentación personal y médica beneficiaria"
click at [268, 219] on button "Aceptar" at bounding box center [269, 214] width 49 height 18
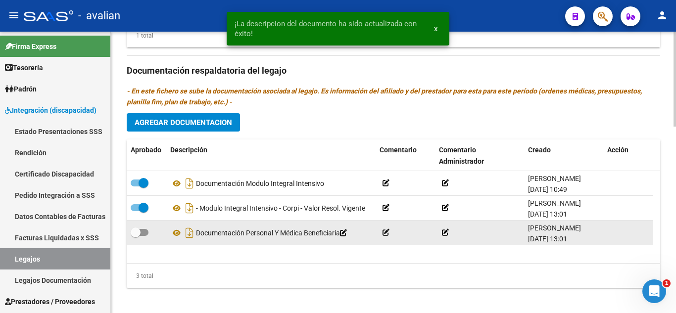
click at [139, 232] on span at bounding box center [136, 233] width 10 height 10
click at [136, 236] on input "checkbox" at bounding box center [135, 236] width 0 height 0
checkbox input "true"
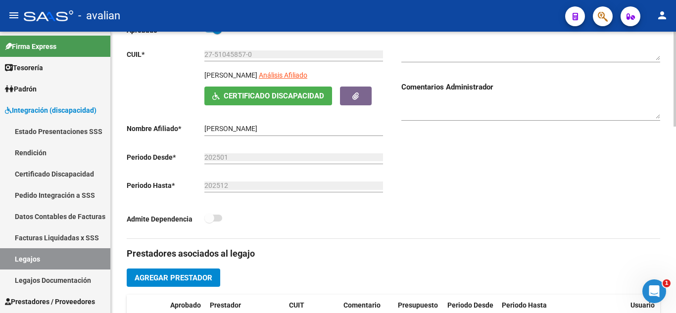
scroll to position [0, 0]
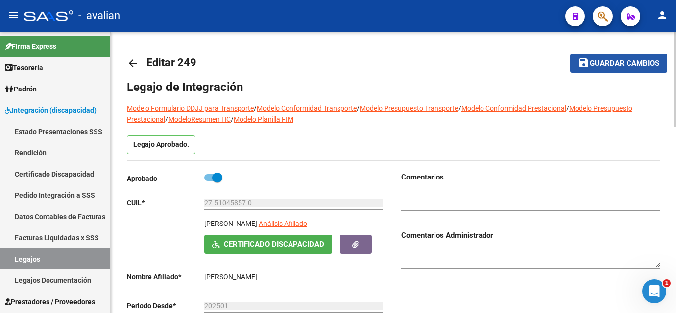
click at [619, 63] on span "Guardar cambios" at bounding box center [624, 63] width 69 height 9
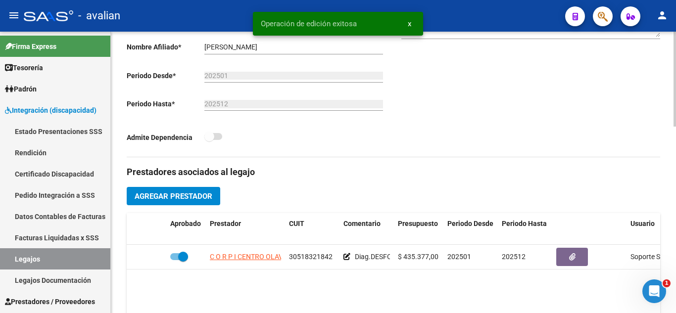
scroll to position [297, 0]
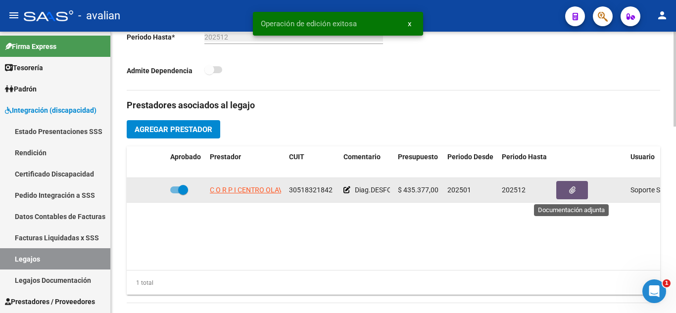
click at [573, 188] on icon "button" at bounding box center [572, 190] width 6 height 7
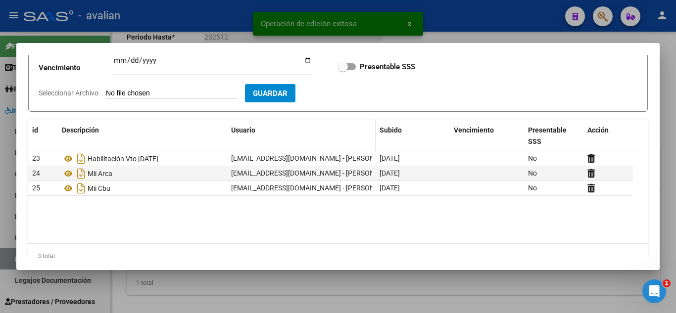
scroll to position [99, 0]
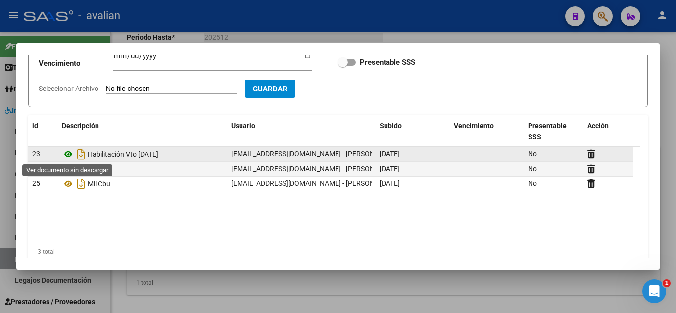
click at [67, 154] on icon at bounding box center [68, 155] width 13 height 12
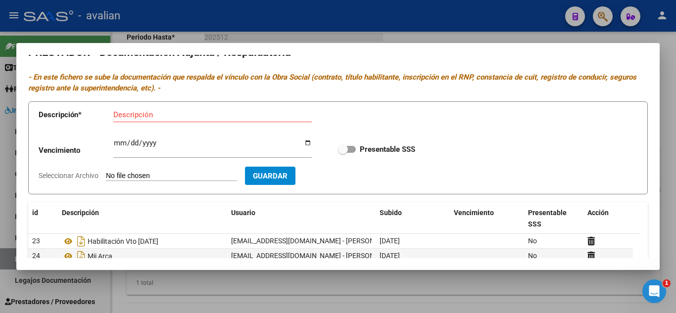
scroll to position [0, 0]
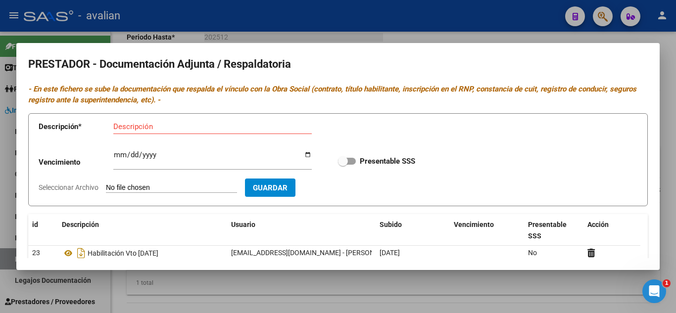
click at [404, 25] on div at bounding box center [338, 156] width 676 height 313
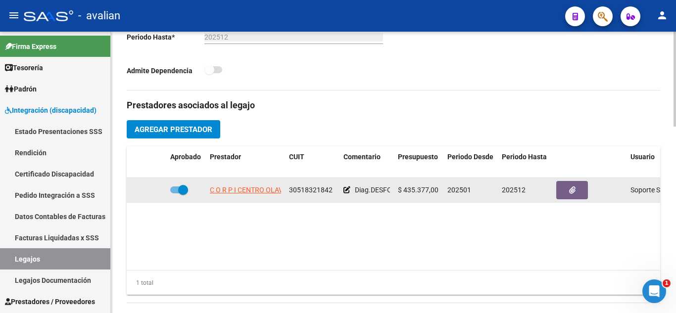
drag, startPoint x: 287, startPoint y: 190, endPoint x: 334, endPoint y: 191, distance: 47.1
click at [334, 191] on datatable-body-cell "30518321842" at bounding box center [312, 190] width 54 height 24
copy span "30518321842"
click at [346, 190] on icon at bounding box center [347, 190] width 7 height 7
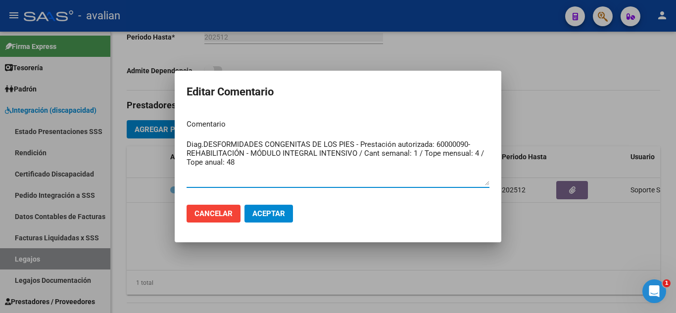
drag, startPoint x: 280, startPoint y: 167, endPoint x: 174, endPoint y: 127, distance: 113.3
click at [174, 127] on div "Editar Comentario Comentario Diag.DESFORMIDADES CONGENITAS DE LOS PIES - Presta…" at bounding box center [338, 156] width 676 height 313
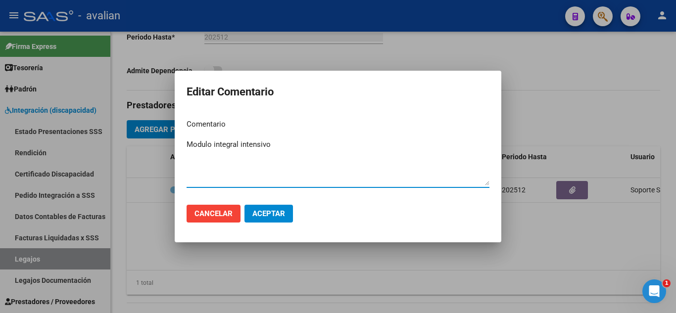
type textarea "Modulo integral intensivo"
click at [283, 214] on span "Aceptar" at bounding box center [269, 213] width 33 height 9
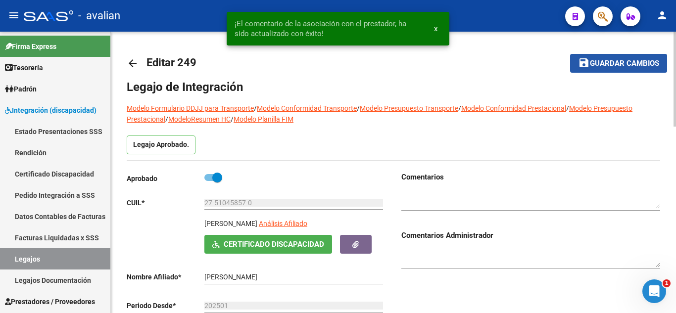
click at [602, 59] on span "Guardar cambios" at bounding box center [624, 63] width 69 height 9
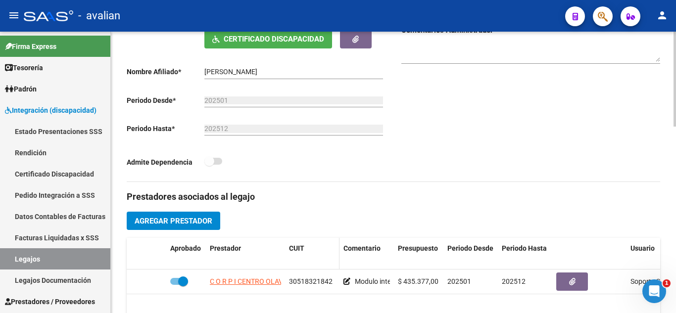
scroll to position [255, 0]
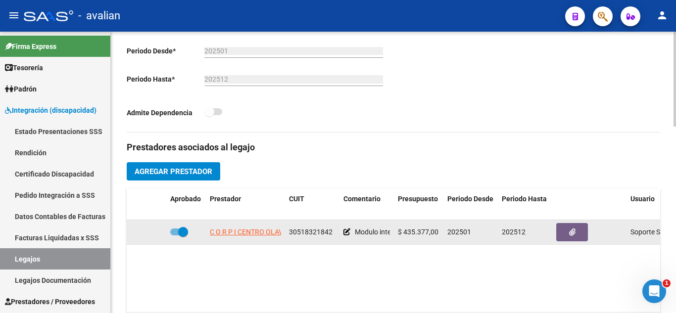
drag, startPoint x: 291, startPoint y: 232, endPoint x: 337, endPoint y: 229, distance: 46.1
click at [337, 229] on datatable-body-cell "30518321842" at bounding box center [312, 232] width 54 height 24
copy span "30518321842"
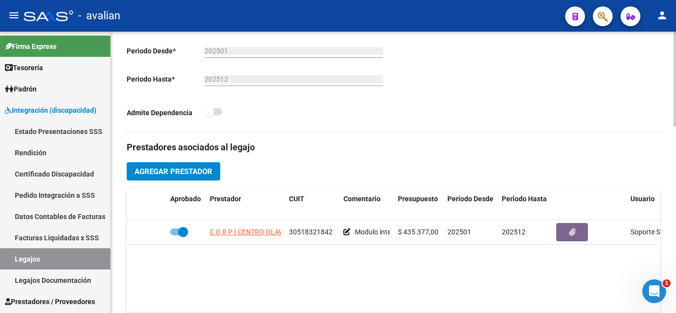
click at [331, 115] on div "Admite Dependencia" at bounding box center [256, 115] width 259 height 18
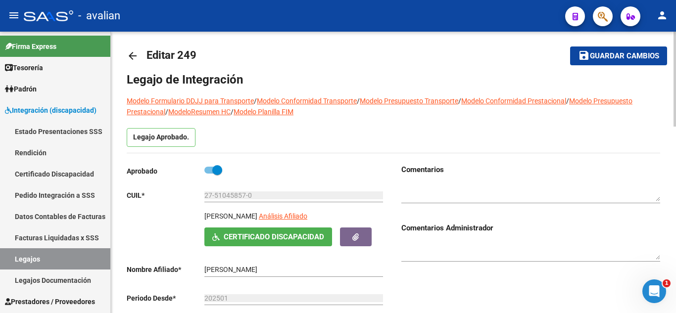
scroll to position [0, 0]
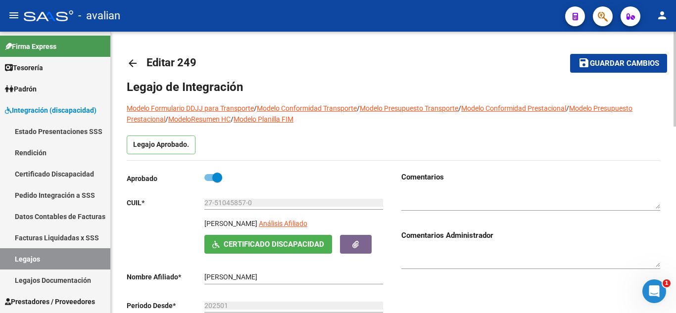
click at [596, 69] on button "save Guardar cambios" at bounding box center [618, 63] width 97 height 18
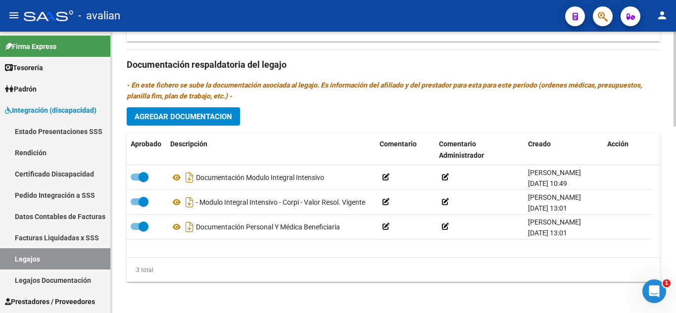
scroll to position [552, 0]
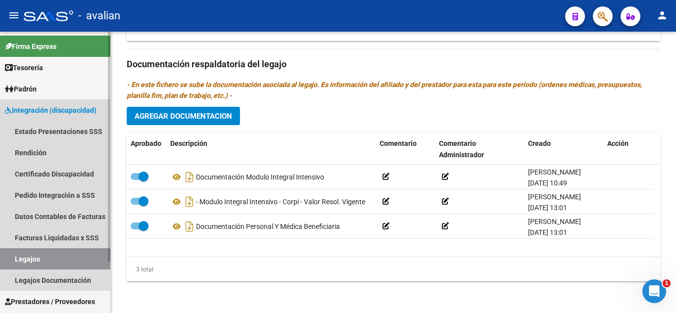
click at [20, 257] on link "Legajos" at bounding box center [55, 259] width 110 height 21
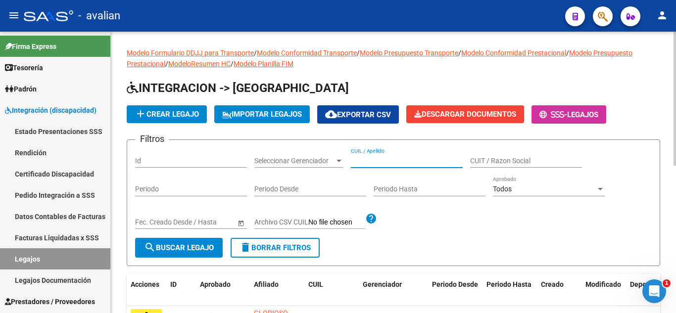
click at [363, 163] on input "CUIL / Apellido" at bounding box center [407, 161] width 112 height 8
paste input "20584289539"
type input "20584289539"
click at [187, 249] on span "search Buscar Legajo" at bounding box center [179, 248] width 70 height 9
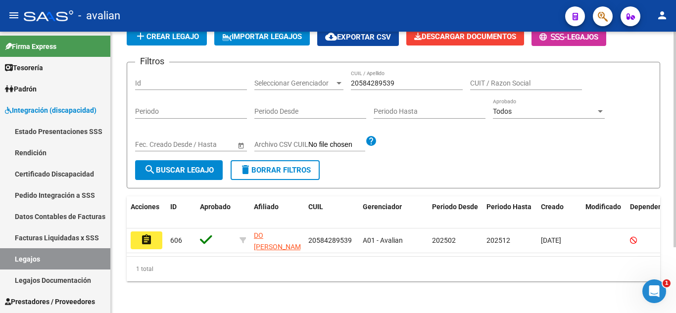
scroll to position [86, 0]
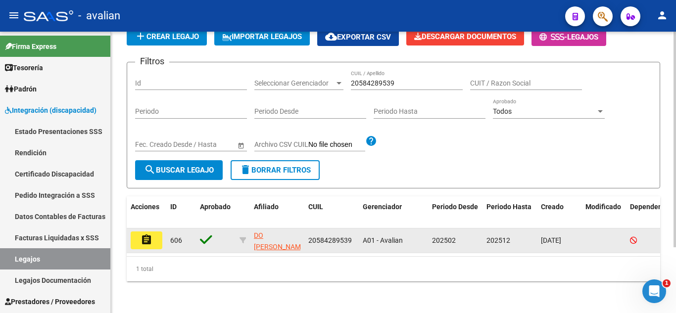
click at [147, 238] on mat-icon "assignment" at bounding box center [147, 240] width 12 height 12
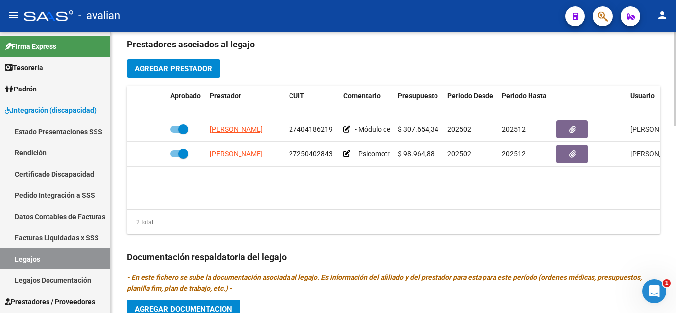
scroll to position [347, 0]
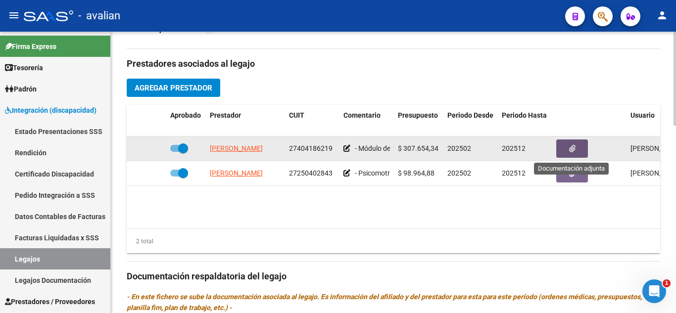
click at [566, 148] on button "button" at bounding box center [573, 149] width 32 height 18
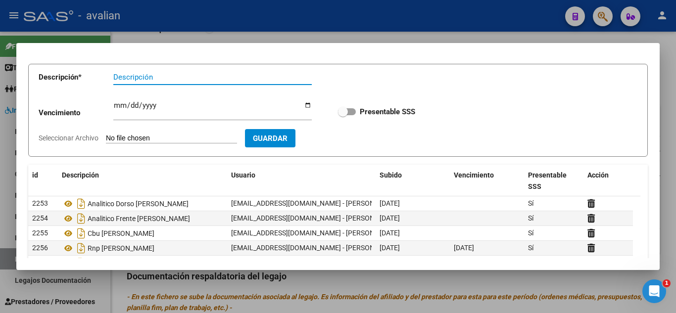
scroll to position [0, 0]
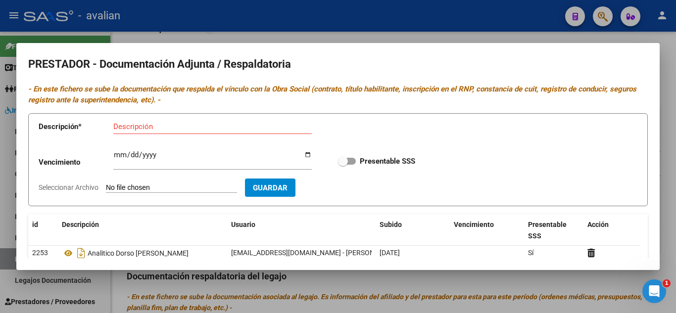
click at [470, 21] on div at bounding box center [338, 156] width 676 height 313
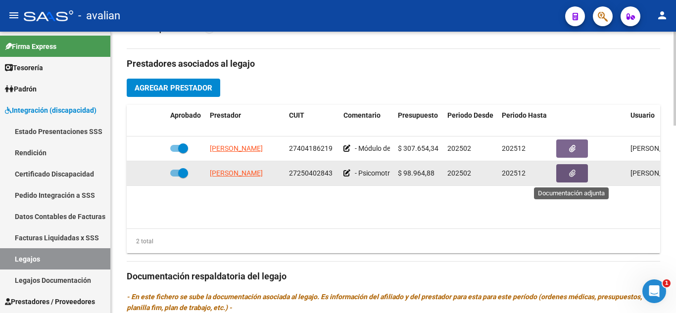
click at [572, 177] on icon "button" at bounding box center [572, 173] width 6 height 7
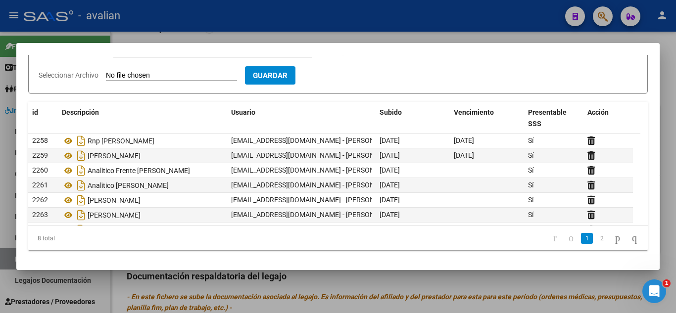
click at [465, 21] on div at bounding box center [338, 156] width 676 height 313
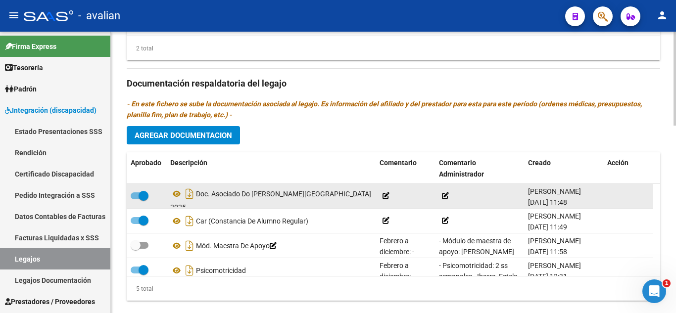
scroll to position [545, 0]
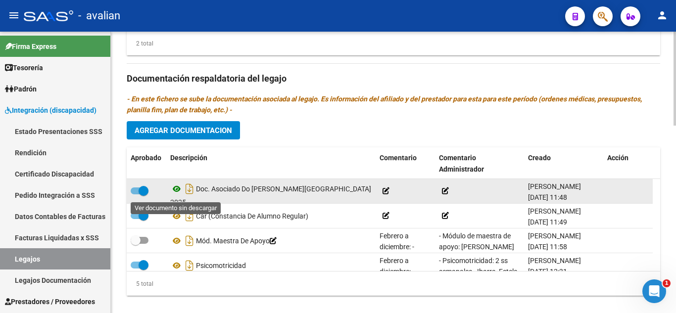
click at [179, 193] on icon at bounding box center [176, 189] width 13 height 12
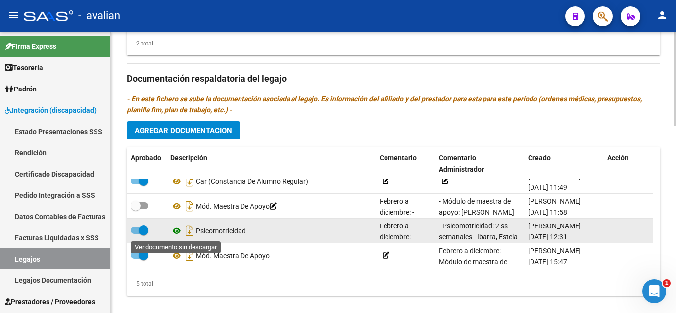
click at [172, 229] on icon at bounding box center [176, 231] width 13 height 12
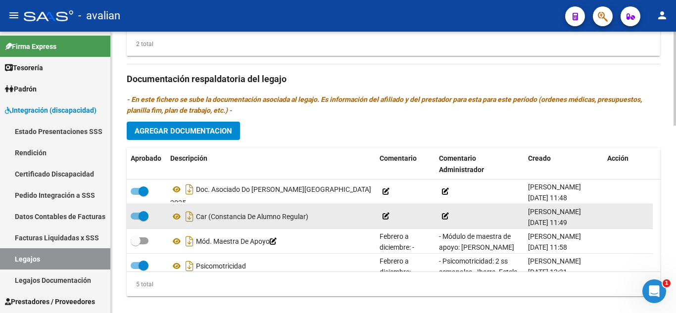
scroll to position [545, 0]
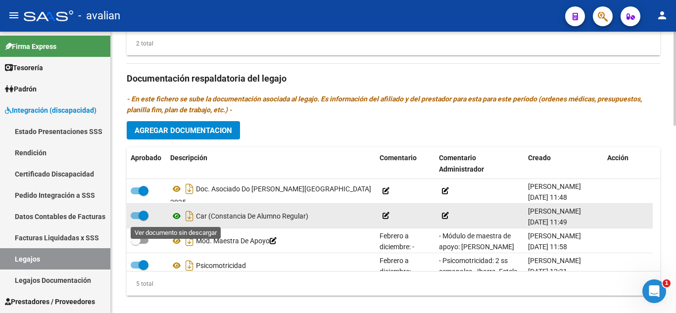
click at [176, 219] on icon at bounding box center [176, 216] width 13 height 12
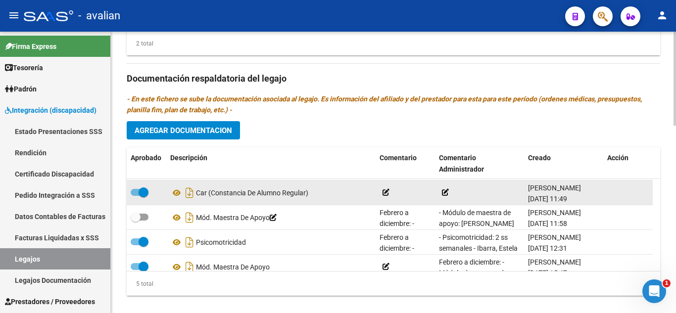
scroll to position [35, 0]
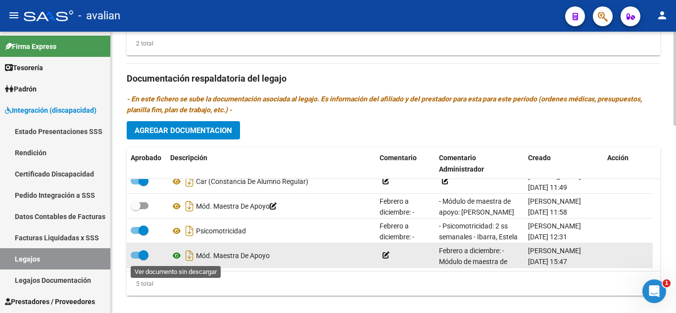
click at [173, 254] on icon at bounding box center [176, 256] width 13 height 12
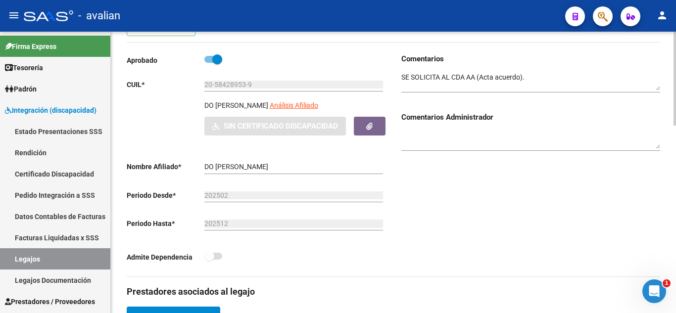
scroll to position [0, 0]
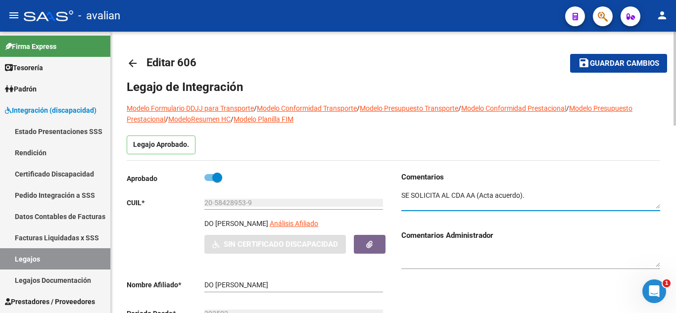
drag, startPoint x: 537, startPoint y: 201, endPoint x: 493, endPoint y: 201, distance: 44.1
click at [469, 200] on textarea at bounding box center [531, 200] width 259 height 19
click at [535, 192] on textarea at bounding box center [531, 200] width 259 height 19
drag, startPoint x: 537, startPoint y: 193, endPoint x: 387, endPoint y: 191, distance: 150.1
click at [387, 191] on div "Aprobado CUIL * 20-58428953-9 Ingresar CUIL DO [PERSON_NAME] Afiliado Sin Certi…" at bounding box center [394, 283] width 534 height 223
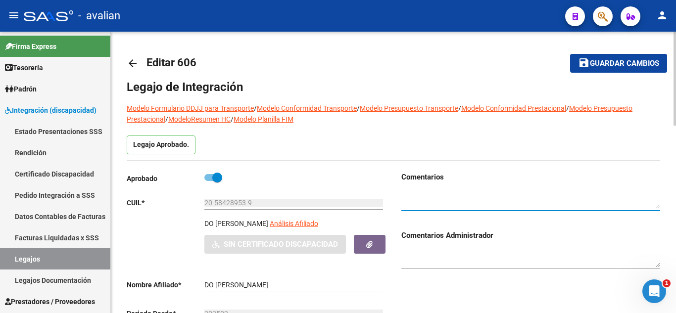
click at [594, 65] on span "Guardar cambios" at bounding box center [624, 63] width 69 height 9
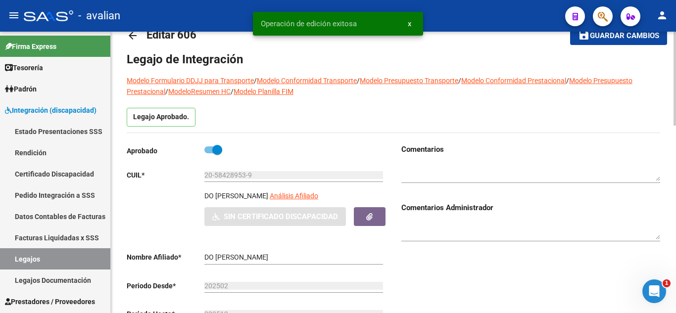
scroll to position [50, 0]
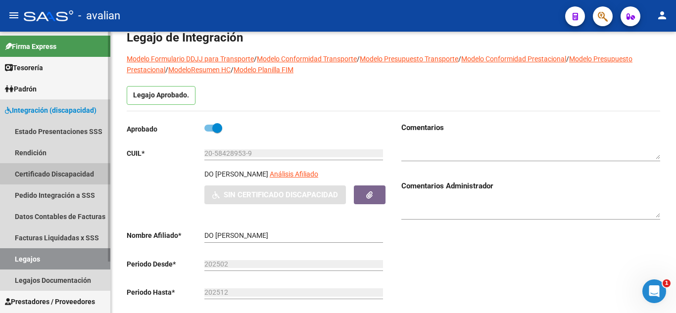
click at [65, 166] on link "Certificado Discapacidad" at bounding box center [55, 173] width 110 height 21
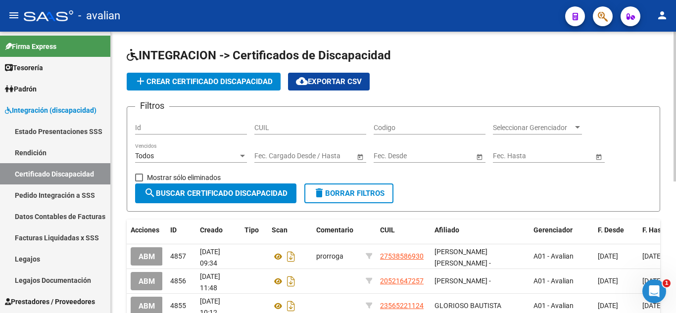
click at [304, 123] on div "CUIL" at bounding box center [311, 125] width 112 height 20
paste input "20-58428953-9"
type input "20-58428953-9"
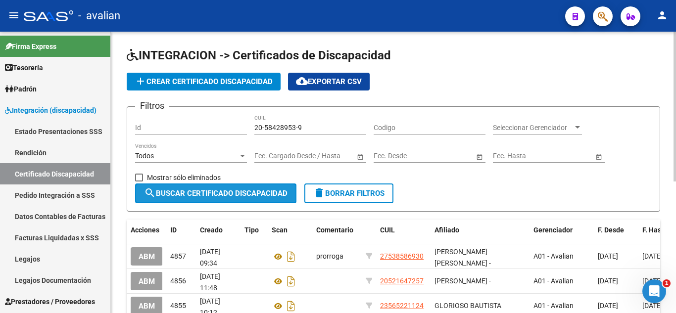
click at [223, 196] on span "search Buscar Certificado Discapacidad" at bounding box center [216, 193] width 144 height 9
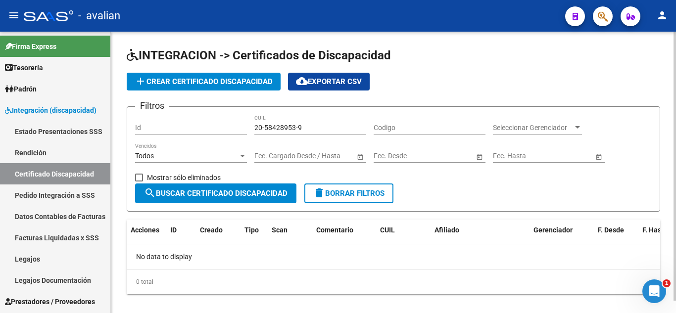
click at [156, 72] on app-list-header "INTEGRACION -> Certificados de Discapacidad add Crear Certificado Discapacidad …" at bounding box center [394, 130] width 534 height 164
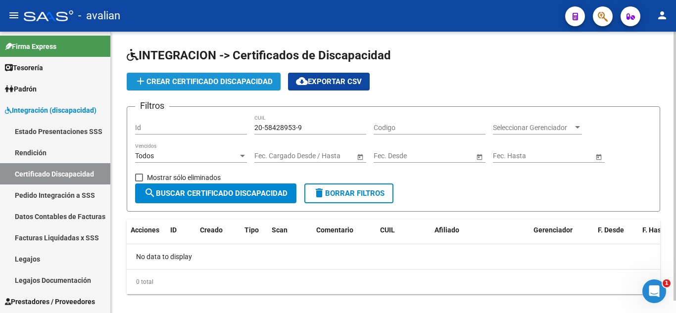
click at [154, 77] on button "add Crear Certificado Discapacidad" at bounding box center [204, 82] width 154 height 18
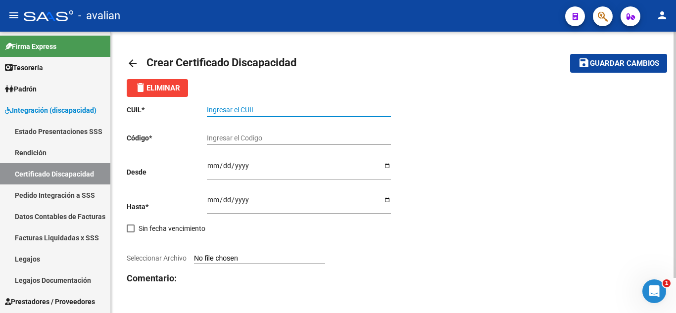
click at [258, 115] on div "Ingresar el CUIL" at bounding box center [299, 107] width 184 height 20
paste input "20-58428953-9"
type input "20-58428953-9"
click at [500, 186] on div "CUIL * 20-58428953-9 Ingresar el CUIL Código * Ingresar el Codigo Desde Ingresa…" at bounding box center [394, 213] width 534 height 233
click at [329, 133] on div "Ingresar el Codigo" at bounding box center [299, 135] width 184 height 20
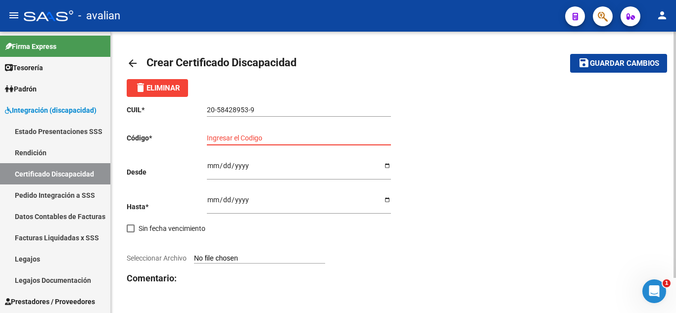
click at [244, 138] on input "Ingresar el Codigo" at bounding box center [299, 138] width 184 height 8
paste input "ARG-02-00058428953-20240321-20290321-COR-467"
click at [361, 136] on input "ARG-02-00058428953-20240321-20290321-COR-467" at bounding box center [299, 138] width 184 height 8
click at [359, 136] on input "ARG-02-00058428953-20240321-20290321-COR-467" at bounding box center [299, 138] width 184 height 8
click at [342, 136] on input "ARG-02-00058428953-20240321-20290321-COR467" at bounding box center [299, 138] width 184 height 8
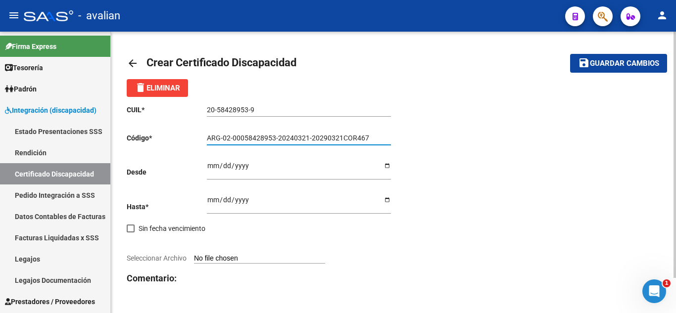
click at [310, 137] on input "ARG-02-00058428953-20240321-20290321COR467" at bounding box center [299, 138] width 184 height 8
click at [279, 139] on input "ARG-02-00058428953-2024032120290321COR467" at bounding box center [299, 138] width 184 height 8
click at [279, 136] on input "ARG-02-00058428953-2024032120290321COR467" at bounding box center [299, 138] width 184 height 8
click at [278, 136] on input "ARG-02-00058428953-2024032120290321COR467" at bounding box center [299, 138] width 184 height 8
click at [233, 136] on input "ARG-02-000584289532024032120290321COR467" at bounding box center [299, 138] width 184 height 8
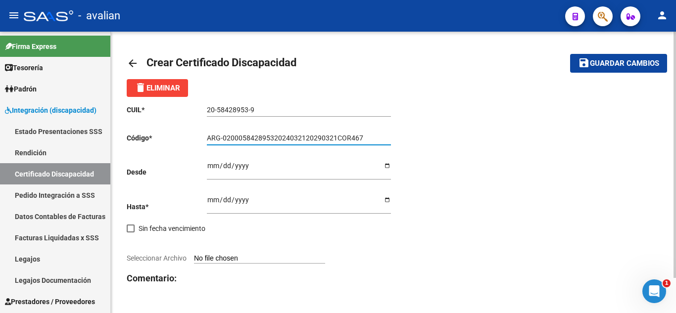
click at [222, 136] on input "ARG-02000584289532024032120290321COR467" at bounding box center [299, 138] width 184 height 8
type input "ARG02000584289532024032120290321COR467"
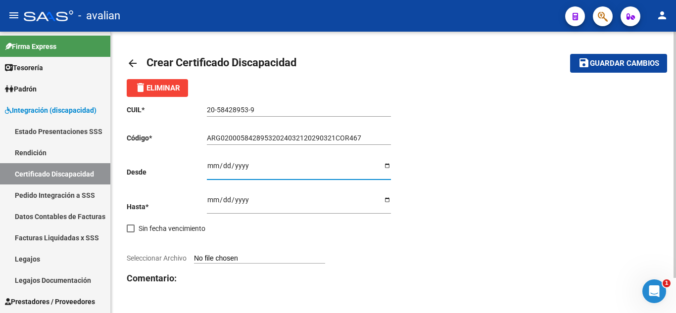
click at [210, 166] on input "Ingresar fec. Desde" at bounding box center [299, 169] width 184 height 15
type input "[DATE]"
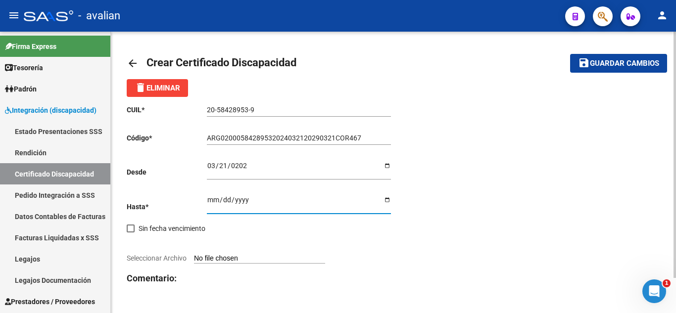
click at [212, 201] on input "Ingresar fec. Hasta" at bounding box center [299, 203] width 184 height 15
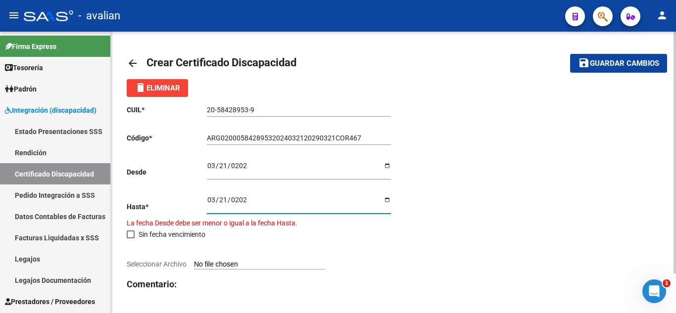
type input "[DATE]"
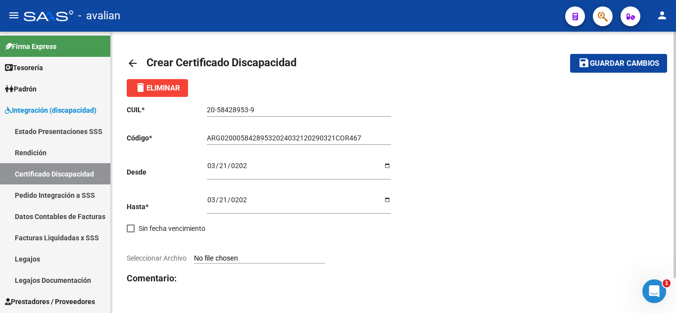
click at [245, 258] on input "Seleccionar Archivo" at bounding box center [259, 259] width 131 height 9
type input "C:\fakepath\CUD.pdf"
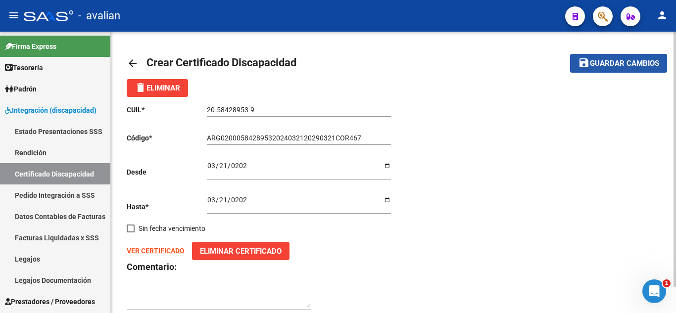
click at [586, 61] on mat-icon "save" at bounding box center [584, 63] width 12 height 12
click at [590, 61] on mat-icon "save" at bounding box center [584, 63] width 12 height 12
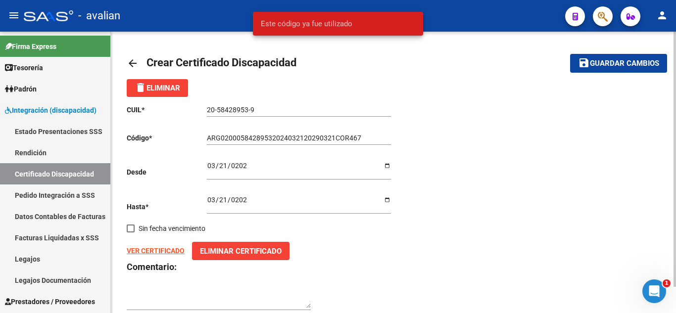
click at [460, 212] on div "CUIL * 20-58428953-9 Ingresar el CUIL Código * ARG02000584289532024032120290321…" at bounding box center [394, 208] width 534 height 222
drag, startPoint x: 79, startPoint y: 172, endPoint x: 117, endPoint y: 186, distance: 40.7
click at [79, 172] on link "Certificado Discapacidad" at bounding box center [55, 173] width 110 height 21
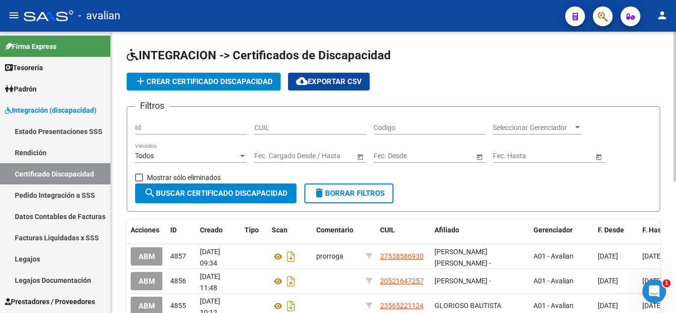
click at [277, 125] on input "CUIL" at bounding box center [311, 128] width 112 height 8
paste input "20-58428953-9"
type input "20-58428953-9"
click at [137, 178] on span at bounding box center [139, 178] width 8 height 8
click at [139, 182] on input "Mostrar sólo eliminados" at bounding box center [139, 182] width 0 height 0
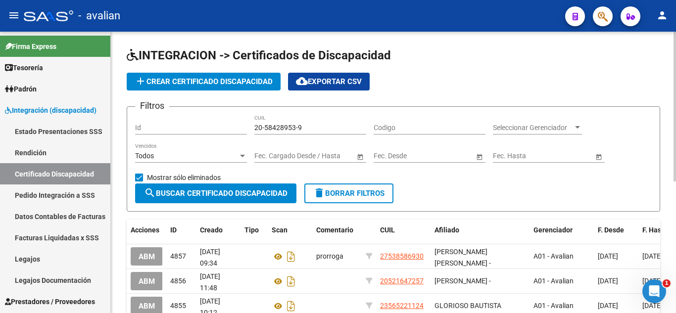
click at [172, 196] on span "search Buscar Certificado Discapacidad" at bounding box center [216, 193] width 144 height 9
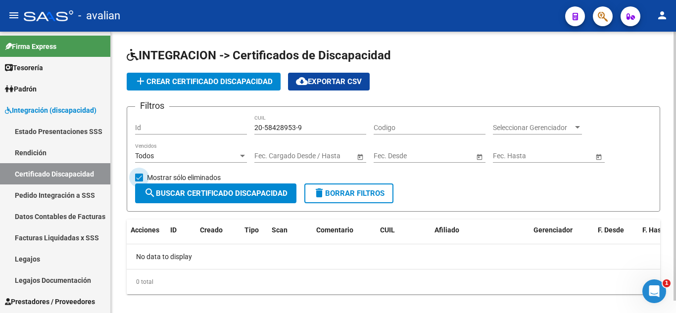
click at [138, 174] on span at bounding box center [139, 178] width 8 height 8
click at [139, 182] on input "Mostrar sólo eliminados" at bounding box center [139, 182] width 0 height 0
checkbox input "false"
click at [332, 122] on div "20-58428953-9 CUIL" at bounding box center [311, 125] width 112 height 20
drag, startPoint x: 306, startPoint y: 129, endPoint x: 239, endPoint y: 126, distance: 67.4
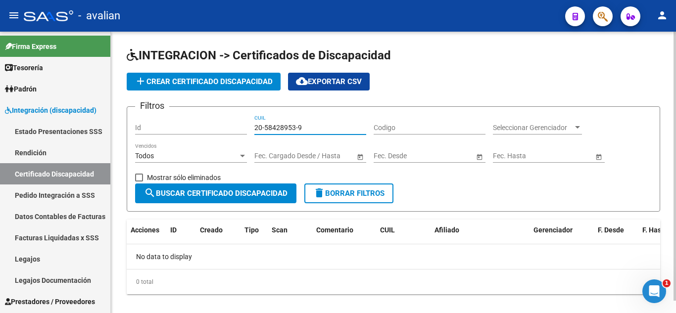
click at [239, 126] on div "Filtros Id 20-58428953-9 CUIL Codigo Seleccionar Gerenciador Seleccionar Gerenc…" at bounding box center [393, 149] width 517 height 69
click at [395, 130] on input "Codigo" at bounding box center [430, 128] width 112 height 8
paste input "ARG-02-00058428953-20240321-20290321-COR-467"
click at [476, 131] on input "ARG-02-00058428953-20240321-20290321-COR-467" at bounding box center [430, 128] width 112 height 8
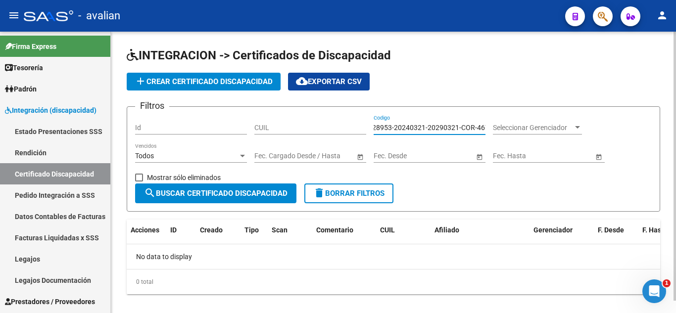
click at [475, 128] on input "ARG-02-00058428953-20240321-20290321-COR-467" at bounding box center [430, 128] width 112 height 8
click at [461, 128] on input "ARG-02-00058428953-20240321-20290321-COR467" at bounding box center [430, 128] width 112 height 8
click at [429, 126] on input "ARG-02-00058428953-20240321-20290321COR467" at bounding box center [430, 128] width 112 height 8
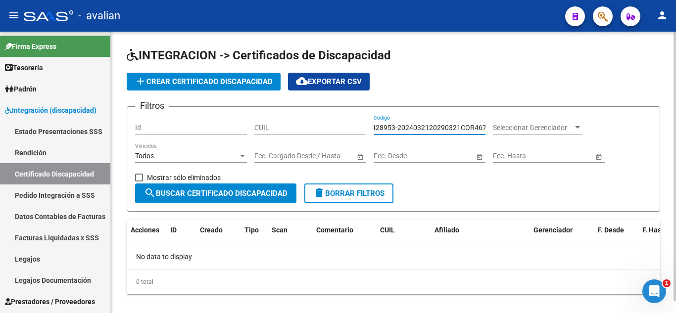
scroll to position [0, 46]
click at [400, 128] on input "ARG-02-00058428953-2024032120290321COR467" at bounding box center [430, 128] width 112 height 8
drag, startPoint x: 400, startPoint y: 128, endPoint x: 352, endPoint y: 128, distance: 48.0
click at [352, 128] on div "Filtros Id CUIL ARG-02-000584289532024032120290321COR467 Codigo Seleccionar Ger…" at bounding box center [393, 149] width 517 height 69
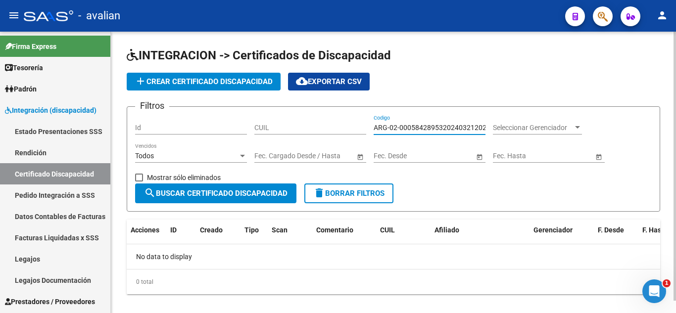
click at [386, 129] on input "ARG-02-000584289532024032120290321COR467" at bounding box center [430, 128] width 112 height 8
click at [388, 128] on input "ARG-02-000584289532024032120290321COR467" at bounding box center [430, 128] width 112 height 8
click at [390, 127] on input "ARG-02-000584289532024032120290321COR467" at bounding box center [430, 128] width 112 height 8
click at [397, 128] on input "ARG02-000584289532024032120290321COR467" at bounding box center [430, 128] width 112 height 8
type input "ARG02000584289532024032120290321COR467"
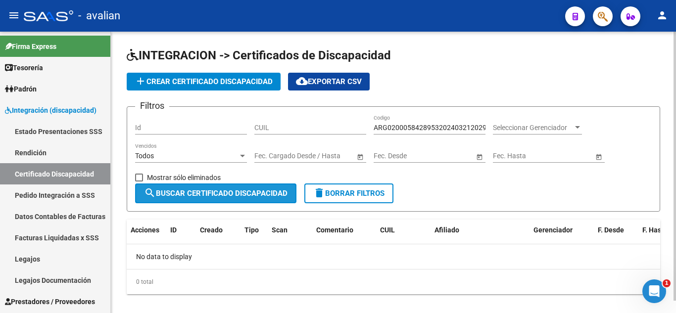
click at [237, 194] on span "search Buscar Certificado Discapacidad" at bounding box center [216, 193] width 144 height 9
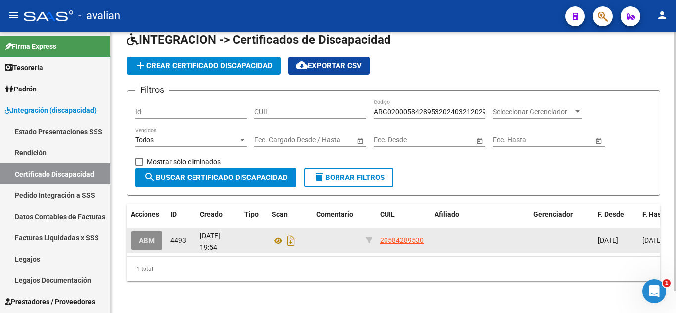
click at [143, 237] on span "ABM" at bounding box center [147, 241] width 16 height 9
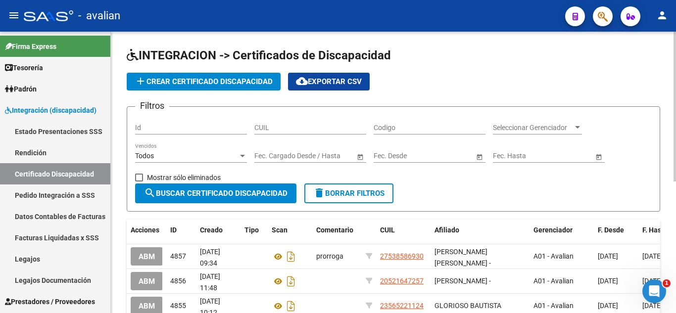
click at [426, 124] on input "Codigo" at bounding box center [430, 128] width 112 height 8
paste input "ARG-02-00058428953-20240321-20290321-COR-467"
click at [459, 128] on input "ARG-02-00058428953-20240321-20290321-COR-467" at bounding box center [430, 128] width 112 height 8
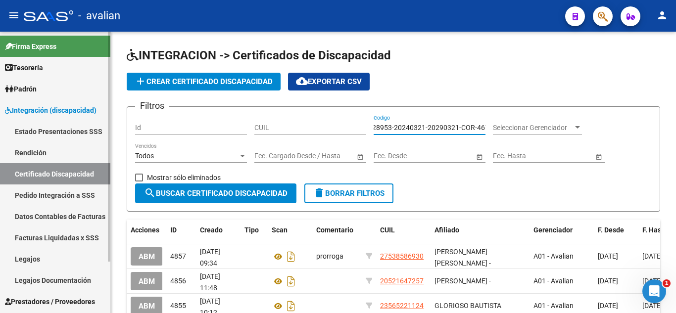
type input "ARG-02-00058428953-20240321-20290321-COR-467"
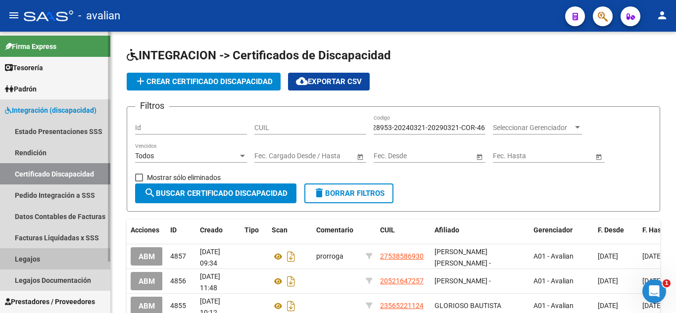
scroll to position [0, 0]
click at [28, 266] on link "Legajos" at bounding box center [55, 259] width 110 height 21
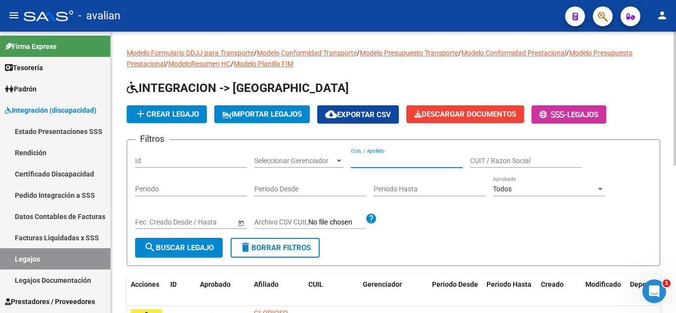
click at [381, 164] on input "CUIL / Apellido" at bounding box center [407, 161] width 112 height 8
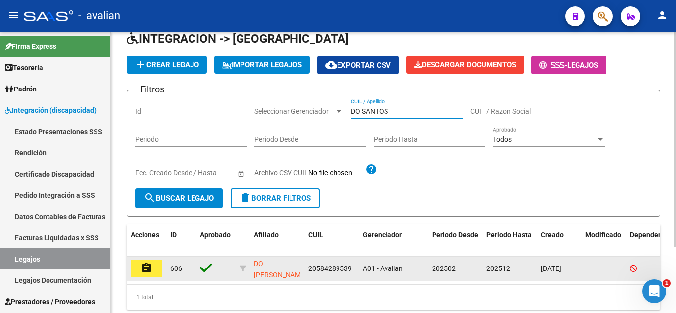
type input "DO SANTOS"
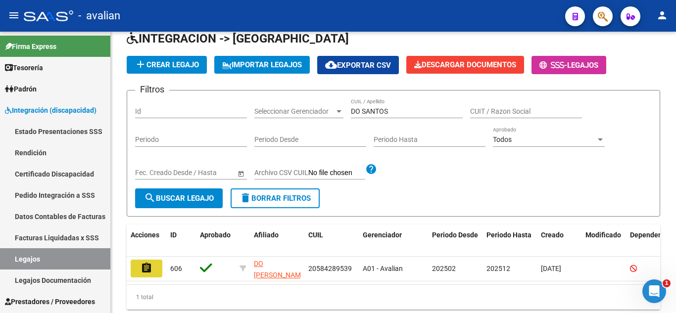
click at [151, 268] on mat-icon "assignment" at bounding box center [147, 268] width 12 height 12
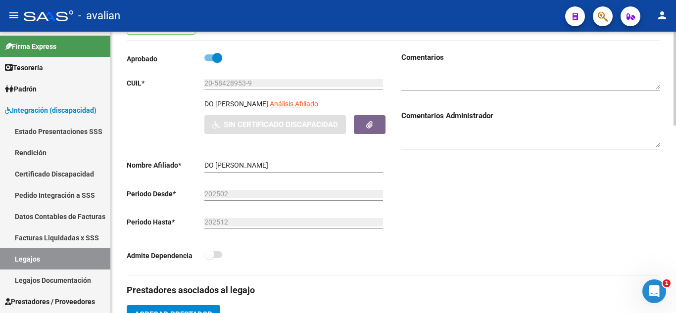
scroll to position [99, 0]
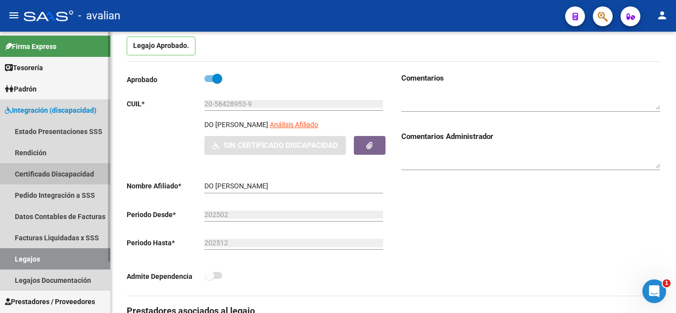
click at [63, 167] on link "Certificado Discapacidad" at bounding box center [55, 173] width 110 height 21
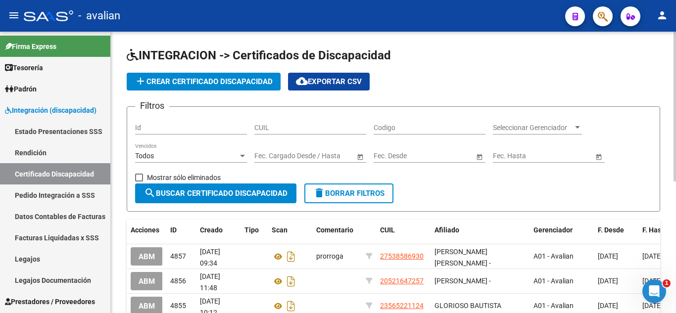
click at [313, 133] on div "CUIL" at bounding box center [311, 125] width 112 height 20
paste input "20-58428953-9"
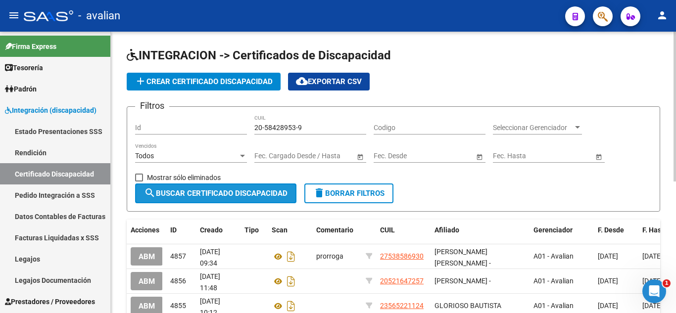
click at [247, 193] on span "search Buscar Certificado Discapacidad" at bounding box center [216, 193] width 144 height 9
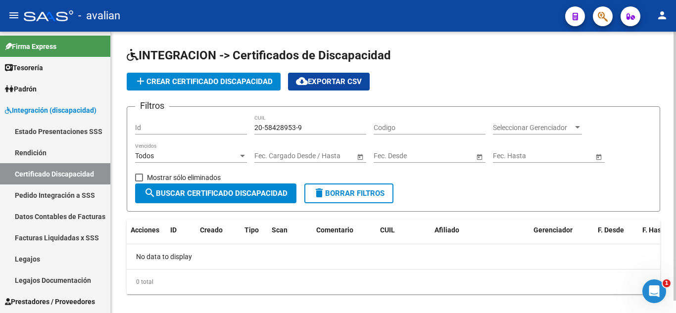
click at [297, 128] on input "20-58428953-9" at bounding box center [311, 128] width 112 height 8
click at [297, 126] on input "20-58428953-9" at bounding box center [311, 128] width 112 height 8
type input "20-58428953-9"
drag, startPoint x: 312, startPoint y: 128, endPoint x: 218, endPoint y: 126, distance: 93.6
click at [218, 126] on div "Filtros Id 20-58428953-9 CUIL Codigo Seleccionar Gerenciador Seleccionar Gerenc…" at bounding box center [393, 149] width 517 height 69
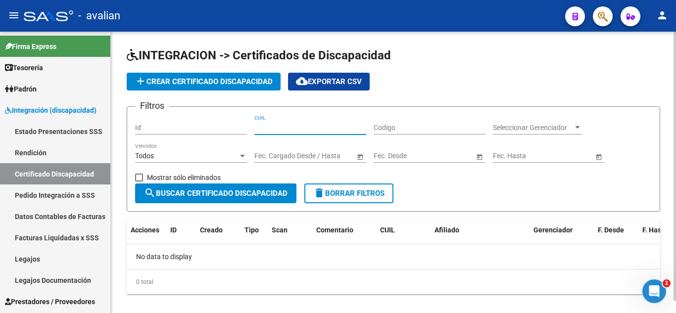
paste input "20-58428953-9"
type input "20-58428953-9"
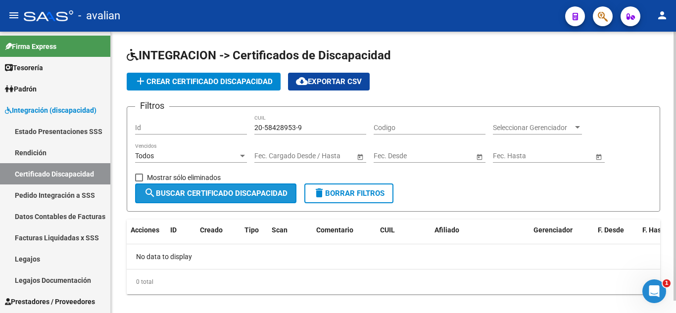
click at [225, 193] on span "search Buscar Certificado Discapacidad" at bounding box center [216, 193] width 144 height 9
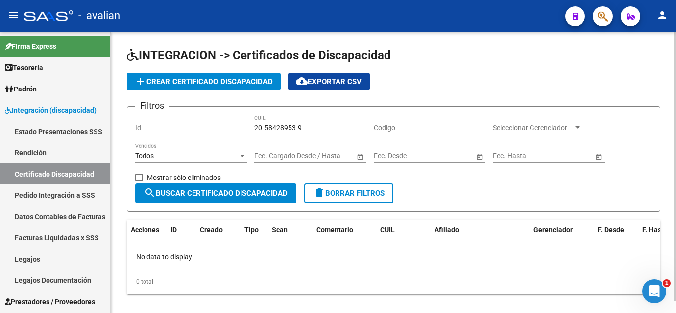
scroll to position [13, 0]
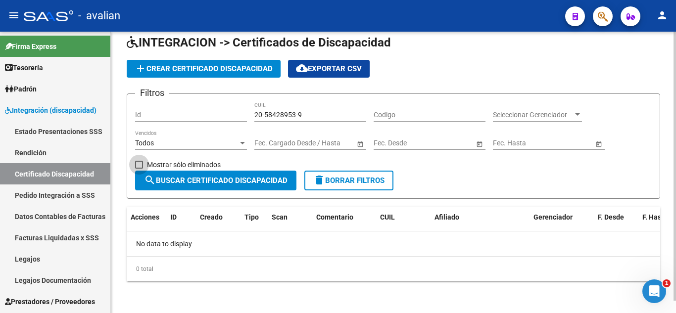
click at [139, 165] on span at bounding box center [139, 165] width 8 height 8
click at [139, 169] on input "Mostrar sólo eliminados" at bounding box center [139, 169] width 0 height 0
checkbox input "true"
click at [222, 187] on button "search Buscar Certificado Discapacidad" at bounding box center [215, 181] width 161 height 20
drag, startPoint x: 309, startPoint y: 111, endPoint x: 217, endPoint y: 101, distance: 92.7
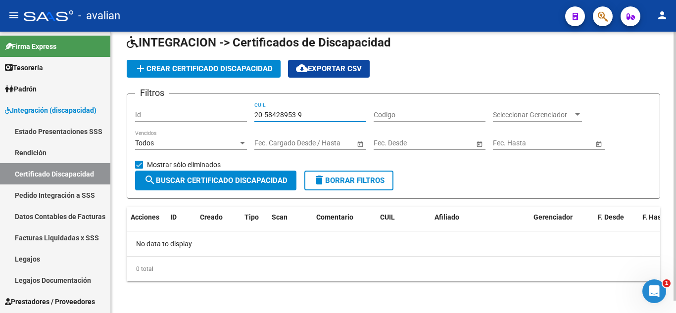
click at [217, 101] on form "Filtros Id 20-58428953-9 CUIL Codigo Seleccionar Gerenciador Seleccionar Gerenc…" at bounding box center [394, 146] width 534 height 105
click at [420, 116] on input "Codigo" at bounding box center [430, 115] width 112 height 8
paste input "ARG-02-00058428953-20240321-20290321-COR-467"
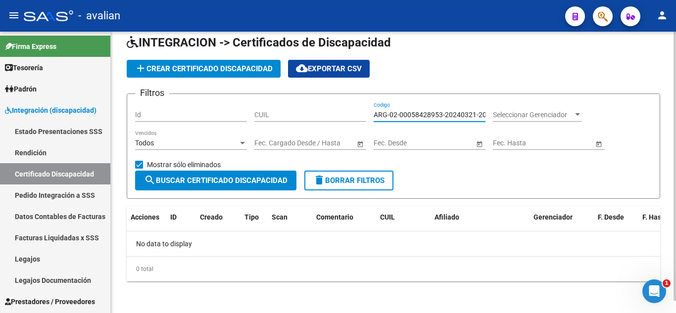
scroll to position [0, 51]
click at [477, 114] on input "ARG-02-00058428953-20240321-20290321-COR-467" at bounding box center [430, 115] width 112 height 8
click at [475, 111] on input "ARG-02-00058428953-20240321-20290321-COR-467" at bounding box center [430, 115] width 112 height 8
click at [461, 113] on input "ARG-02-00058428953-20240321-20290321-COR467" at bounding box center [430, 115] width 112 height 8
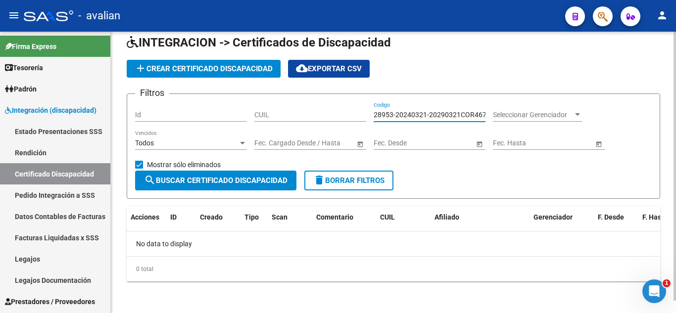
scroll to position [0, 48]
click at [430, 111] on input "ARG-02-00058428953-20240321-20290321COR467" at bounding box center [430, 115] width 112 height 8
click at [398, 116] on input "ARG-02-00058428953-2024032120290321COR467" at bounding box center [430, 115] width 112 height 8
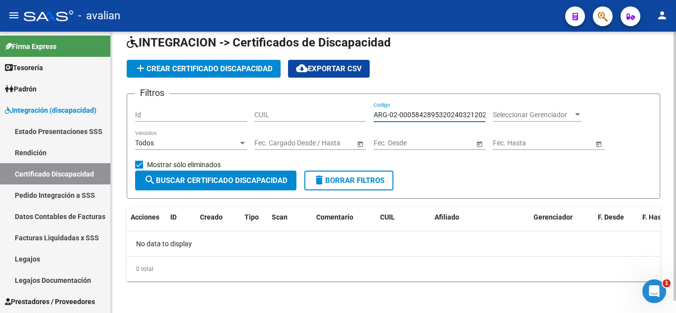
drag, startPoint x: 380, startPoint y: 117, endPoint x: 365, endPoint y: 117, distance: 14.9
click at [365, 117] on div "Filtros Id CUIL ARG-02-000584289532024032120290321COR467 Codigo Seleccionar Ger…" at bounding box center [393, 136] width 517 height 69
click at [385, 114] on input "ARG-02-000584289532024032120290321COR467" at bounding box center [430, 115] width 112 height 8
click at [389, 114] on input "ARG-02-000584289532024032120290321COR467" at bounding box center [430, 115] width 112 height 8
click at [397, 111] on input "ARG02-000584289532024032120290321COR467" at bounding box center [430, 115] width 112 height 8
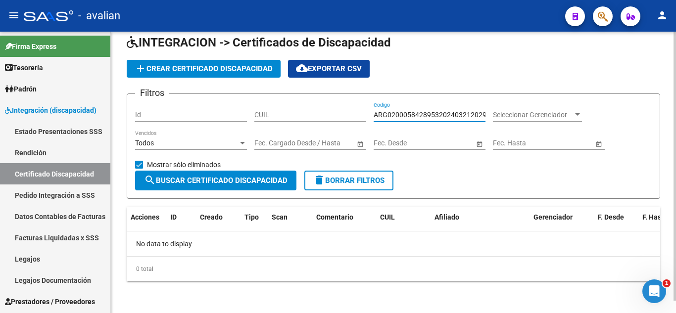
type input "ARG02000584289532024032120290321COR467"
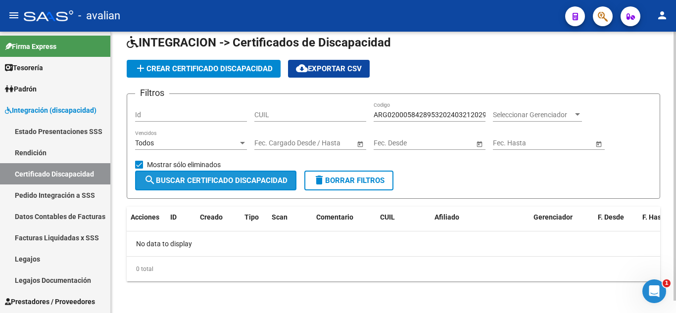
click at [254, 185] on button "search Buscar Certificado Discapacidad" at bounding box center [215, 181] width 161 height 20
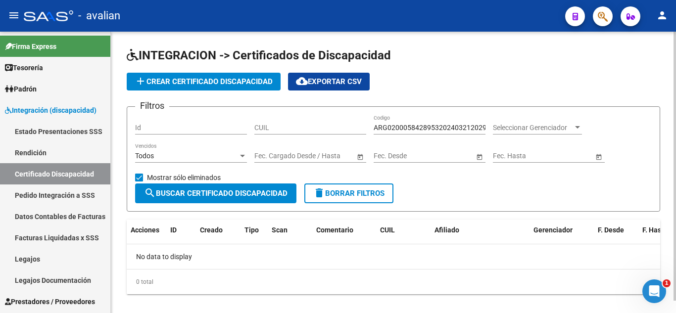
scroll to position [13, 0]
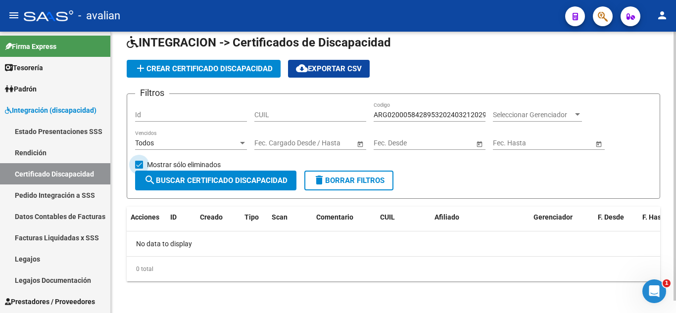
click at [139, 162] on span at bounding box center [139, 165] width 8 height 8
click at [139, 169] on input "Mostrar sólo eliminados" at bounding box center [139, 169] width 0 height 0
checkbox input "false"
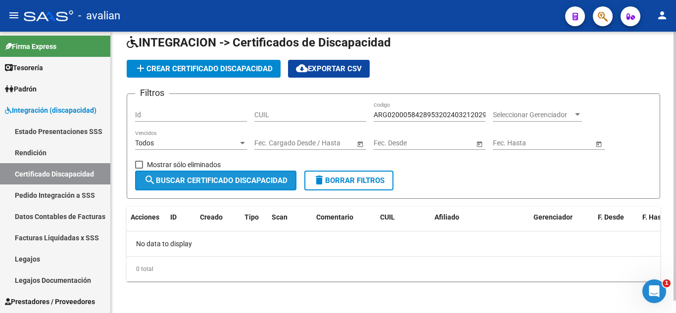
click at [215, 183] on span "search Buscar Certificado Discapacidad" at bounding box center [216, 180] width 144 height 9
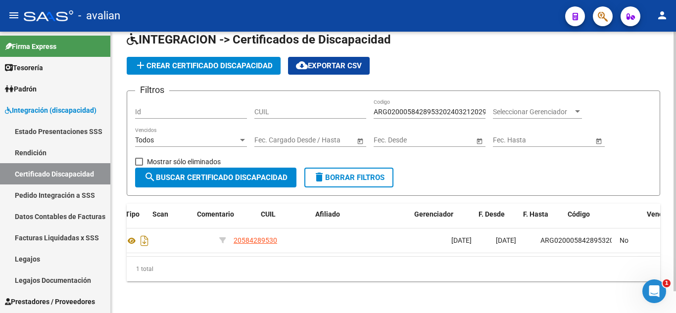
scroll to position [0, 0]
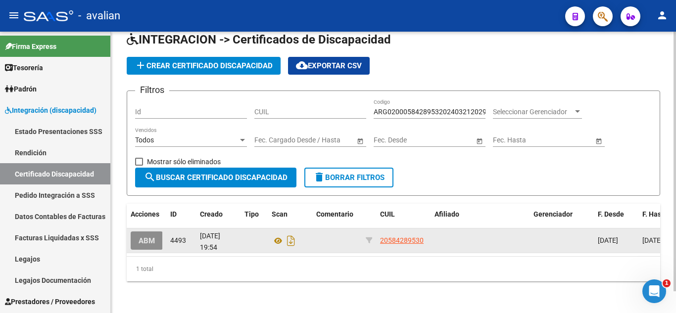
click at [139, 237] on span "ABM" at bounding box center [147, 241] width 16 height 9
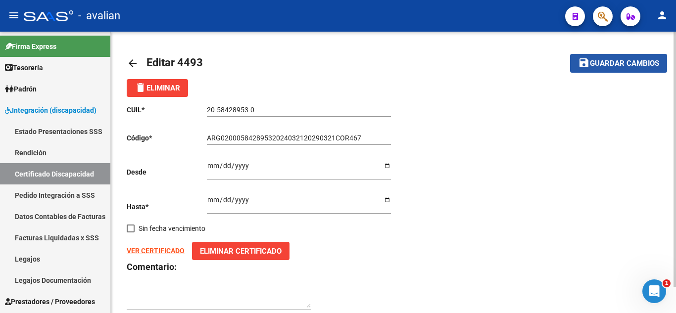
click at [651, 59] on span "Guardar cambios" at bounding box center [624, 63] width 69 height 9
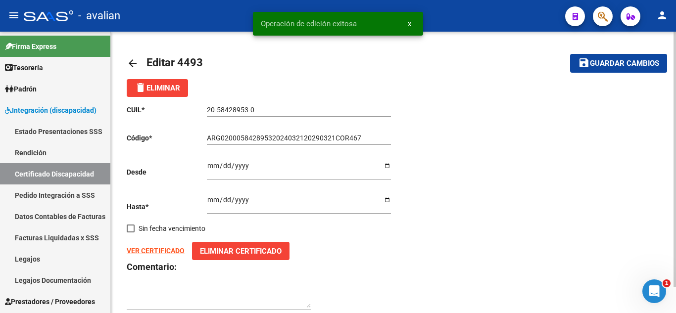
click at [156, 248] on strong "VER CERTIFICADO" at bounding box center [156, 251] width 58 height 8
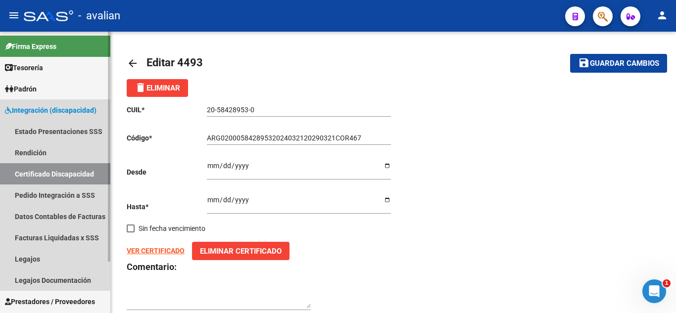
click at [40, 176] on link "Certificado Discapacidad" at bounding box center [55, 173] width 110 height 21
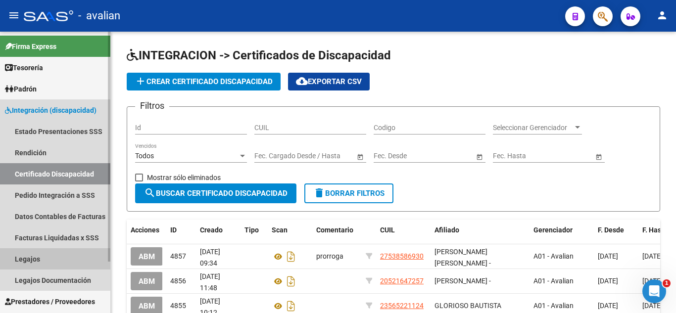
click at [48, 258] on link "Legajos" at bounding box center [55, 259] width 110 height 21
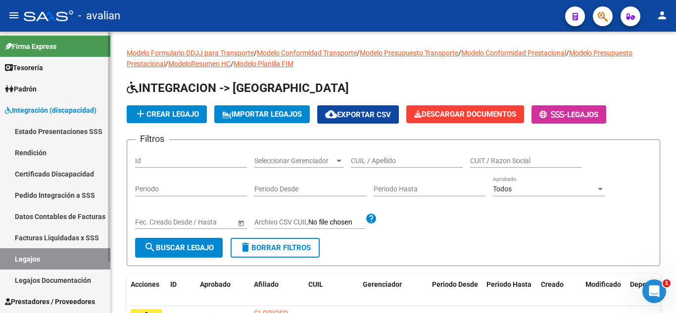
click at [80, 255] on link "Legajos" at bounding box center [55, 259] width 110 height 21
click at [364, 158] on input "CUIL / Apellido" at bounding box center [407, 161] width 112 height 8
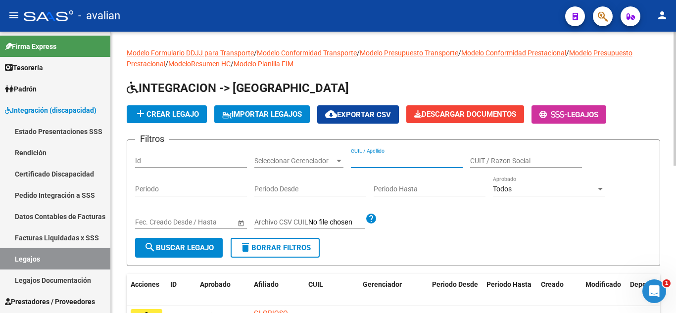
paste input "20584289539"
type input "20584289539"
click at [204, 249] on span "search Buscar Legajo" at bounding box center [179, 248] width 70 height 9
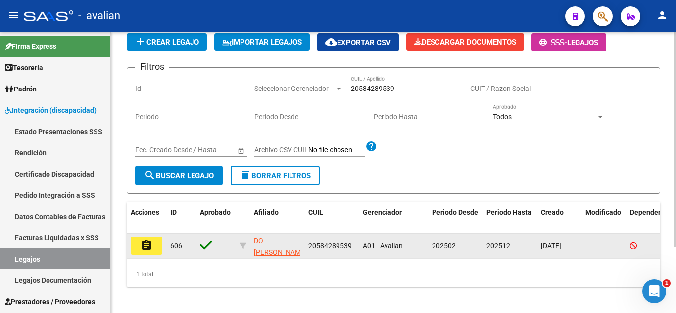
scroll to position [86, 0]
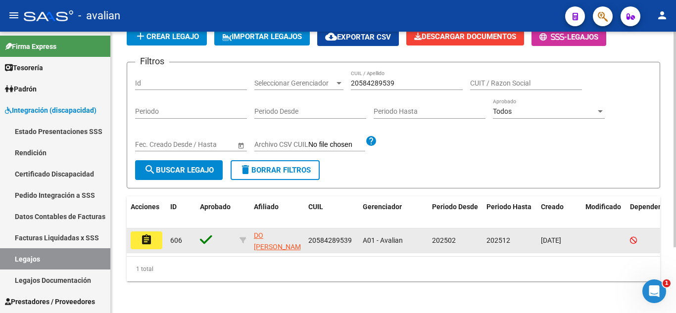
click at [148, 234] on mat-icon "assignment" at bounding box center [147, 240] width 12 height 12
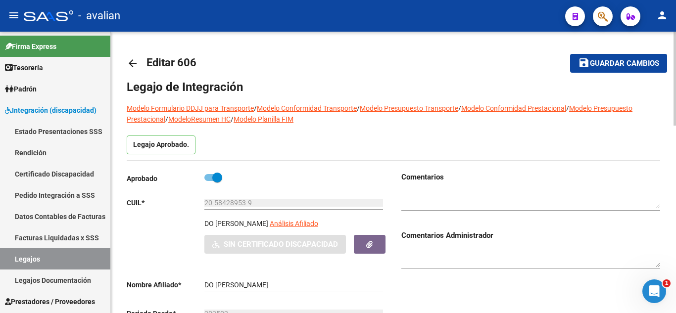
drag, startPoint x: 69, startPoint y: 172, endPoint x: 117, endPoint y: 193, distance: 53.0
click at [69, 173] on link "Certificado Discapacidad" at bounding box center [55, 173] width 110 height 21
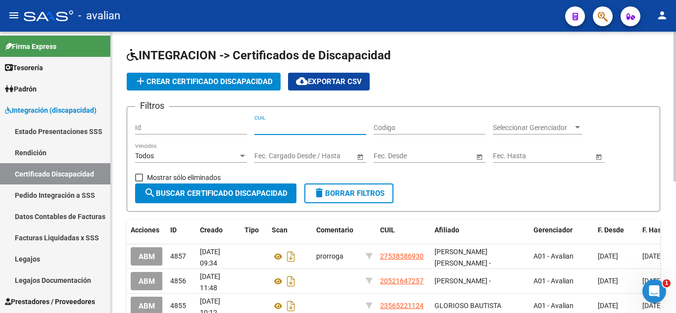
click at [282, 129] on input "CUIL" at bounding box center [311, 128] width 112 height 8
paste input "20-58428953-9"
type input "20-58428953-9"
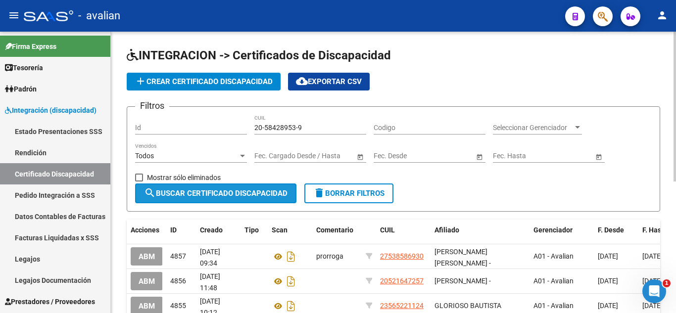
click at [237, 189] on span "search Buscar Certificado Discapacidad" at bounding box center [216, 193] width 144 height 9
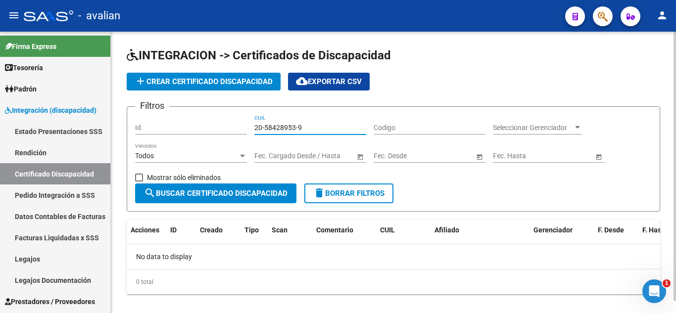
drag, startPoint x: 317, startPoint y: 127, endPoint x: 218, endPoint y: 115, distance: 99.8
click at [218, 116] on div "Filtros Id 20-58428953-9 CUIL Codigo Seleccionar Gerenciador Seleccionar Gerenc…" at bounding box center [393, 149] width 517 height 69
click at [386, 134] on div "Codigo" at bounding box center [430, 129] width 112 height 28
paste input "ARG02000584289532024032120290321COR467"
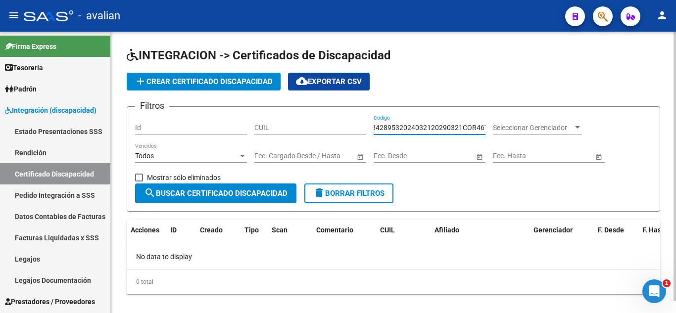
type input "ARG02000584289532024032120290321COR467"
click at [208, 199] on button "search Buscar Certificado Discapacidad" at bounding box center [215, 194] width 161 height 20
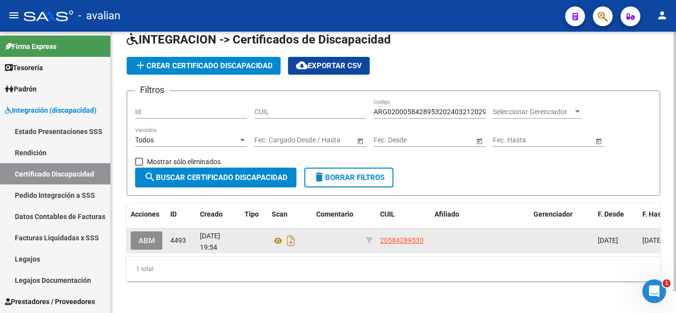
click at [154, 237] on span "ABM" at bounding box center [147, 241] width 16 height 9
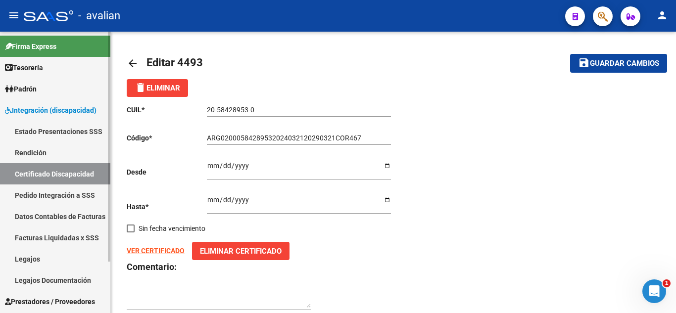
click at [38, 168] on link "Certificado Discapacidad" at bounding box center [55, 173] width 110 height 21
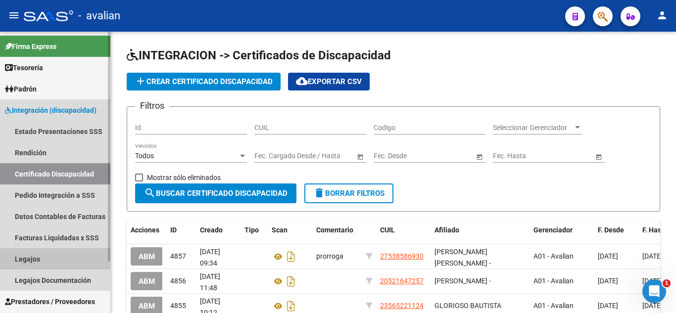
drag, startPoint x: 80, startPoint y: 253, endPoint x: 84, endPoint y: 257, distance: 5.3
click at [80, 253] on link "Legajos" at bounding box center [55, 259] width 110 height 21
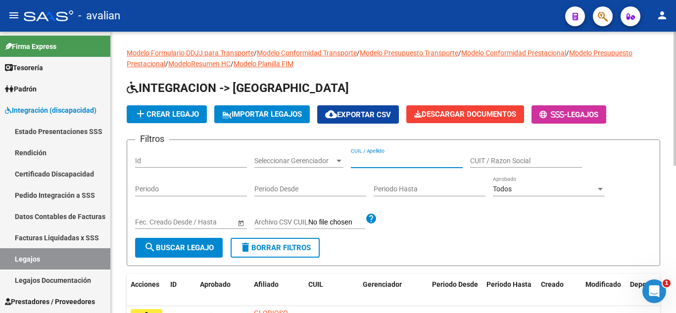
click at [387, 162] on input "CUIL / Apellido" at bounding box center [407, 161] width 112 height 8
paste input "30518321842"
type input "30518321842"
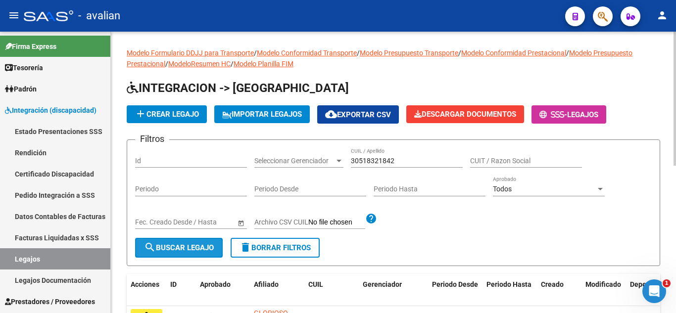
click at [174, 248] on span "search Buscar Legajo" at bounding box center [179, 248] width 70 height 9
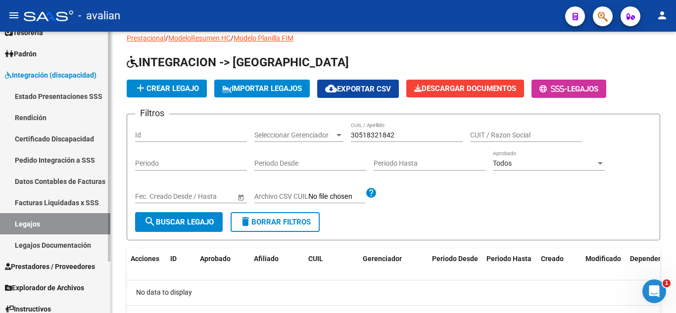
scroll to position [50, 0]
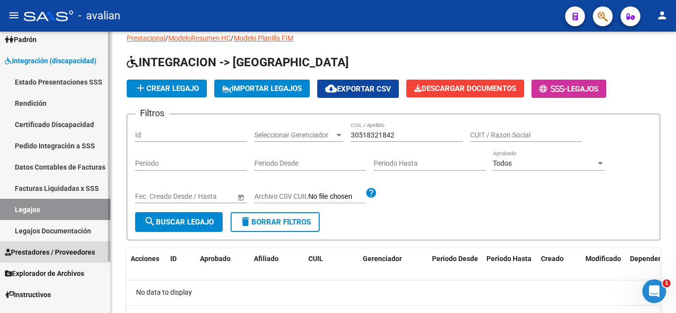
click at [84, 256] on span "Prestadores / Proveedores" at bounding box center [50, 252] width 90 height 11
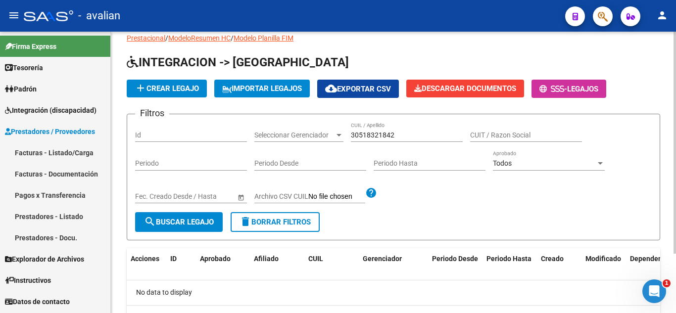
scroll to position [0, 0]
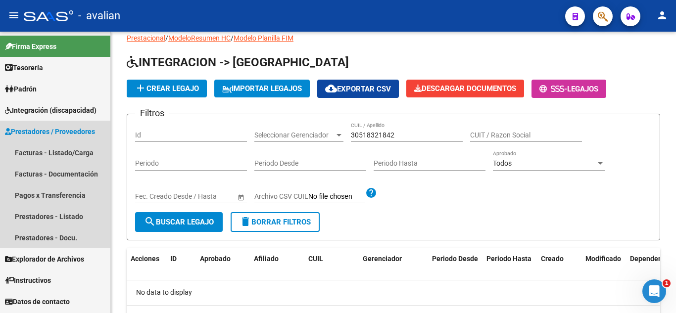
click at [84, 133] on span "Prestadores / Proveedores" at bounding box center [50, 131] width 90 height 11
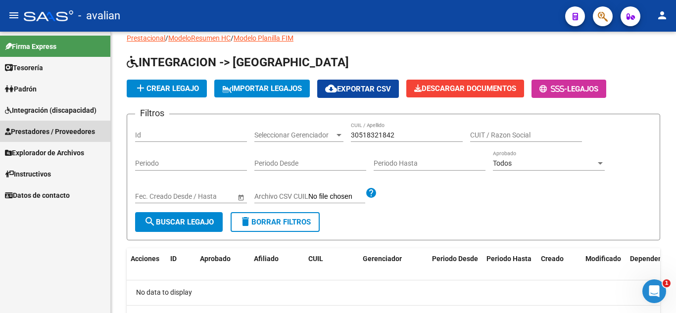
click at [84, 133] on span "Prestadores / Proveedores" at bounding box center [50, 131] width 90 height 11
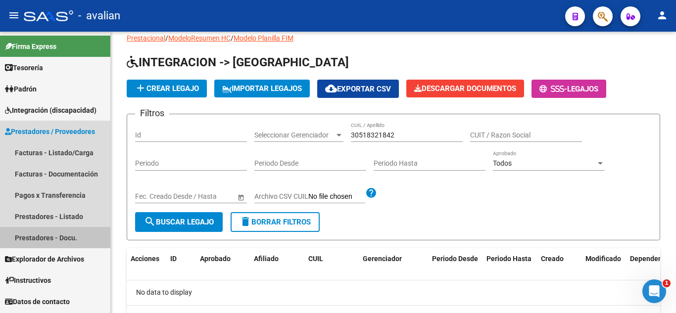
click at [58, 239] on link "Prestadores - Docu." at bounding box center [55, 237] width 110 height 21
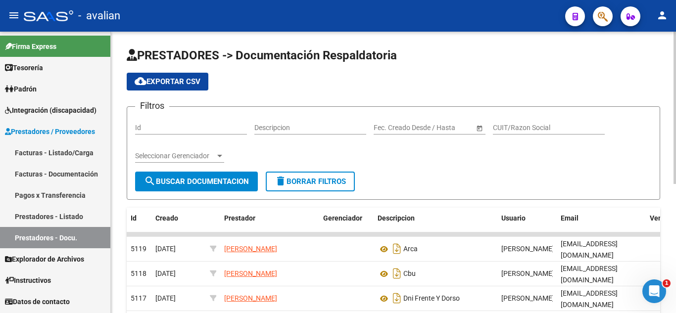
click at [534, 125] on input "CUIT/Razon Social" at bounding box center [549, 128] width 112 height 8
paste input "30518321842"
type input "30518321842"
click at [164, 177] on span "search Buscar Documentacion" at bounding box center [196, 181] width 105 height 9
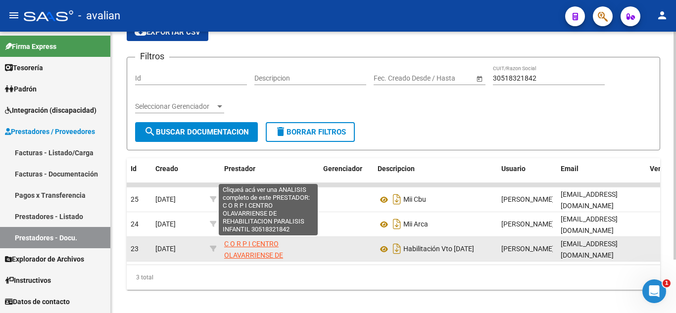
click at [233, 245] on span "C O R P I CENTRO OLAVARRIENSE DE REHABILITACION PARALISIS INFANTIL" at bounding box center [268, 261] width 89 height 42
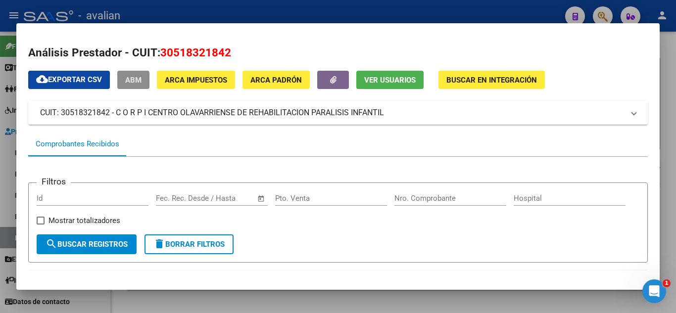
click at [135, 78] on span "ABM" at bounding box center [133, 80] width 16 height 9
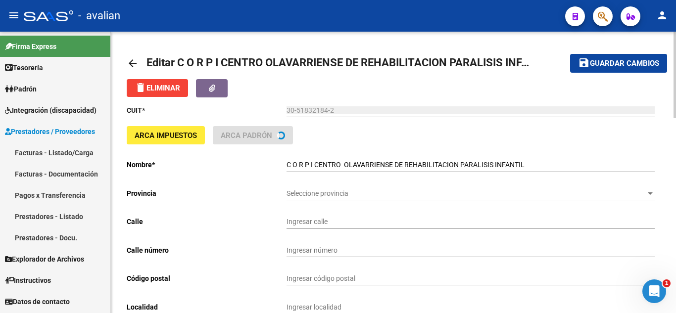
type input "AVDA D Y T [PERSON_NAME]"
type input "7039"
type input "7400"
type input "OLAVARRIA"
type input "869010"
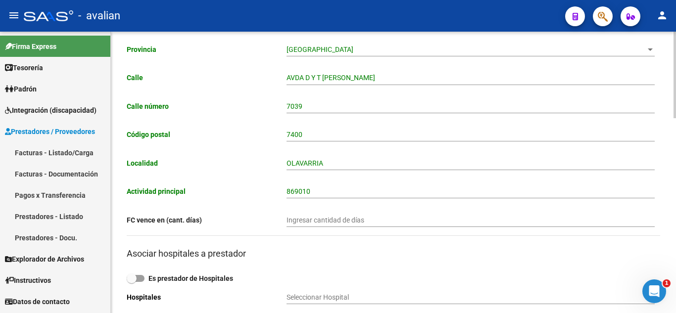
scroll to position [137, 0]
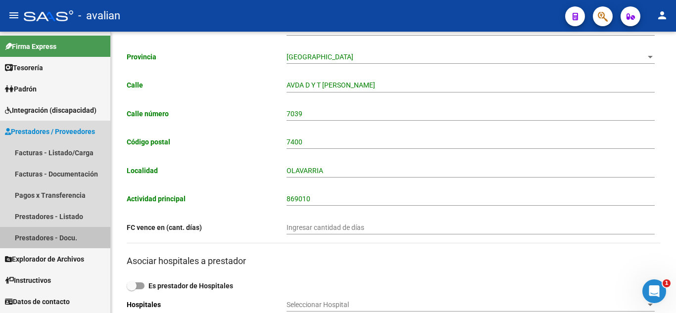
click at [72, 239] on link "Prestadores - Docu." at bounding box center [55, 237] width 110 height 21
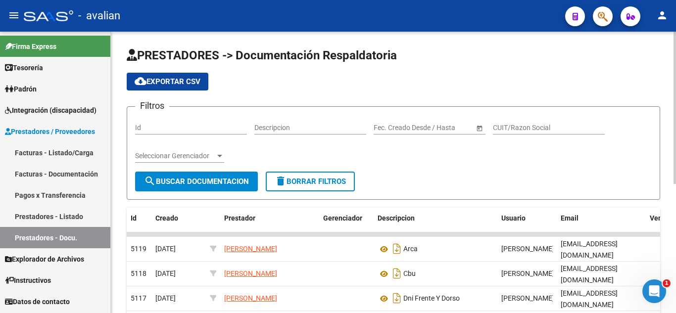
click at [513, 127] on input "CUIT/Razon Social" at bounding box center [549, 128] width 112 height 8
paste input "30518321842"
type input "30518321842"
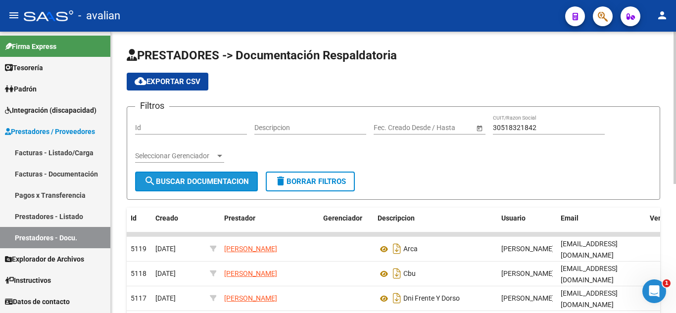
click at [199, 184] on span "search Buscar Documentacion" at bounding box center [196, 181] width 105 height 9
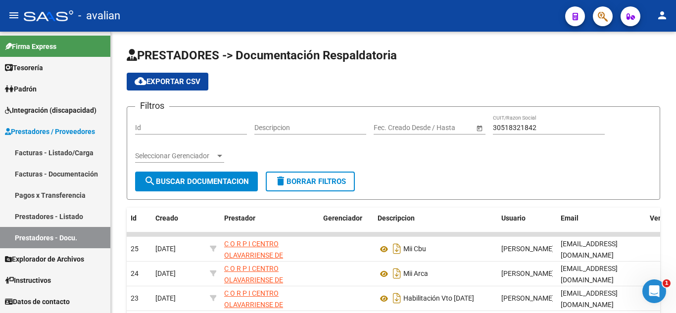
click at [51, 111] on span "Integración (discapacidad)" at bounding box center [51, 110] width 92 height 11
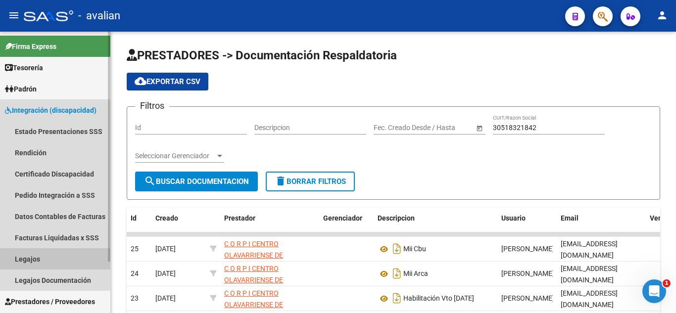
click at [66, 252] on link "Legajos" at bounding box center [55, 259] width 110 height 21
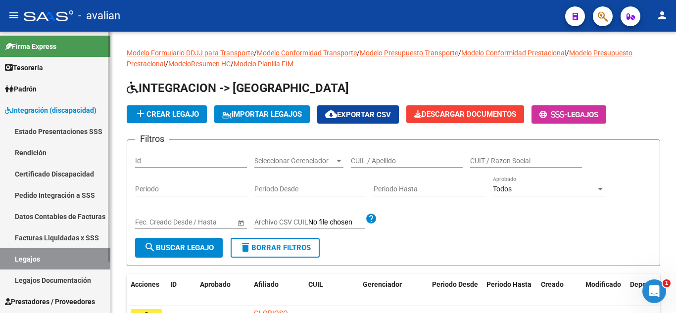
click at [23, 285] on link "Legajos Documentación" at bounding box center [55, 280] width 110 height 21
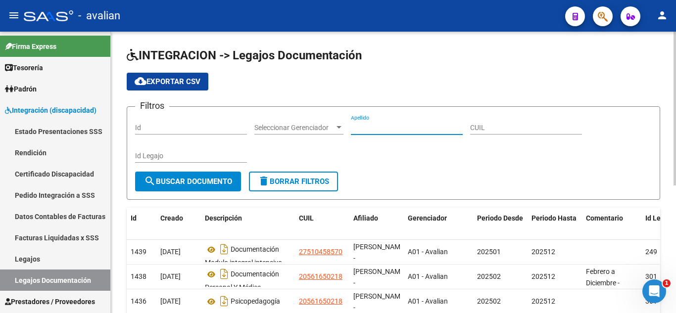
click at [378, 127] on input "Apellido" at bounding box center [407, 128] width 112 height 8
paste input "[PERSON_NAME]"
type input "[PERSON_NAME]"
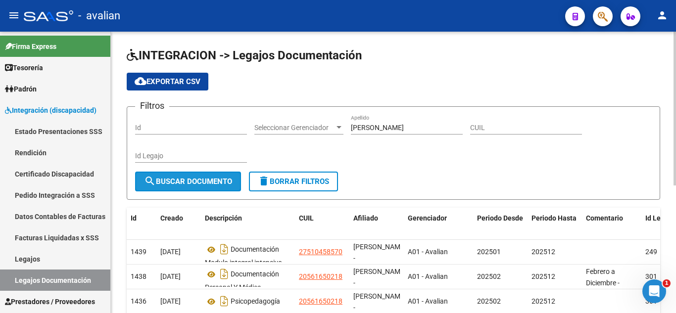
click at [182, 186] on span "search Buscar Documento" at bounding box center [188, 181] width 88 height 9
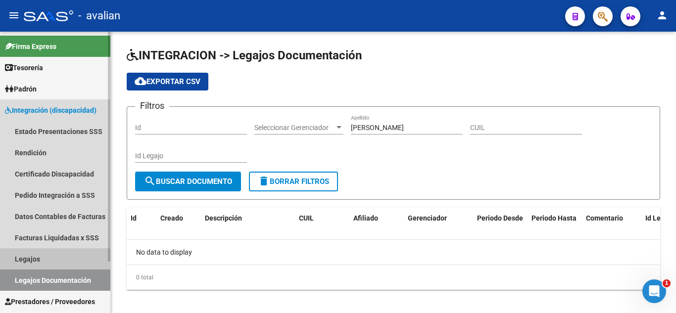
click at [51, 261] on link "Legajos" at bounding box center [55, 259] width 110 height 21
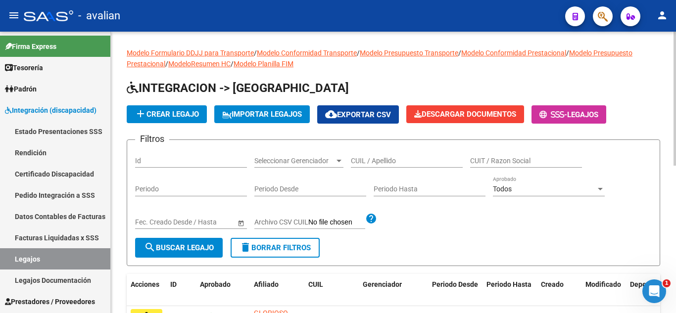
click at [377, 155] on div "CUIL / Apellido" at bounding box center [407, 158] width 112 height 20
paste input "[PERSON_NAME]"
type input "[PERSON_NAME]"
click at [180, 248] on span "search Buscar Legajo" at bounding box center [179, 248] width 70 height 9
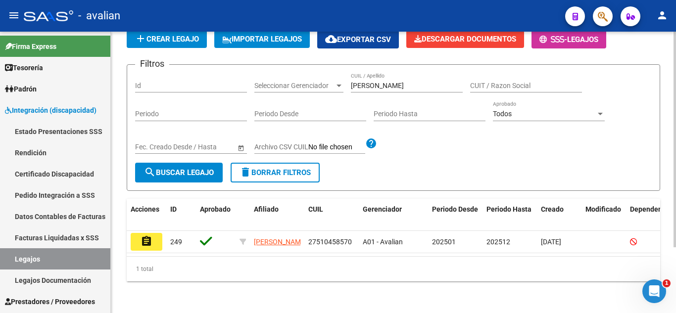
scroll to position [86, 0]
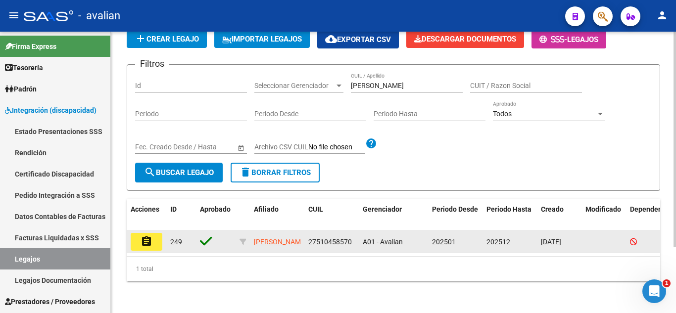
click at [134, 233] on button "assignment" at bounding box center [147, 242] width 32 height 18
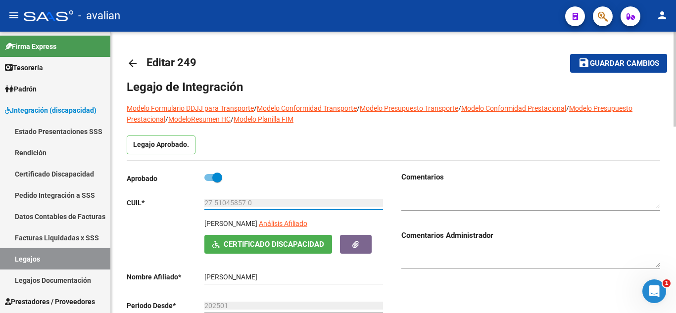
drag, startPoint x: 205, startPoint y: 206, endPoint x: 258, endPoint y: 203, distance: 54.1
click at [258, 203] on input "27-51045857-0" at bounding box center [294, 203] width 179 height 8
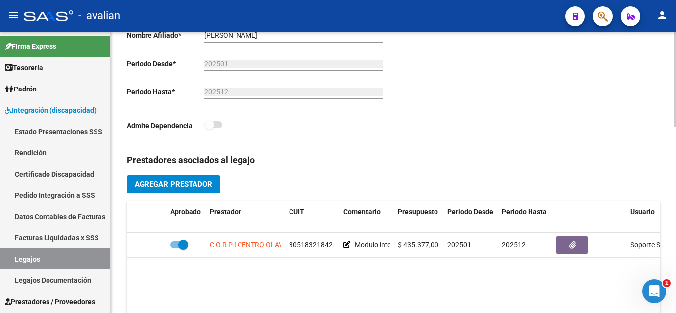
scroll to position [248, 0]
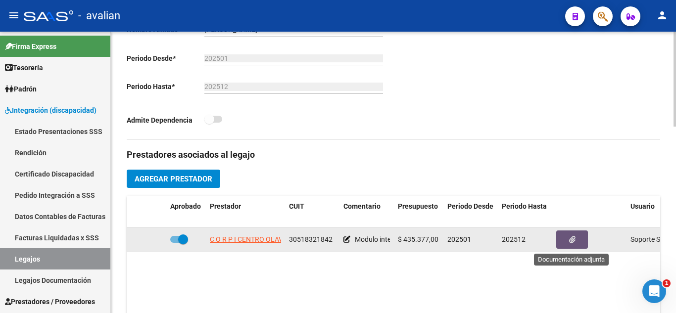
click at [568, 240] on button "button" at bounding box center [573, 240] width 32 height 18
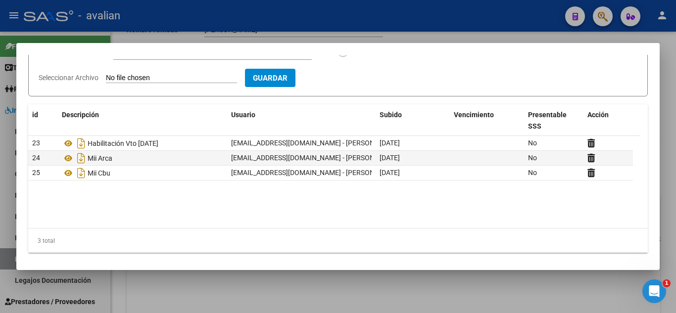
scroll to position [112, 0]
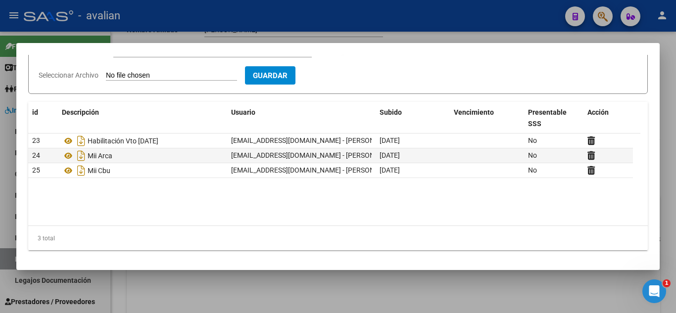
click at [347, 281] on div at bounding box center [338, 156] width 676 height 313
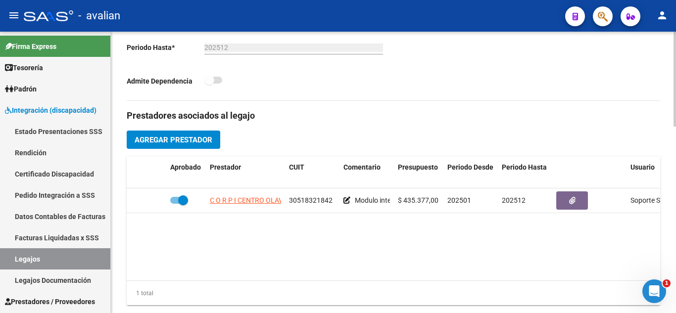
scroll to position [297, 0]
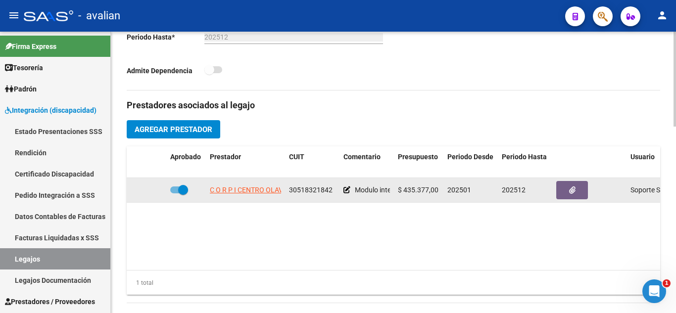
click at [171, 191] on span at bounding box center [179, 190] width 18 height 7
click at [175, 194] on input "checkbox" at bounding box center [175, 194] width 0 height 0
click at [152, 192] on icon at bounding box center [152, 190] width 7 height 7
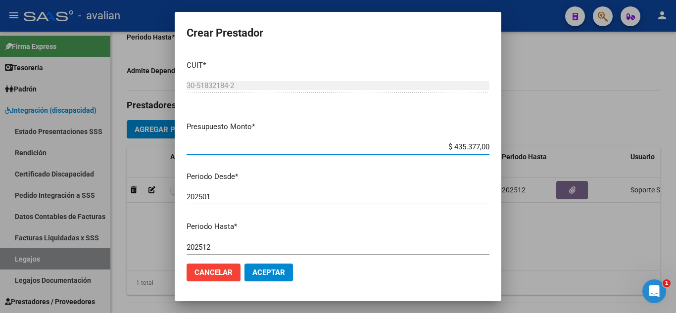
click at [570, 205] on div at bounding box center [338, 156] width 676 height 313
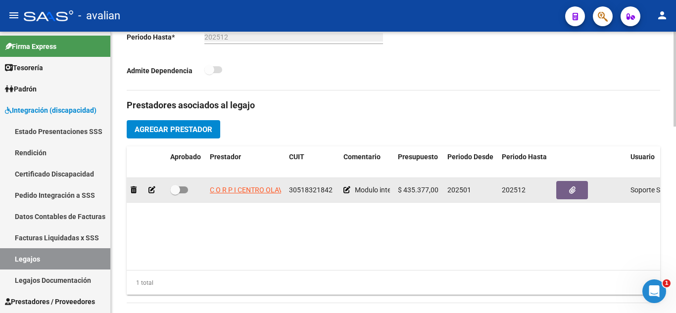
click at [189, 187] on div at bounding box center [186, 190] width 32 height 13
click at [178, 188] on span at bounding box center [175, 190] width 10 height 10
click at [175, 194] on input "checkbox" at bounding box center [175, 194] width 0 height 0
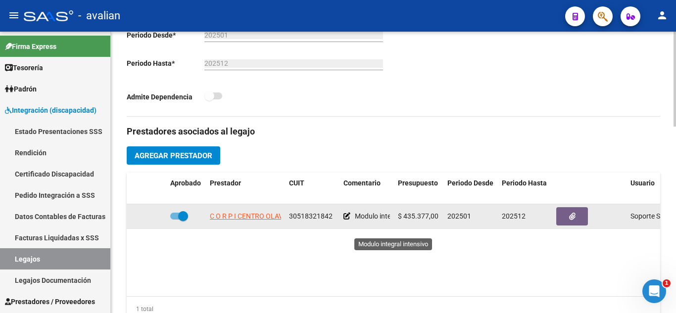
scroll to position [248, 0]
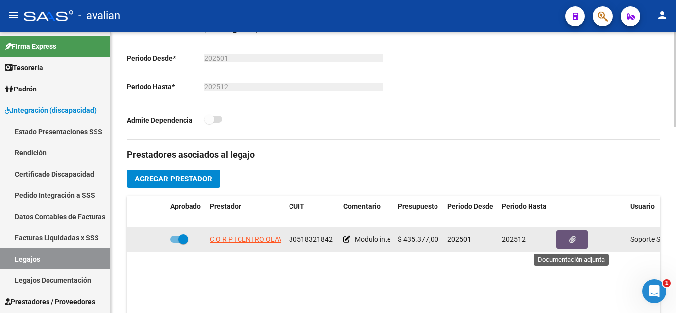
click at [568, 242] on button "button" at bounding box center [573, 240] width 32 height 18
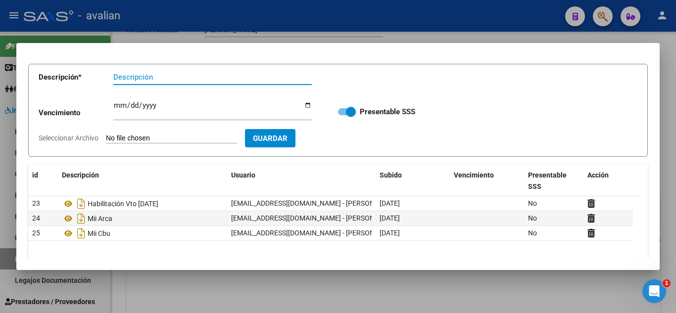
scroll to position [99, 0]
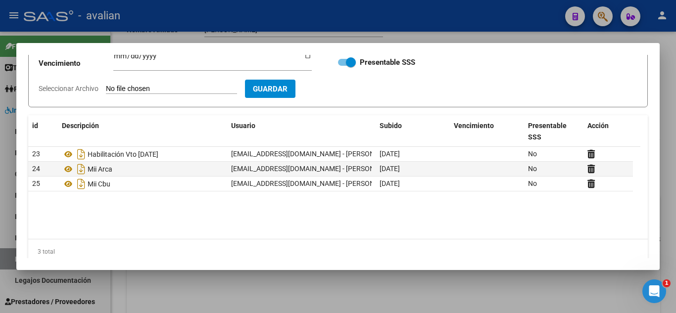
click at [130, 214] on datatable-body "23 Habilitación Vto [DATE] [EMAIL_ADDRESS][DOMAIN_NAME] - [PERSON_NAME] [DATE] …" at bounding box center [334, 193] width 613 height 92
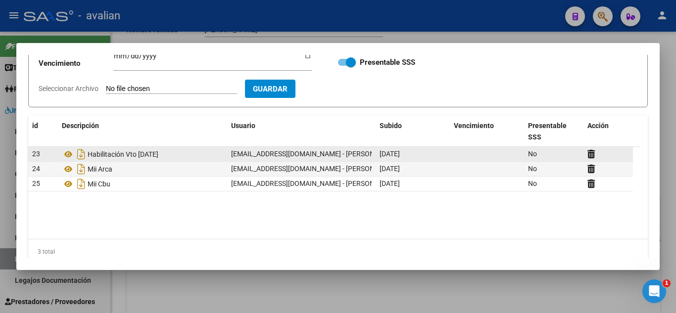
click at [535, 155] on span "No" at bounding box center [532, 154] width 9 height 8
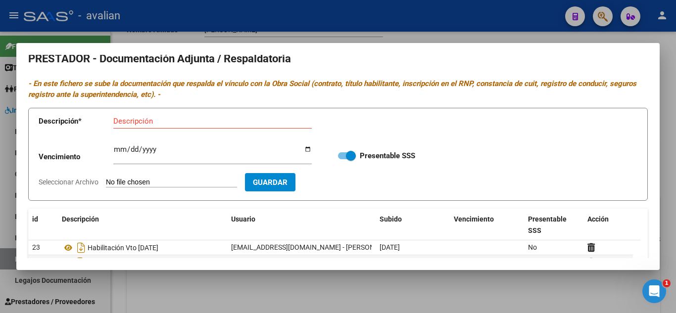
scroll to position [0, 0]
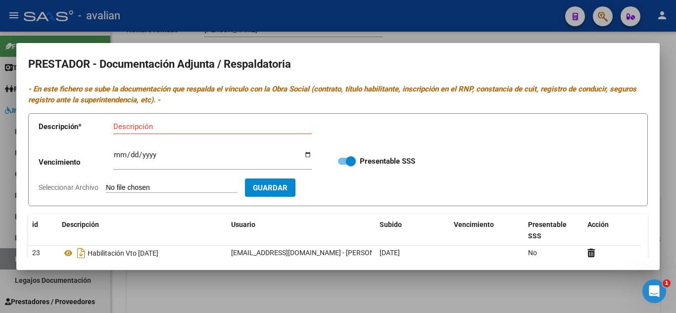
click at [418, 27] on div at bounding box center [338, 156] width 676 height 313
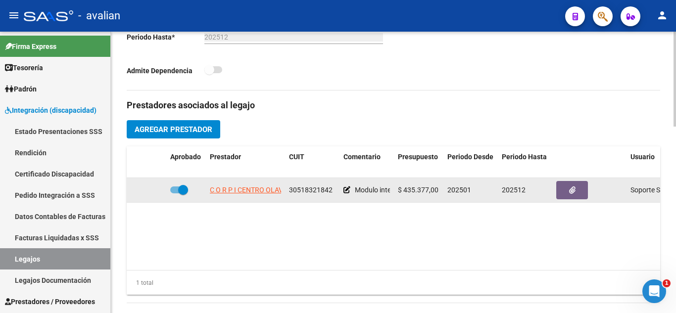
click at [175, 192] on span at bounding box center [179, 190] width 18 height 7
click at [175, 194] on input "checkbox" at bounding box center [175, 194] width 0 height 0
click at [565, 185] on button "button" at bounding box center [573, 190] width 32 height 18
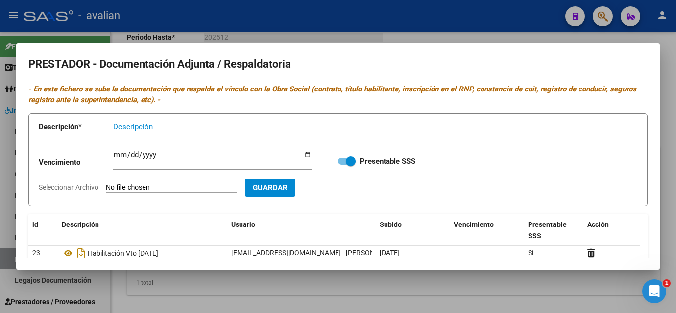
click at [425, 16] on div at bounding box center [338, 156] width 676 height 313
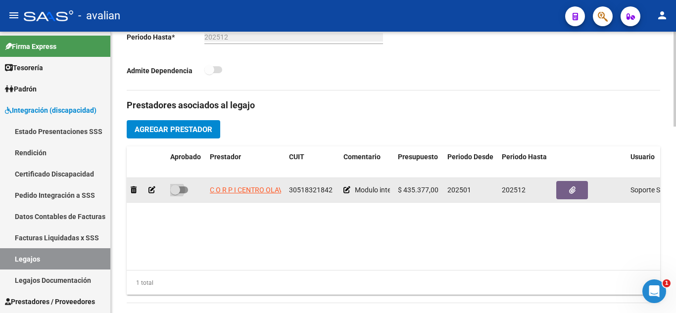
click at [183, 190] on span at bounding box center [179, 190] width 18 height 7
click at [175, 194] on input "checkbox" at bounding box center [175, 194] width 0 height 0
checkbox input "true"
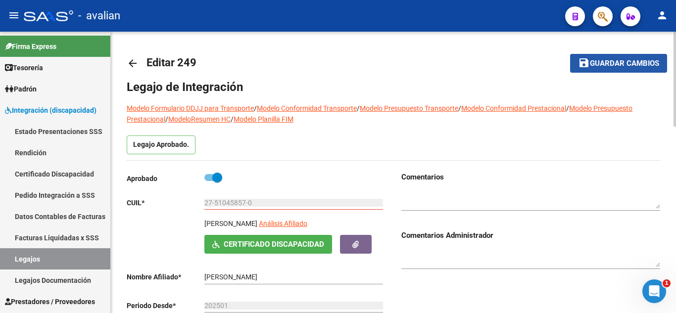
click at [630, 68] on button "save Guardar cambios" at bounding box center [618, 63] width 97 height 18
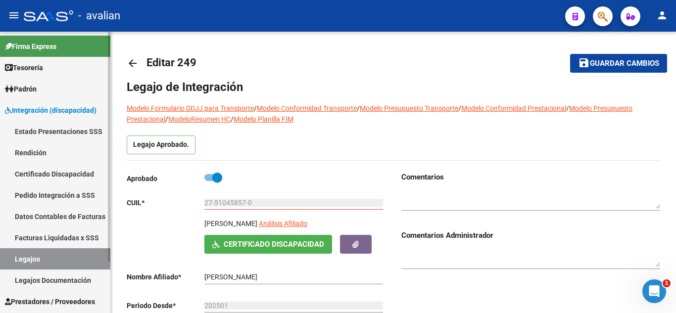
click at [82, 257] on link "Legajos" at bounding box center [55, 259] width 110 height 21
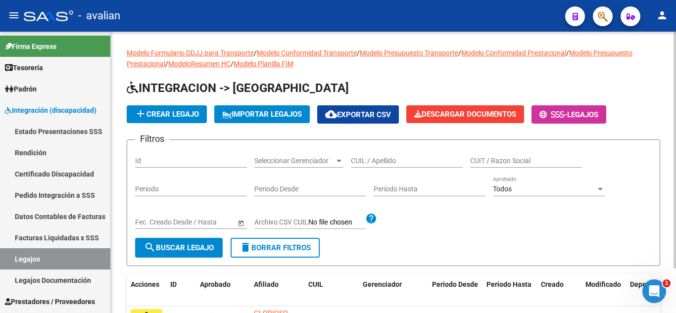
click at [380, 157] on input "CUIL / Apellido" at bounding box center [407, 161] width 112 height 8
paste input "20584289539"
type input "20584289539"
click at [172, 254] on button "search Buscar Legajo" at bounding box center [179, 248] width 88 height 20
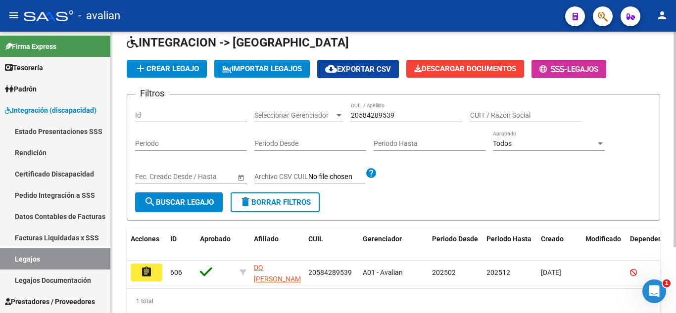
scroll to position [86, 0]
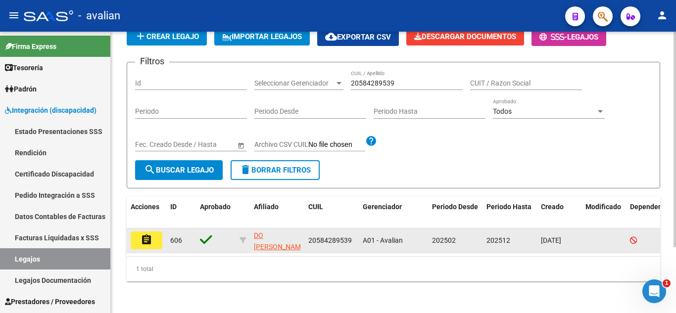
click at [149, 234] on mat-icon "assignment" at bounding box center [147, 240] width 12 height 12
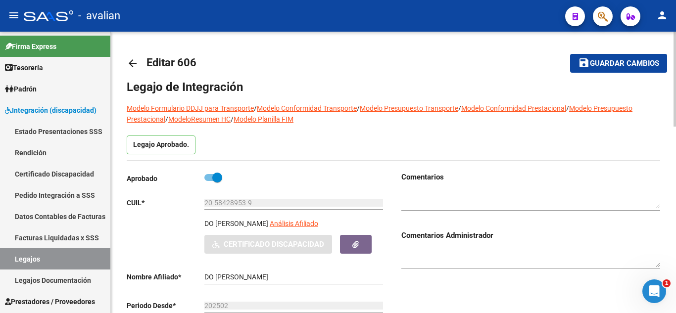
scroll to position [50, 0]
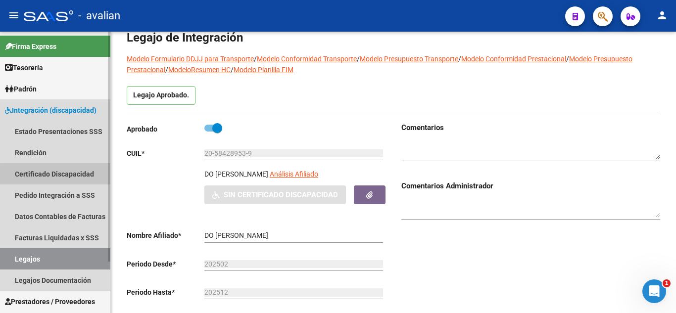
click at [56, 175] on link "Certificado Discapacidad" at bounding box center [55, 173] width 110 height 21
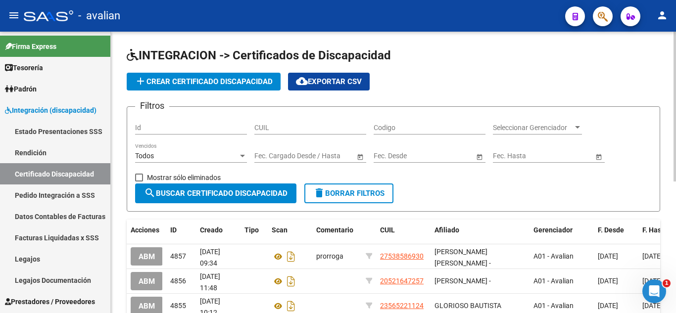
click at [272, 127] on input "CUIL" at bounding box center [311, 128] width 112 height 8
paste input "20-58428953-9"
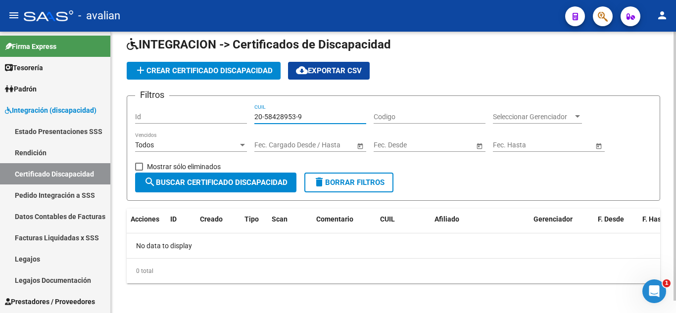
scroll to position [13, 0]
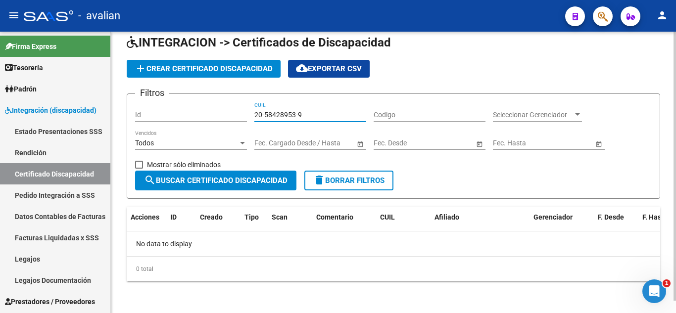
type input "20-58428953-9"
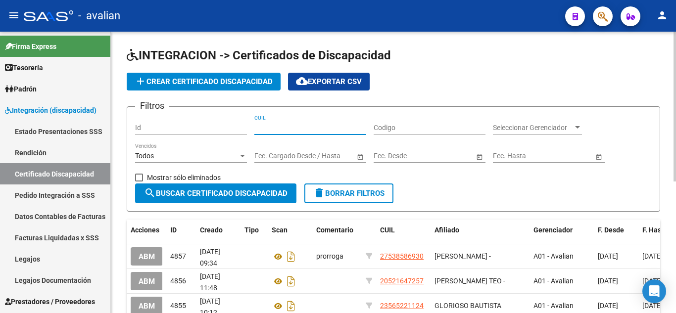
click at [266, 131] on input "CUIL" at bounding box center [311, 128] width 112 height 8
paste input "20-58428953-9"
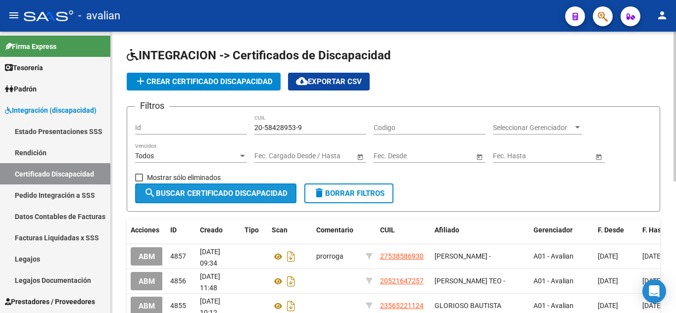
click at [230, 191] on span "search Buscar Certificado Discapacidad" at bounding box center [216, 193] width 144 height 9
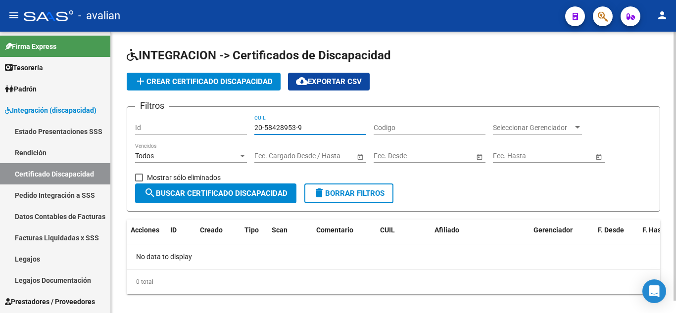
drag, startPoint x: 316, startPoint y: 130, endPoint x: 206, endPoint y: 114, distance: 111.5
click at [206, 114] on form "Filtros Id 20-58428953-9 CUIL Codigo Seleccionar Gerenciador Seleccionar Gerenc…" at bounding box center [394, 158] width 534 height 105
paste input
type input "20-58428953-9"
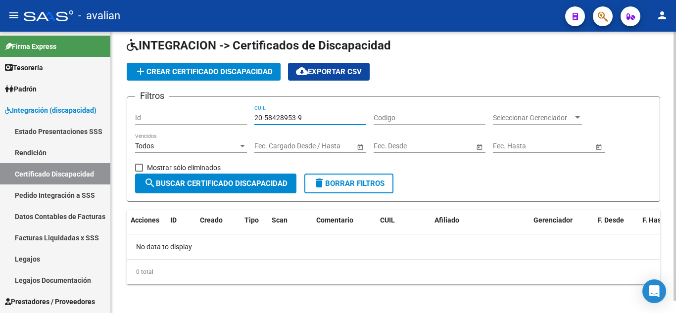
scroll to position [13, 0]
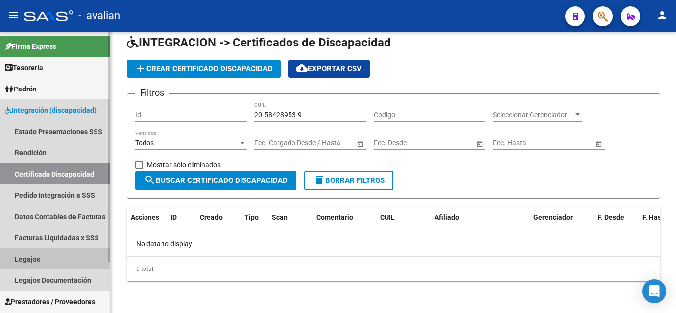
click at [66, 257] on link "Legajos" at bounding box center [55, 259] width 110 height 21
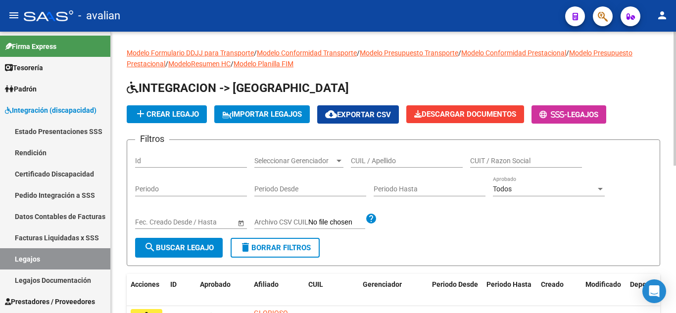
click at [362, 165] on div "CUIL / Apellido" at bounding box center [407, 158] width 112 height 20
paste input "20584289539"
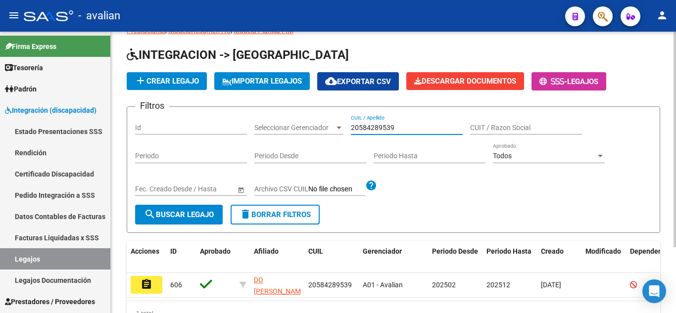
scroll to position [50, 0]
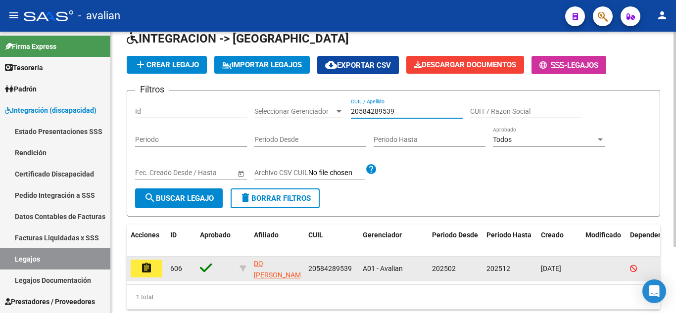
type input "20584289539"
click at [152, 270] on mat-icon "assignment" at bounding box center [147, 268] width 12 height 12
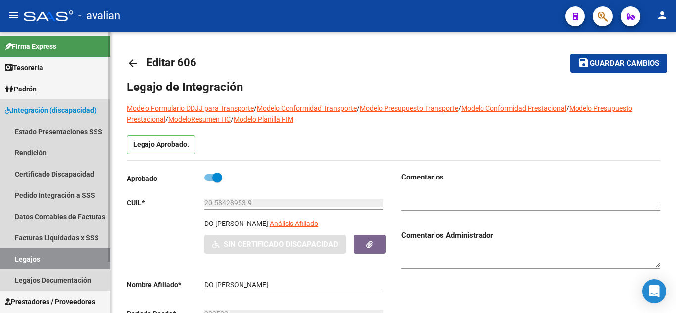
click at [46, 257] on link "Legajos" at bounding box center [55, 259] width 110 height 21
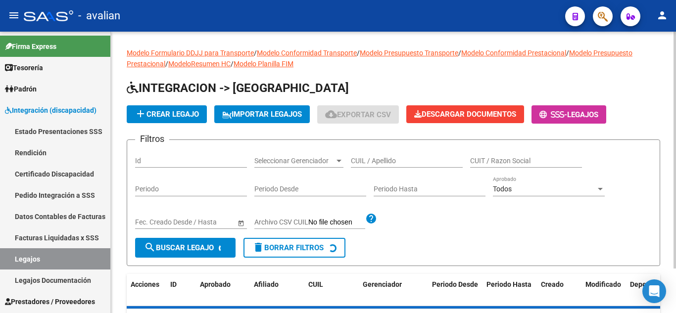
drag, startPoint x: 371, startPoint y: 167, endPoint x: 371, endPoint y: 158, distance: 8.4
click at [371, 164] on div "CUIL / Apellido" at bounding box center [407, 158] width 112 height 20
click at [371, 158] on input "CUIL / Apellido" at bounding box center [407, 161] width 112 height 8
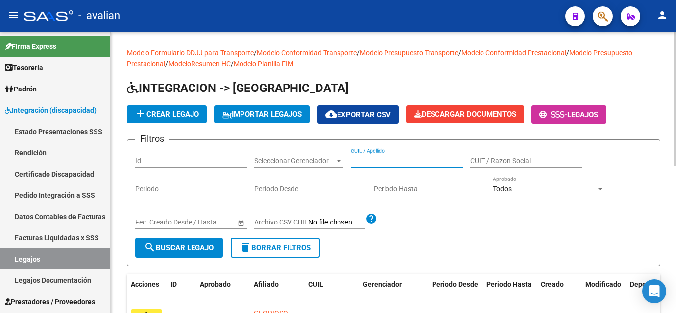
paste input "20584289539"
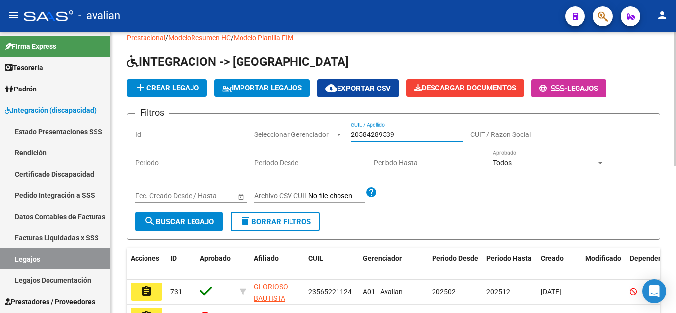
scroll to position [50, 0]
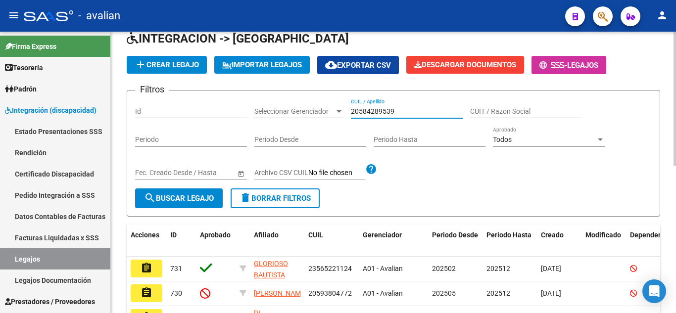
type input "20584289539"
click at [152, 194] on mat-icon "search" at bounding box center [150, 198] width 12 height 12
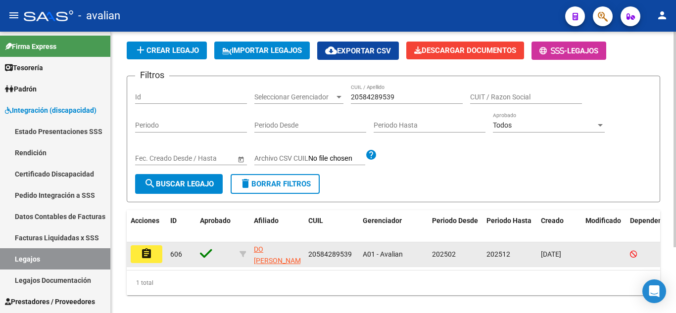
scroll to position [86, 0]
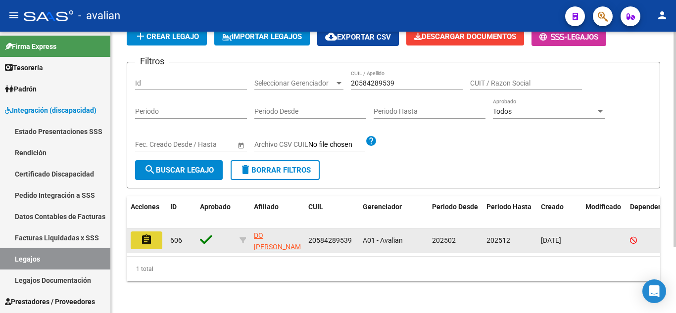
click at [138, 232] on button "assignment" at bounding box center [147, 241] width 32 height 18
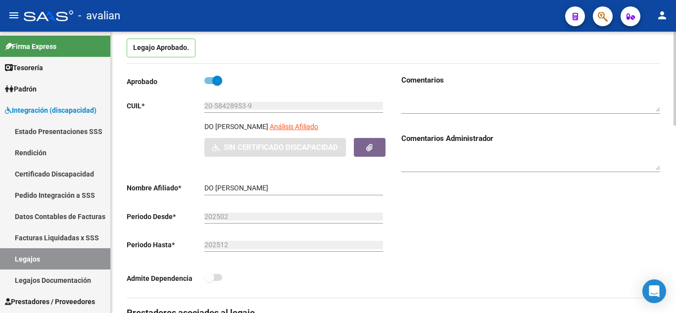
scroll to position [99, 0]
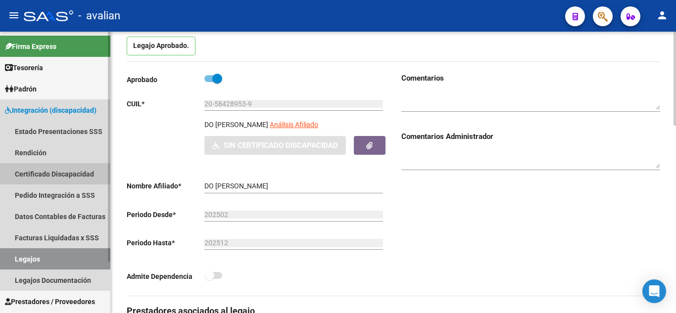
click at [47, 170] on link "Certificado Discapacidad" at bounding box center [55, 173] width 110 height 21
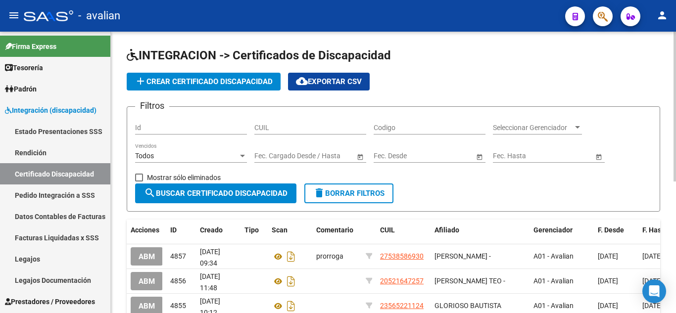
click at [286, 133] on div "CUIL" at bounding box center [311, 125] width 112 height 20
paste input "20-58428953-9"
type input "20-58428953-9"
click at [260, 198] on span "search Buscar Certificado Discapacidad" at bounding box center [216, 193] width 144 height 9
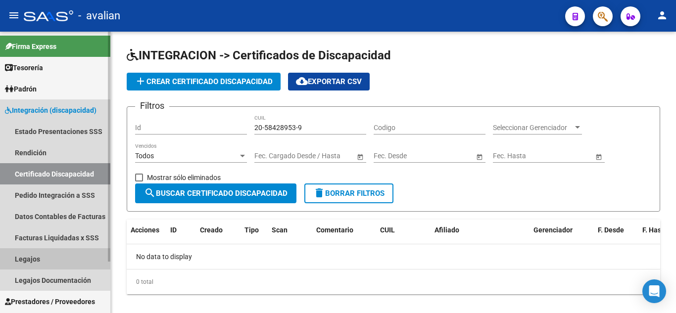
click at [64, 257] on link "Legajos" at bounding box center [55, 259] width 110 height 21
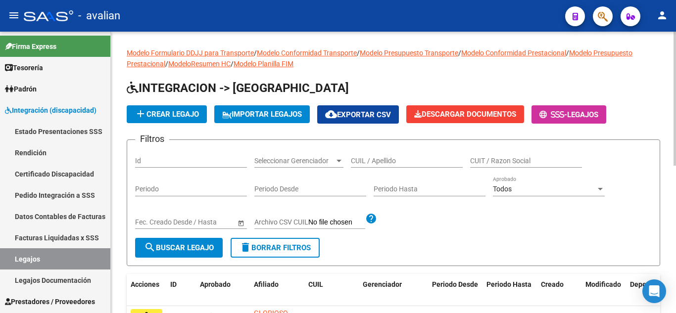
click at [383, 160] on input "CUIL / Apellido" at bounding box center [407, 161] width 112 height 8
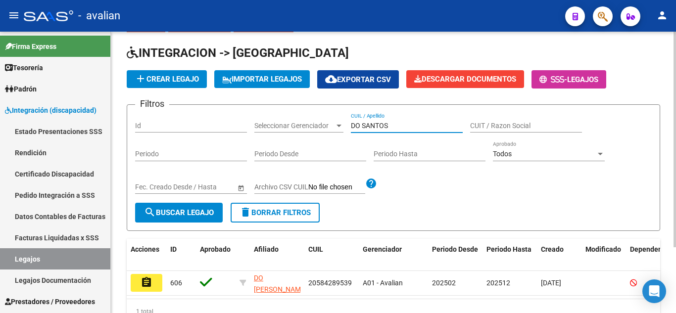
scroll to position [86, 0]
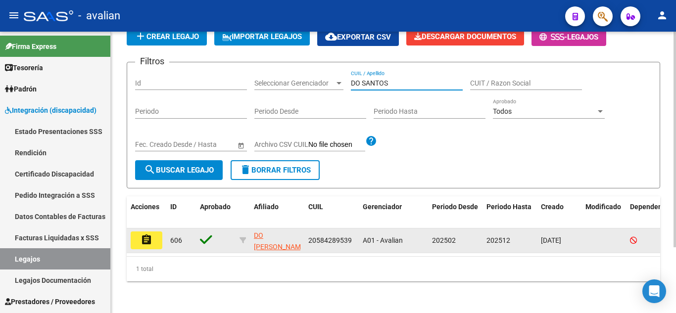
type input "DO SANTOS"
click at [150, 235] on mat-icon "assignment" at bounding box center [147, 240] width 12 height 12
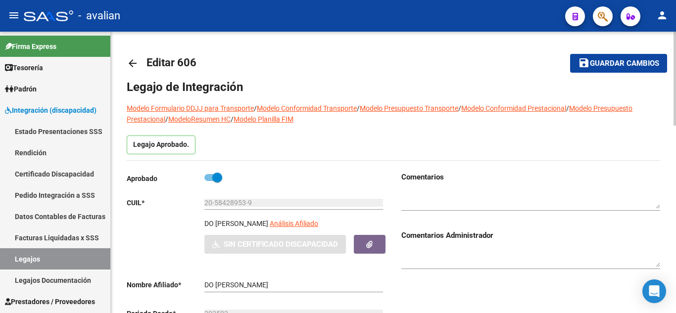
click at [302, 198] on div "20-58428953-9 Ingresar CUIL" at bounding box center [294, 200] width 179 height 20
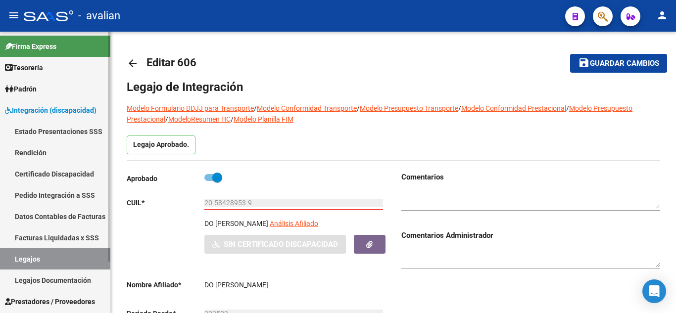
scroll to position [50, 0]
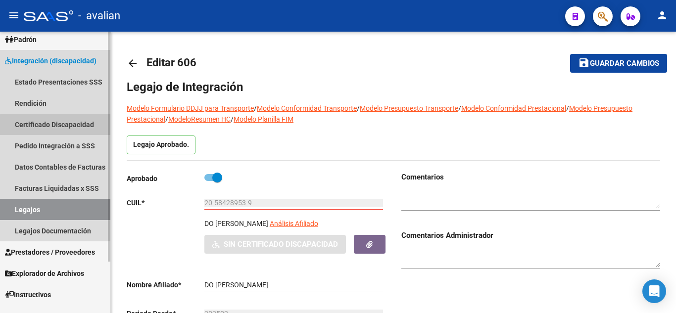
click at [57, 125] on link "Certificado Discapacidad" at bounding box center [55, 124] width 110 height 21
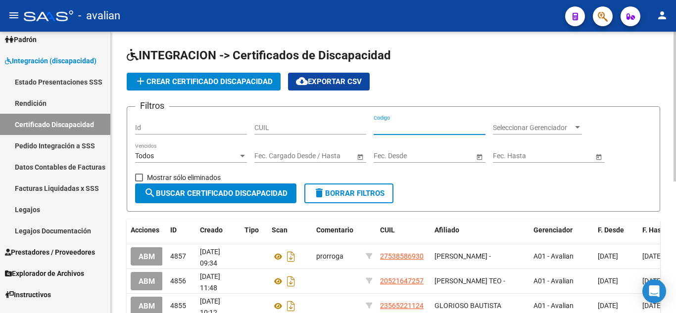
click at [395, 124] on input "Codigo" at bounding box center [430, 128] width 112 height 8
paste input "ARG02000584289532024032120290321COR467"
type input "ARG02000584289532024032120290321COR467"
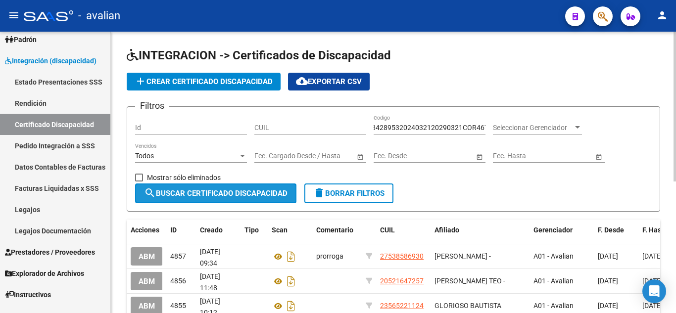
scroll to position [0, 0]
click at [209, 195] on span "search Buscar Certificado Discapacidad" at bounding box center [216, 193] width 144 height 9
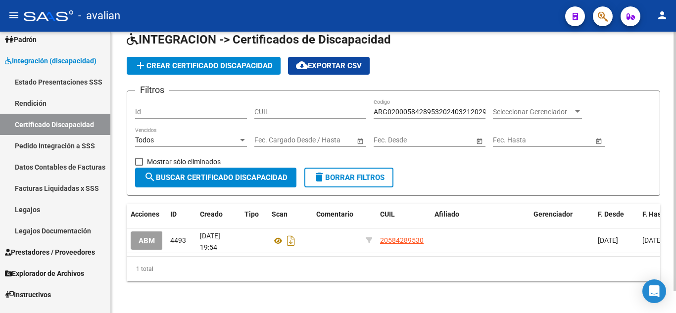
scroll to position [24, 0]
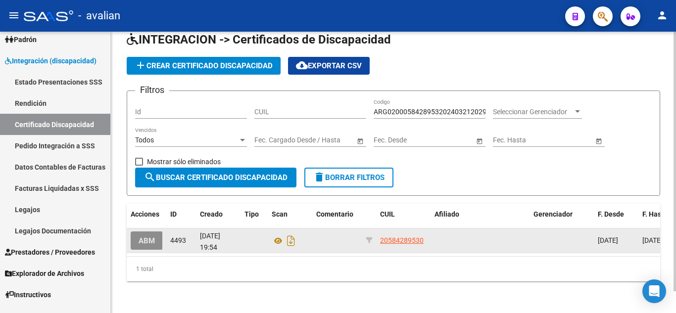
click at [144, 237] on span "ABM" at bounding box center [147, 241] width 16 height 9
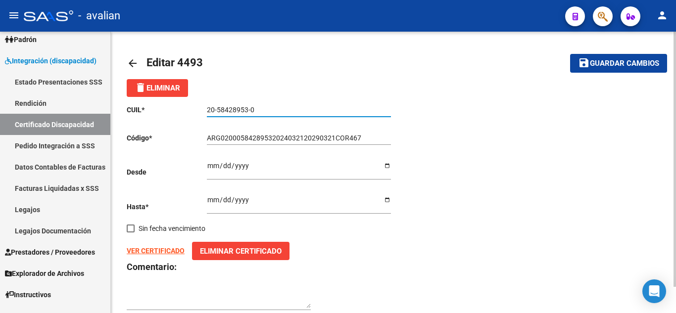
click at [266, 112] on input "20-58428953-0" at bounding box center [299, 110] width 184 height 8
type input "20-58428953-9"
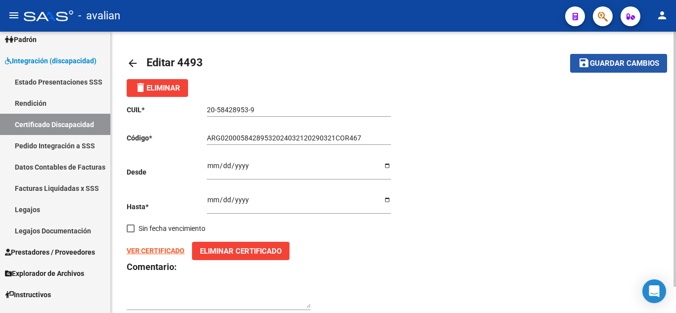
click at [628, 57] on button "save Guardar cambios" at bounding box center [618, 63] width 97 height 18
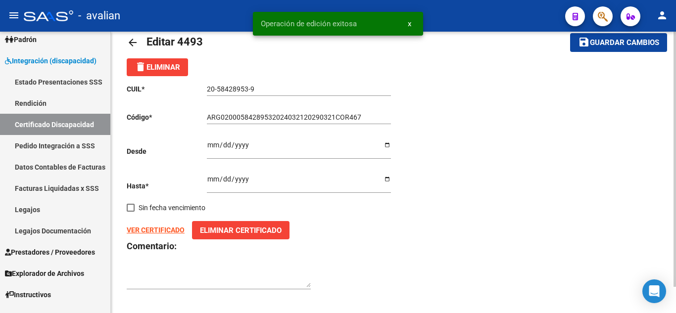
scroll to position [29, 0]
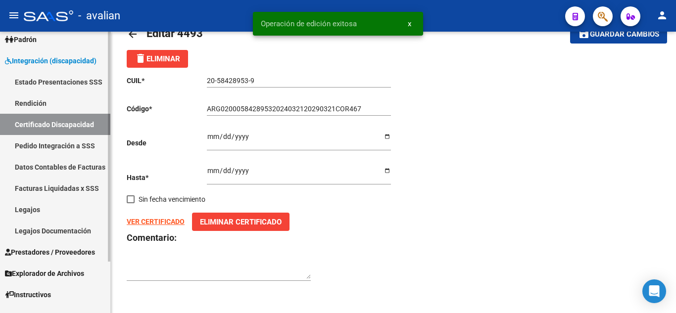
drag, startPoint x: 40, startPoint y: 208, endPoint x: 52, endPoint y: 208, distance: 11.4
click at [40, 208] on link "Legajos" at bounding box center [55, 209] width 110 height 21
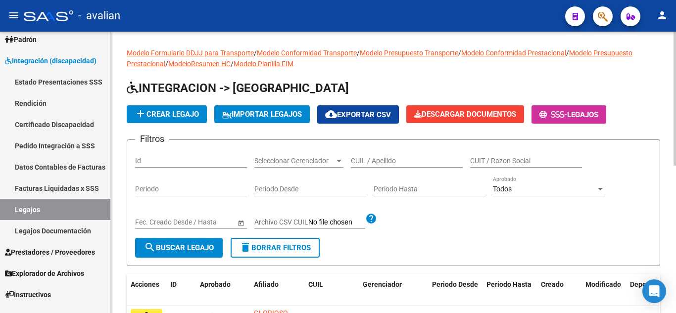
click at [385, 160] on input "CUIL / Apellido" at bounding box center [407, 161] width 112 height 8
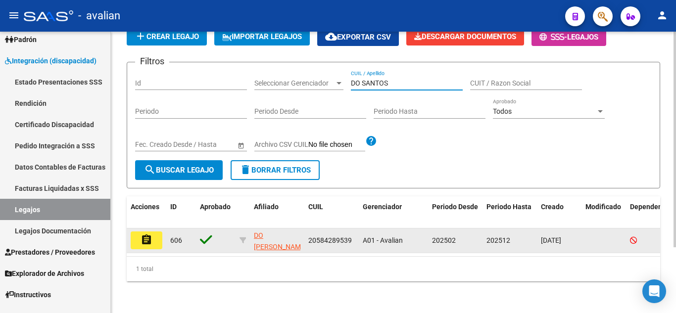
scroll to position [86, 0]
type input "DO SANTOS"
click at [154, 234] on button "assignment" at bounding box center [147, 241] width 32 height 18
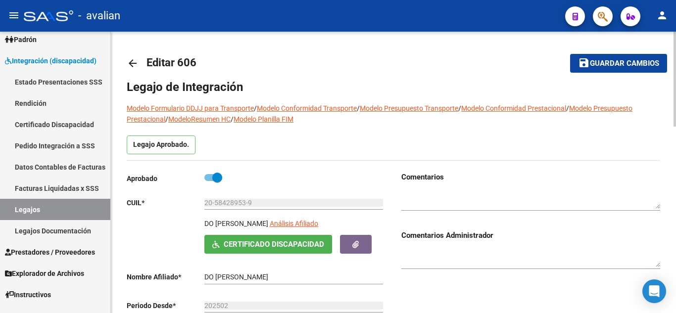
scroll to position [50, 0]
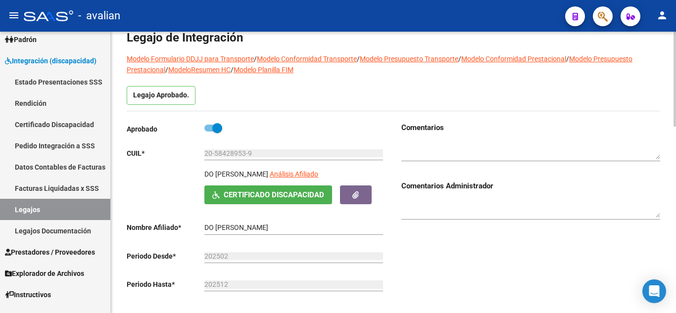
click at [485, 252] on div "Comentarios Comentarios Administrador" at bounding box center [527, 229] width 267 height 215
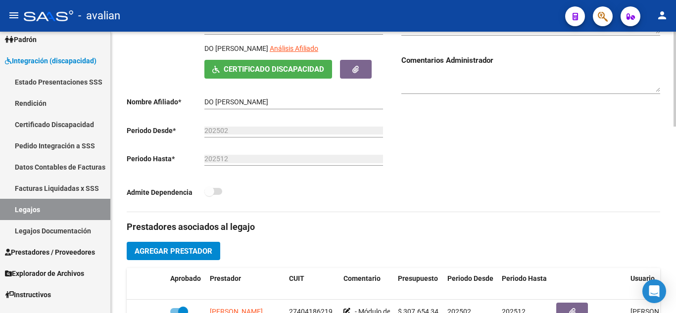
scroll to position [149, 0]
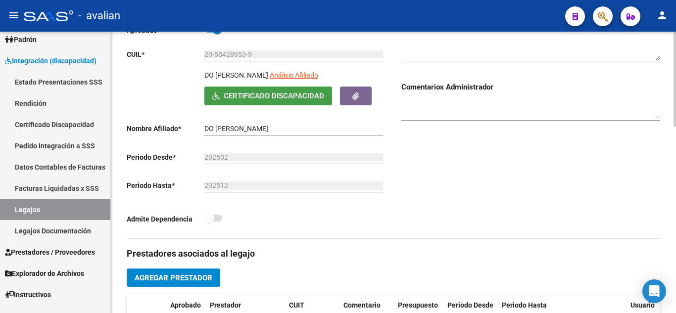
click at [250, 91] on button "Certificado Discapacidad" at bounding box center [269, 96] width 128 height 18
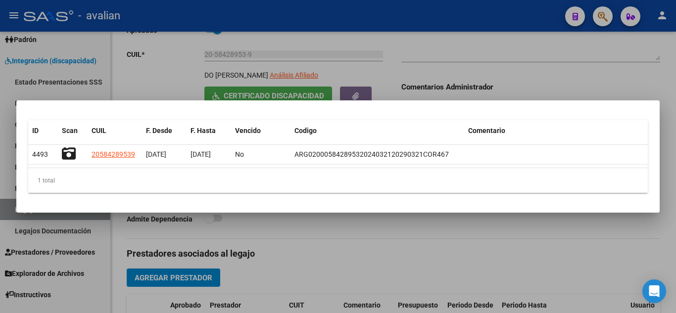
click at [555, 72] on div at bounding box center [338, 156] width 676 height 313
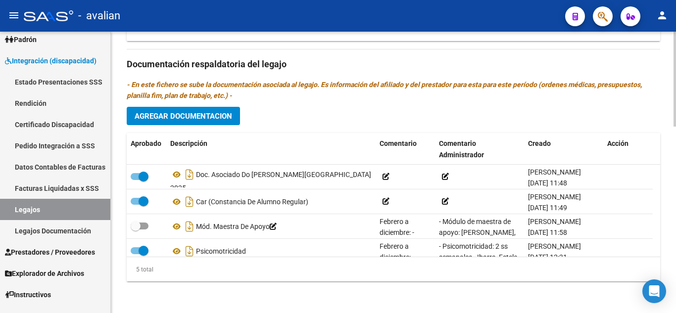
scroll to position [552, 0]
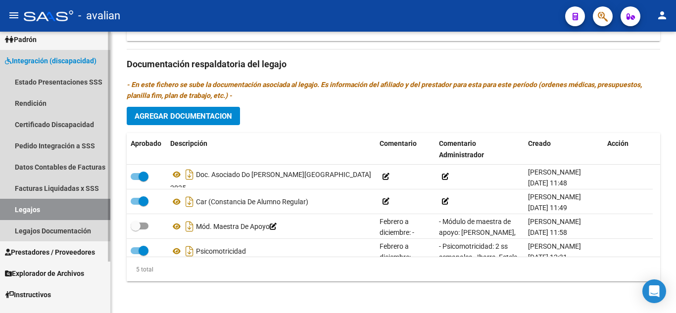
click at [28, 212] on link "Legajos" at bounding box center [55, 209] width 110 height 21
